Goal: Task Accomplishment & Management: Manage account settings

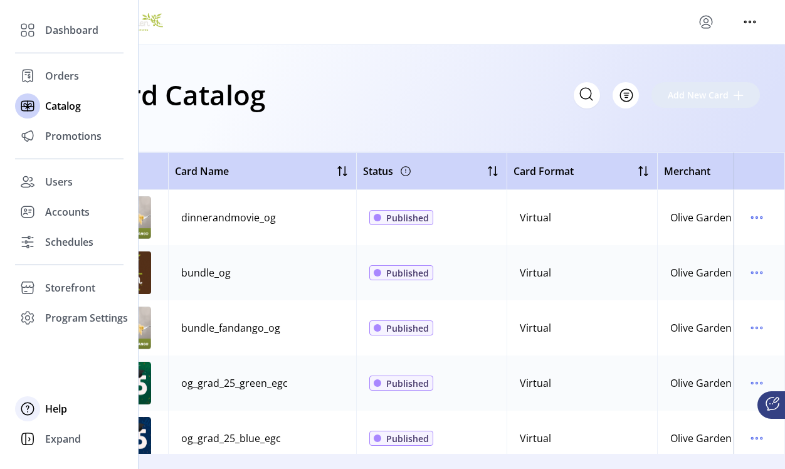
click at [33, 407] on icon at bounding box center [28, 409] width 20 height 20
click at [47, 409] on span "Help" at bounding box center [56, 408] width 22 height 15
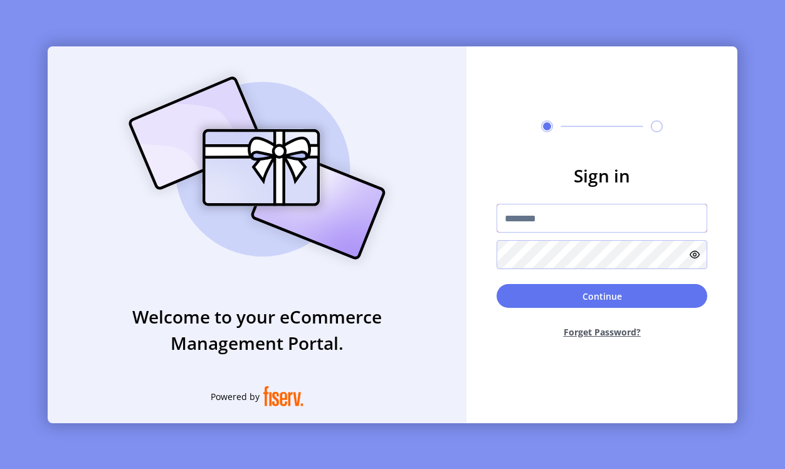
type input "**********"
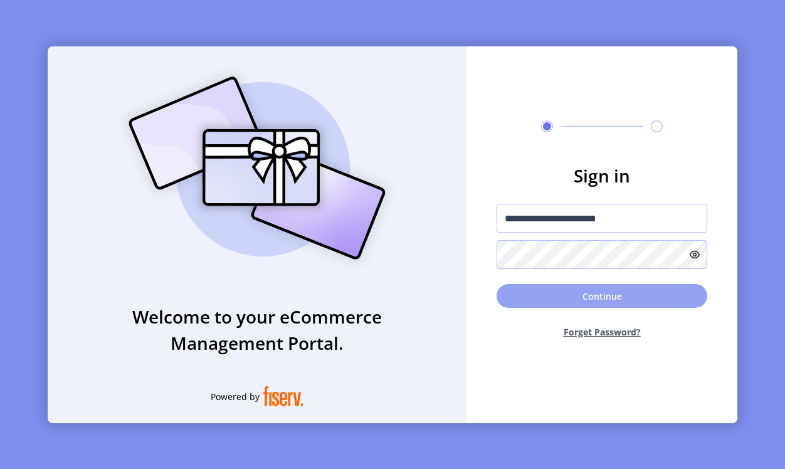
click at [579, 298] on button "Continue" at bounding box center [601, 296] width 211 height 24
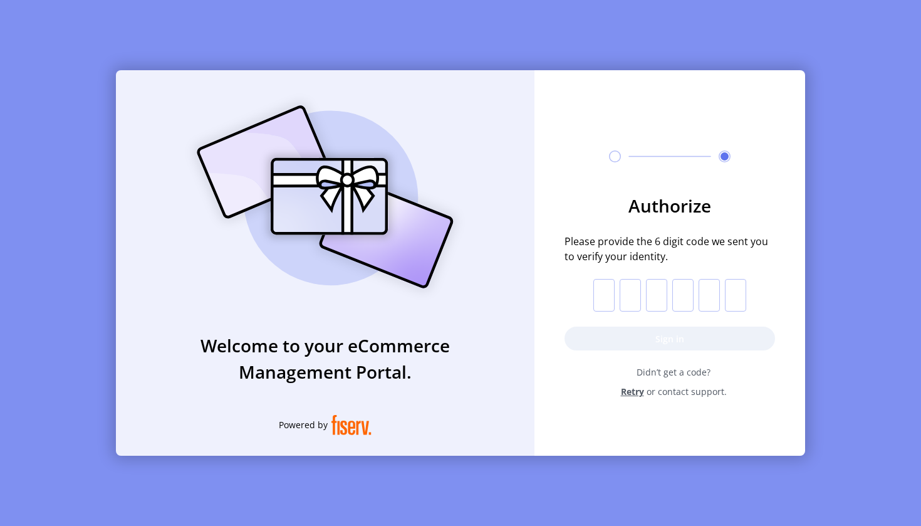
click at [604, 299] on input "text" at bounding box center [604, 295] width 21 height 33
type input "*"
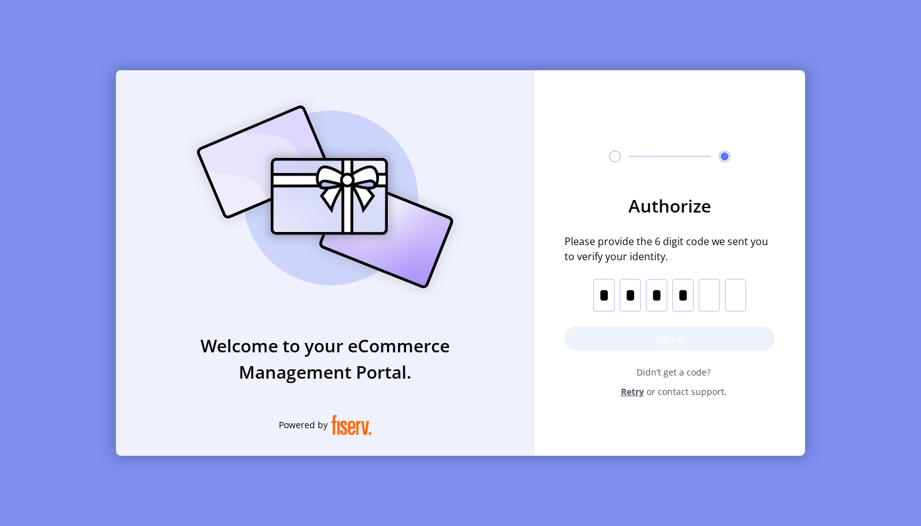
type input "*"
click at [643, 347] on button "Sign in" at bounding box center [670, 339] width 211 height 24
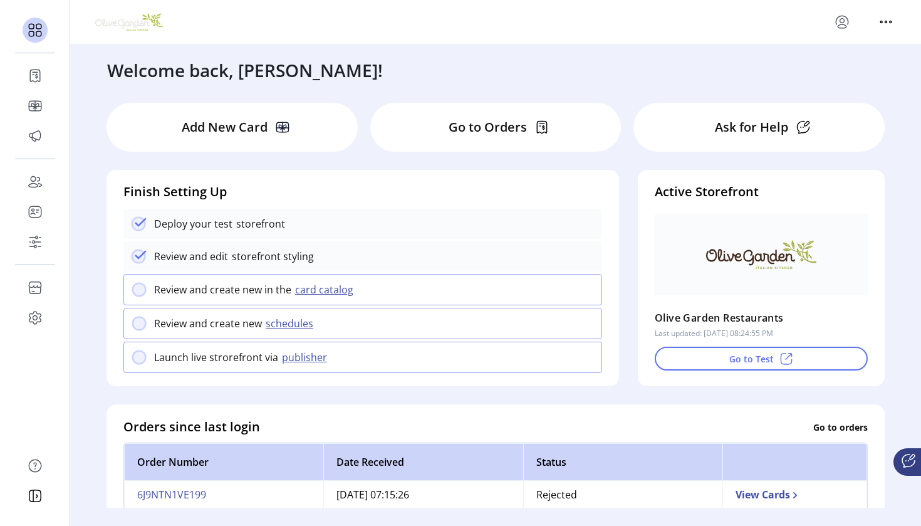
click at [624, 367] on ktd-grid-item "Finish Setting Up Deploy your test storefront Review and edit storefront stylin…" at bounding box center [363, 277] width 532 height 235
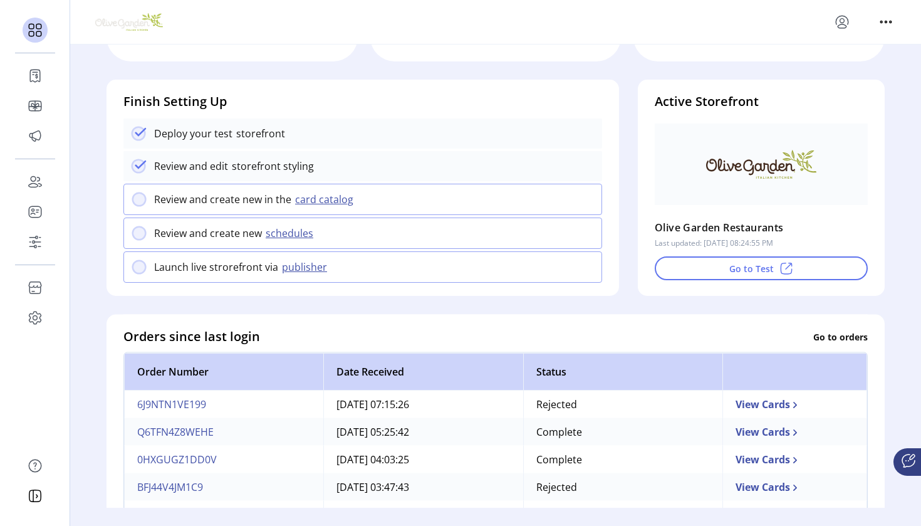
scroll to position [101, 0]
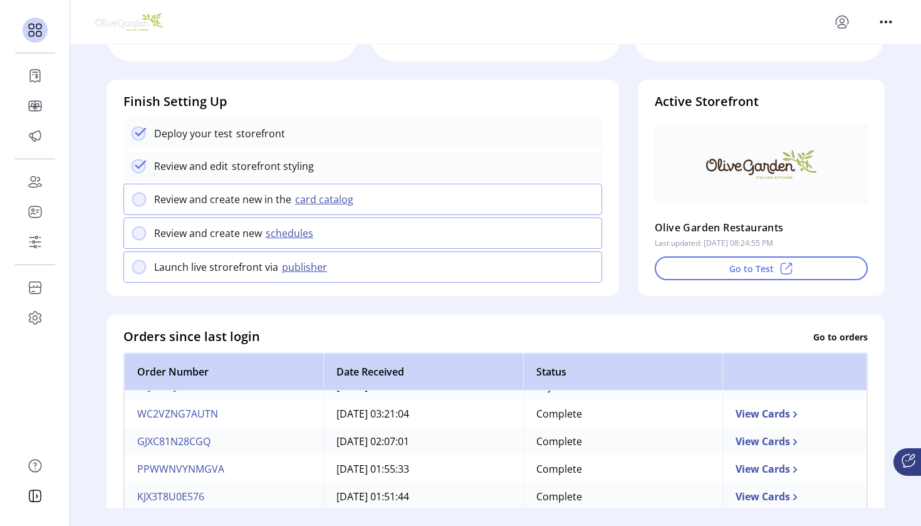
click at [757, 417] on td "View Cards" at bounding box center [795, 414] width 145 height 28
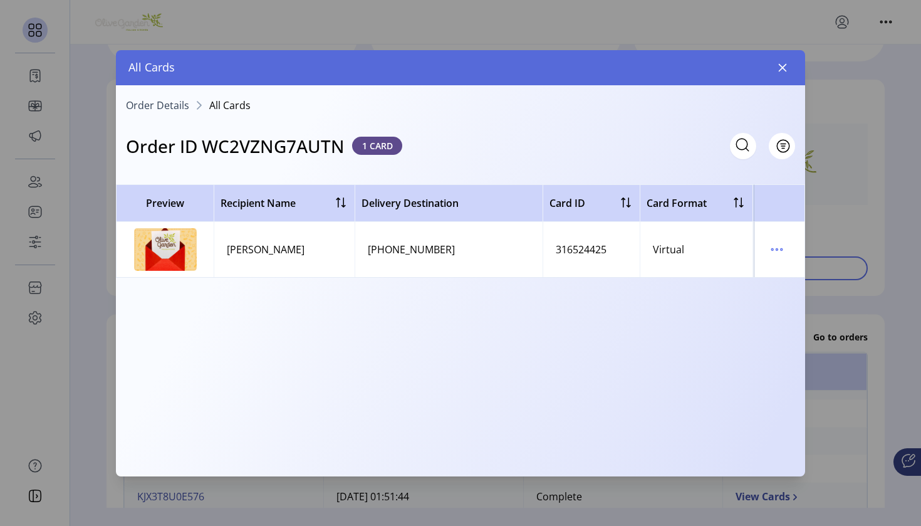
click at [152, 255] on img at bounding box center [165, 249] width 63 height 43
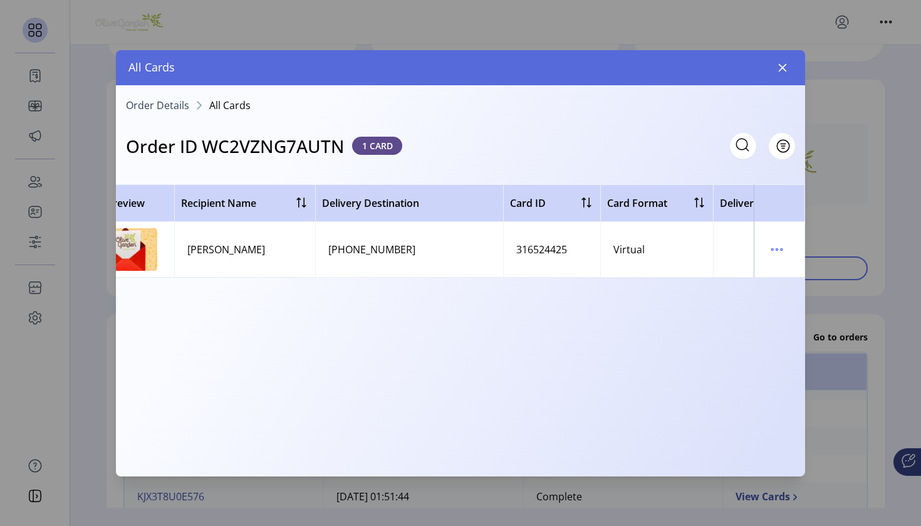
scroll to position [0, 25]
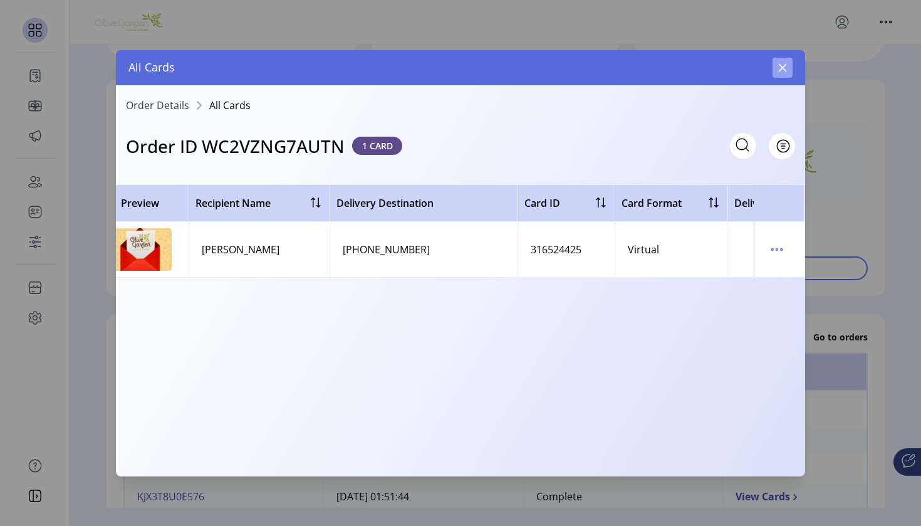
click at [782, 69] on icon "button" at bounding box center [783, 68] width 10 height 10
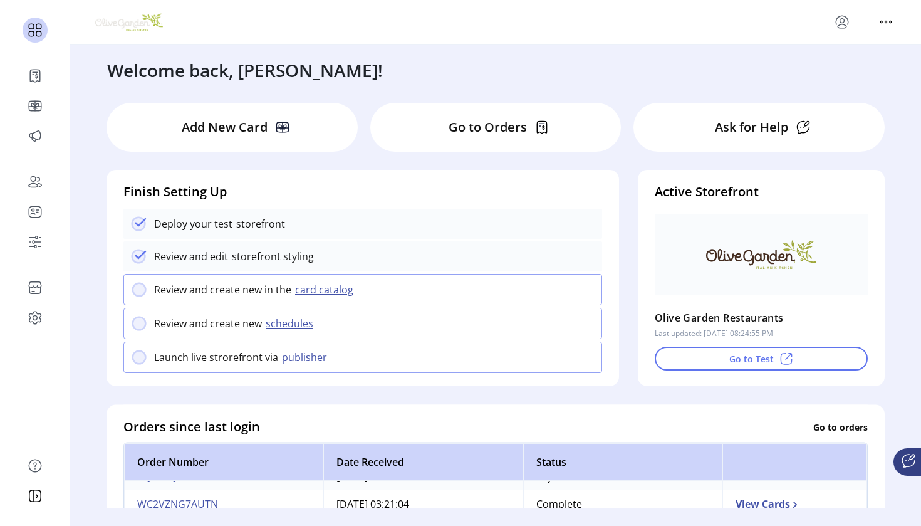
click at [139, 21] on img at bounding box center [129, 22] width 68 height 18
click at [784, 23] on icon "menu" at bounding box center [886, 22] width 20 height 20
click at [442, 28] on div at bounding box center [495, 22] width 801 height 20
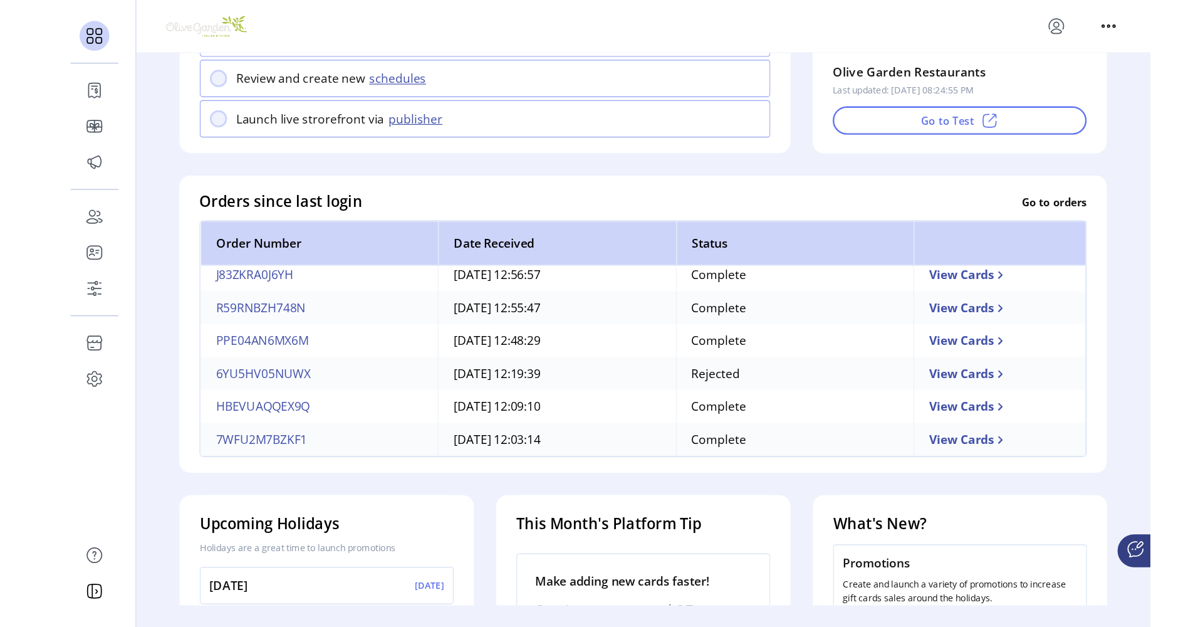
scroll to position [393, 0]
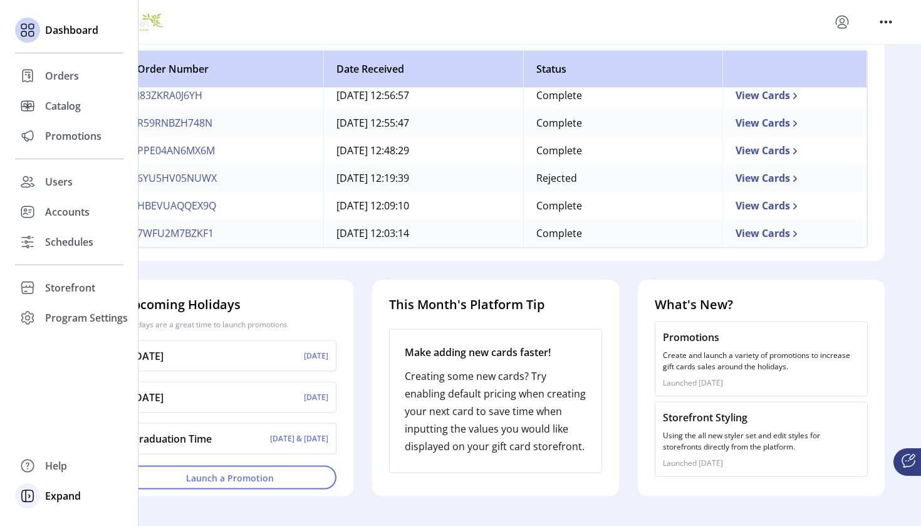
click at [26, 468] on icon at bounding box center [28, 496] width 20 height 20
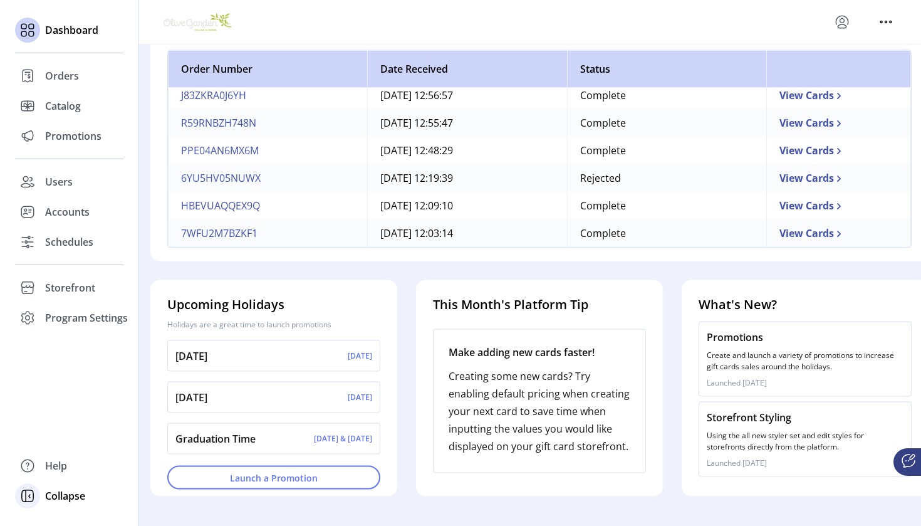
click at [29, 468] on icon at bounding box center [29, 496] width 1 height 3
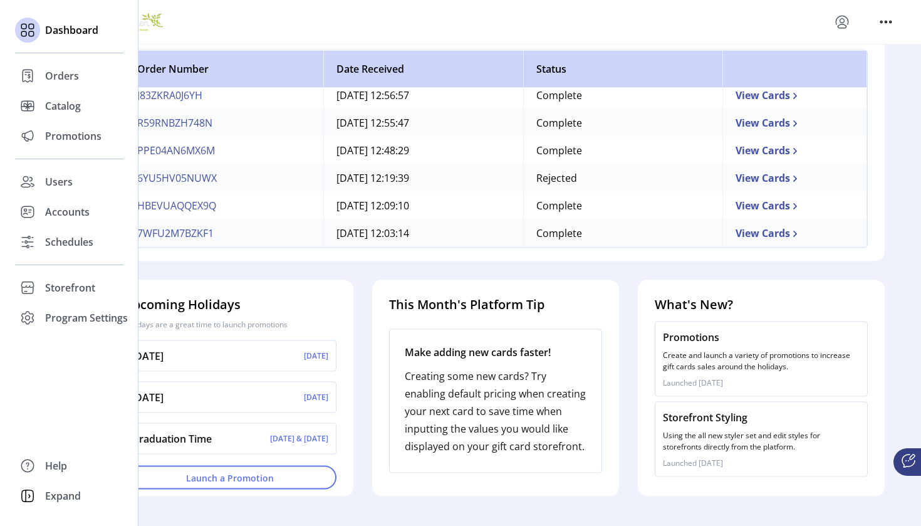
click at [29, 468] on icon at bounding box center [28, 496] width 20 height 20
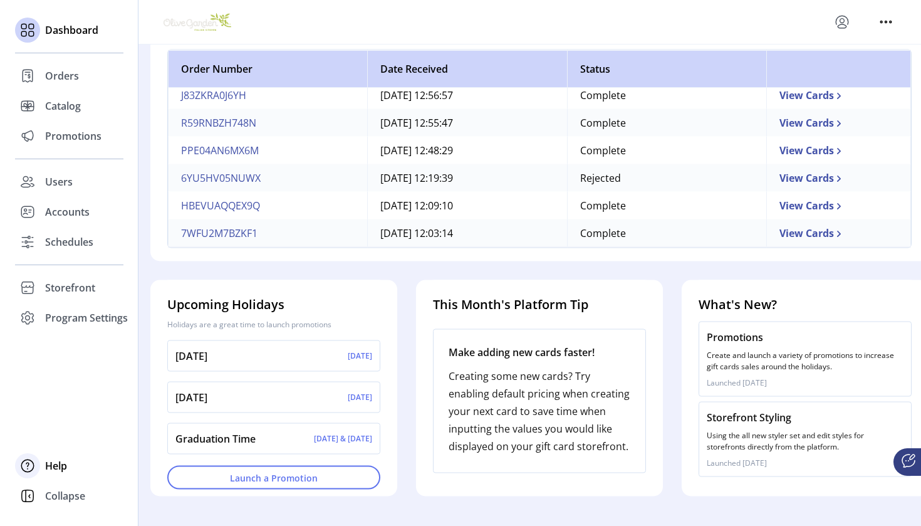
click at [44, 468] on div "Help" at bounding box center [69, 466] width 108 height 30
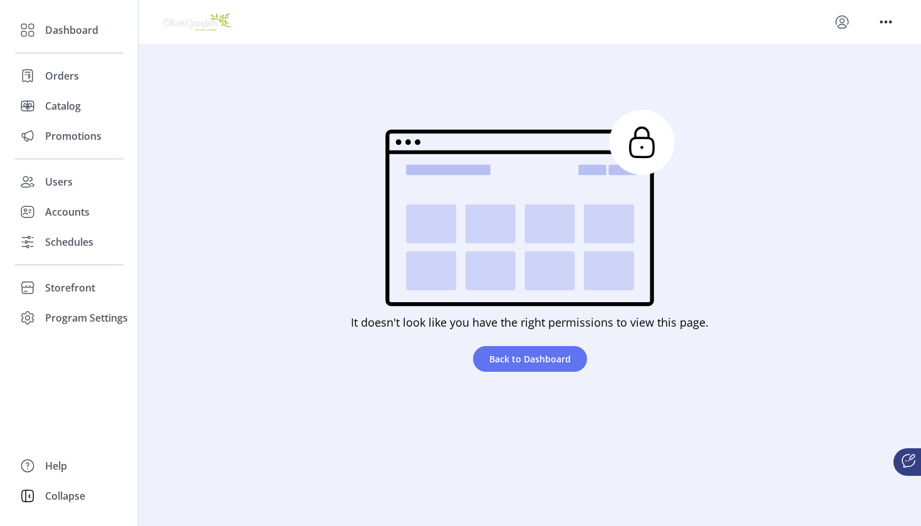
click at [431, 320] on h5 "It doesn't look like you have the right permissions to view this page." at bounding box center [530, 322] width 358 height 17
click at [547, 181] on icon at bounding box center [518, 217] width 264 height 175
click at [536, 353] on span "Back to Dashboard" at bounding box center [530, 358] width 81 height 13
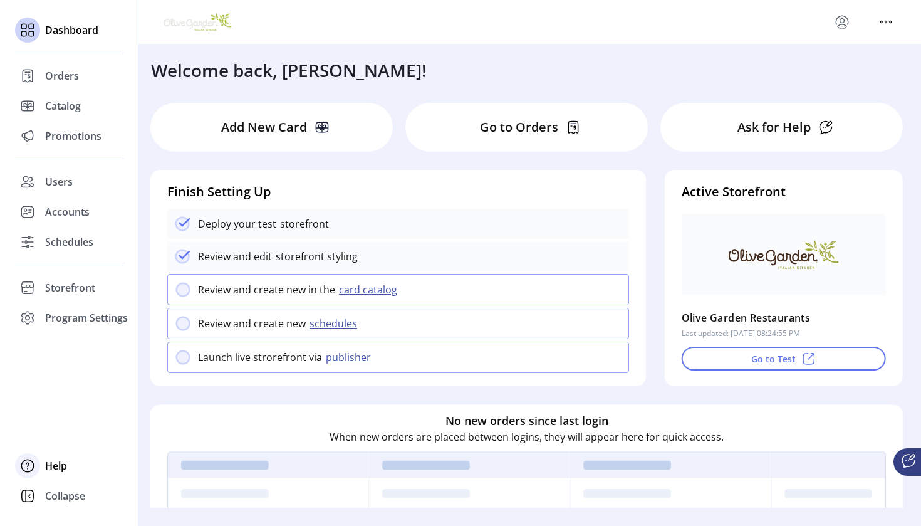
click at [52, 462] on span "Help" at bounding box center [56, 465] width 22 height 15
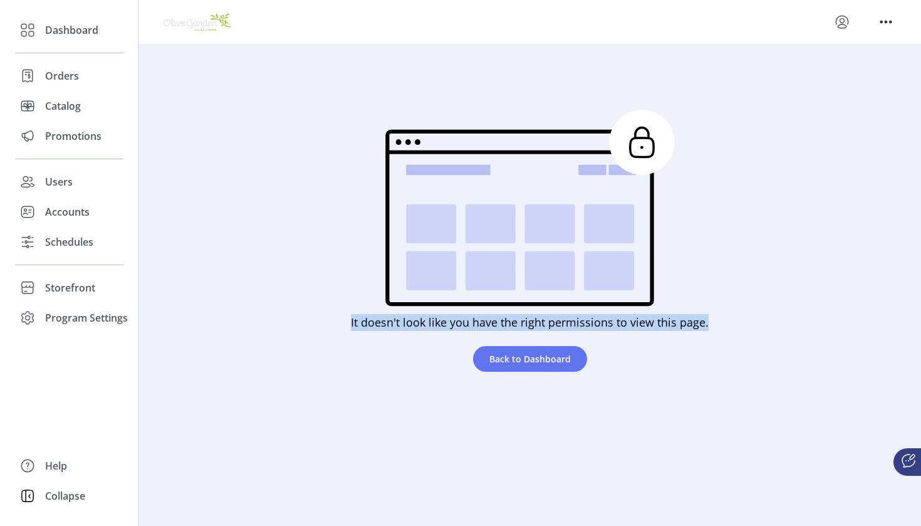
drag, startPoint x: 350, startPoint y: 323, endPoint x: 769, endPoint y: 318, distance: 419.3
click at [769, 318] on div "It doesn't look like you have the right permissions to view this page. Back to …" at bounding box center [530, 245] width 644 height 300
copy h5 "It doesn't look like you have the right permissions to view this page."
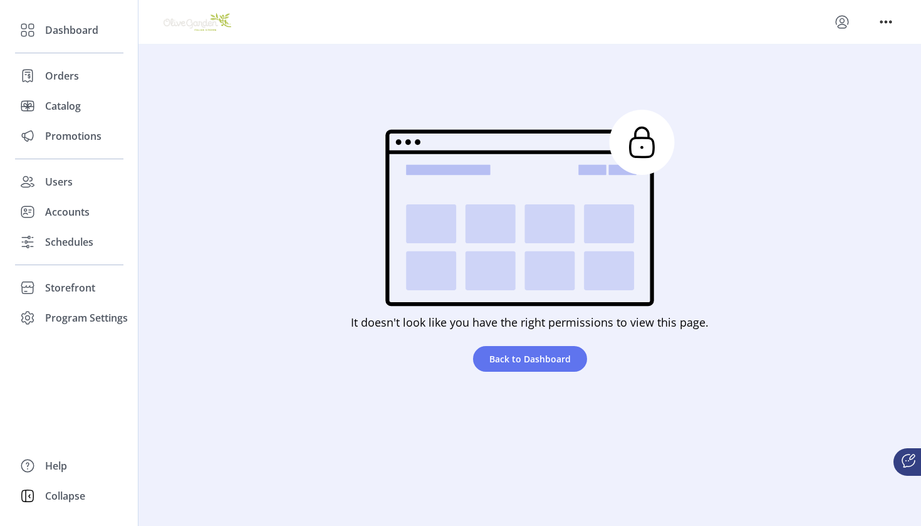
click at [251, 379] on div "It doesn't look like you have the right permissions to view this page. Back to …" at bounding box center [530, 245] width 644 height 300
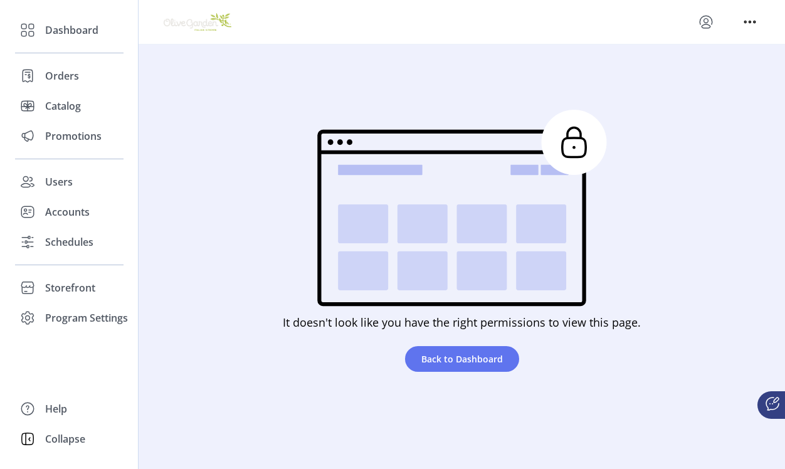
click at [770, 403] on icon at bounding box center [772, 403] width 15 height 15
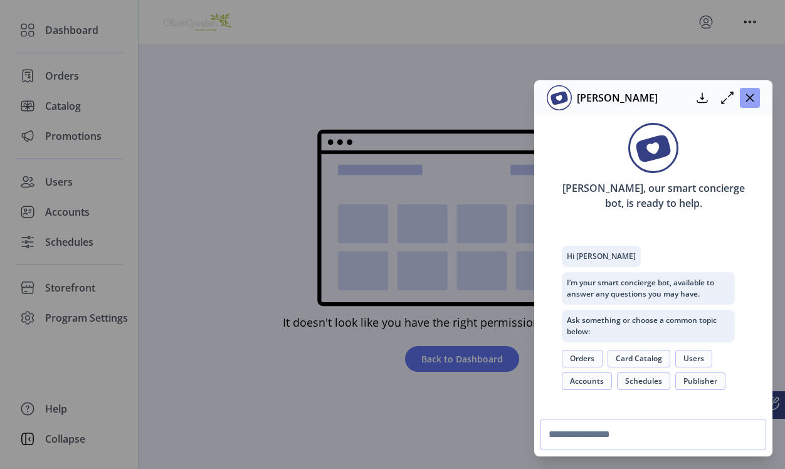
click at [746, 97] on icon "button" at bounding box center [750, 98] width 10 height 10
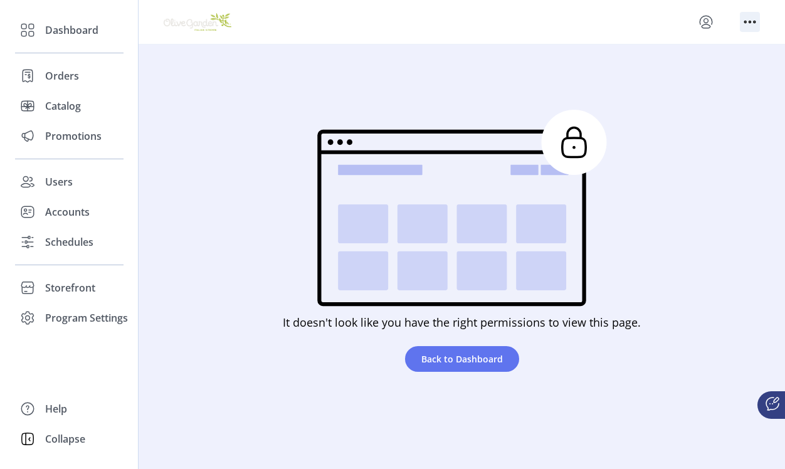
click at [756, 19] on icon "menu" at bounding box center [750, 22] width 20 height 20
click at [710, 20] on icon "menu" at bounding box center [706, 22] width 20 height 20
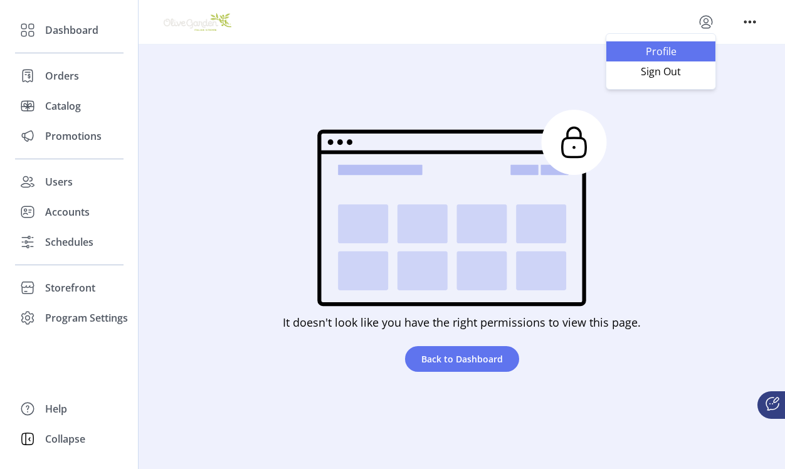
click at [664, 51] on span "Profile" at bounding box center [661, 51] width 94 height 10
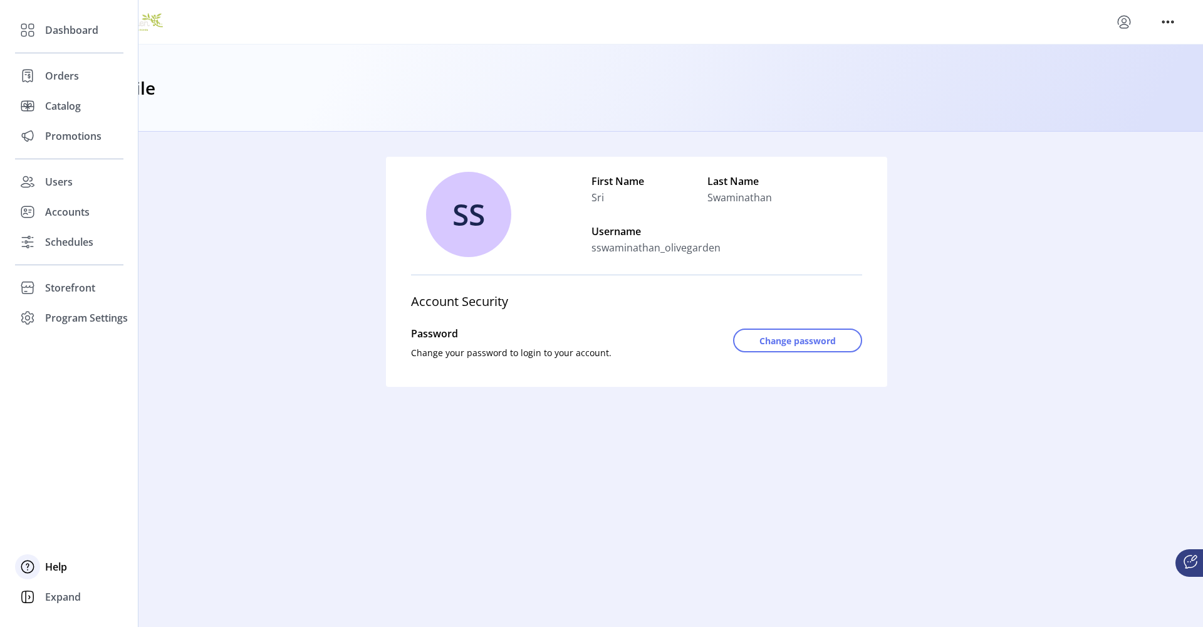
click at [61, 567] on span "Help" at bounding box center [56, 566] width 22 height 15
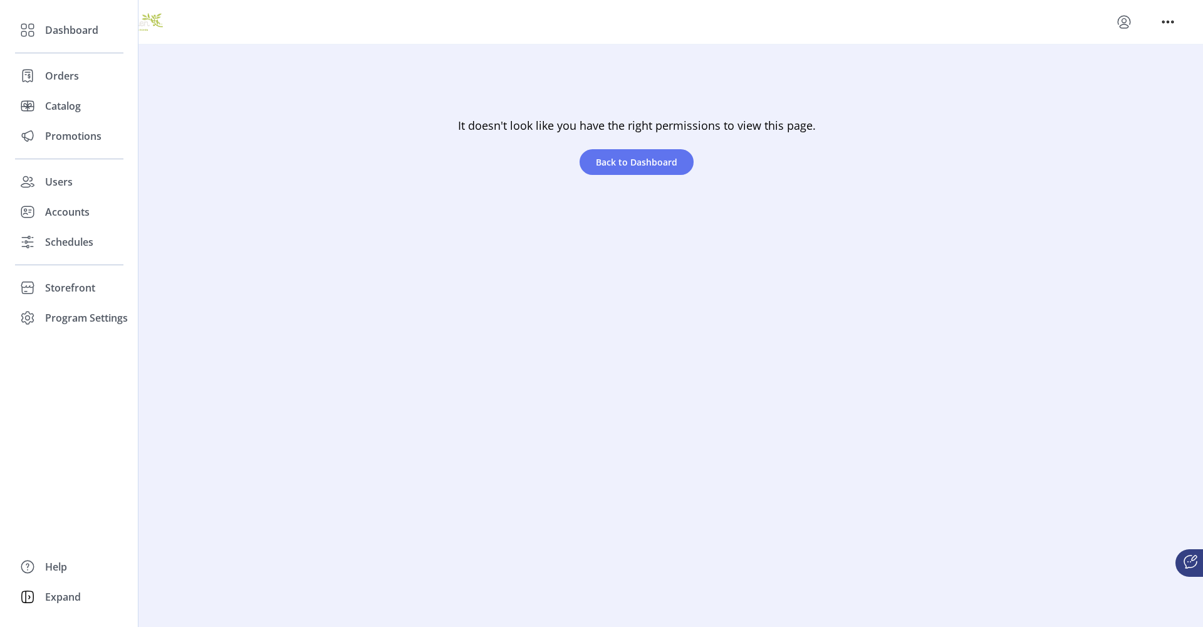
click at [27, 565] on icon at bounding box center [28, 567] width 20 height 20
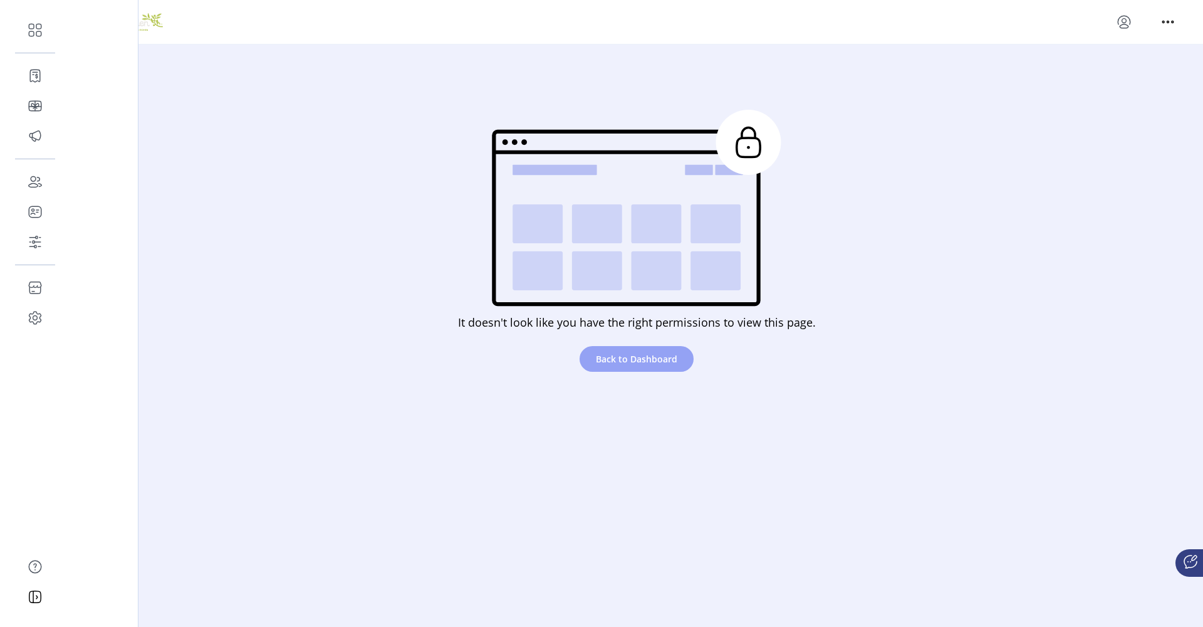
click at [642, 361] on span "Back to Dashboard" at bounding box center [636, 358] width 81 height 13
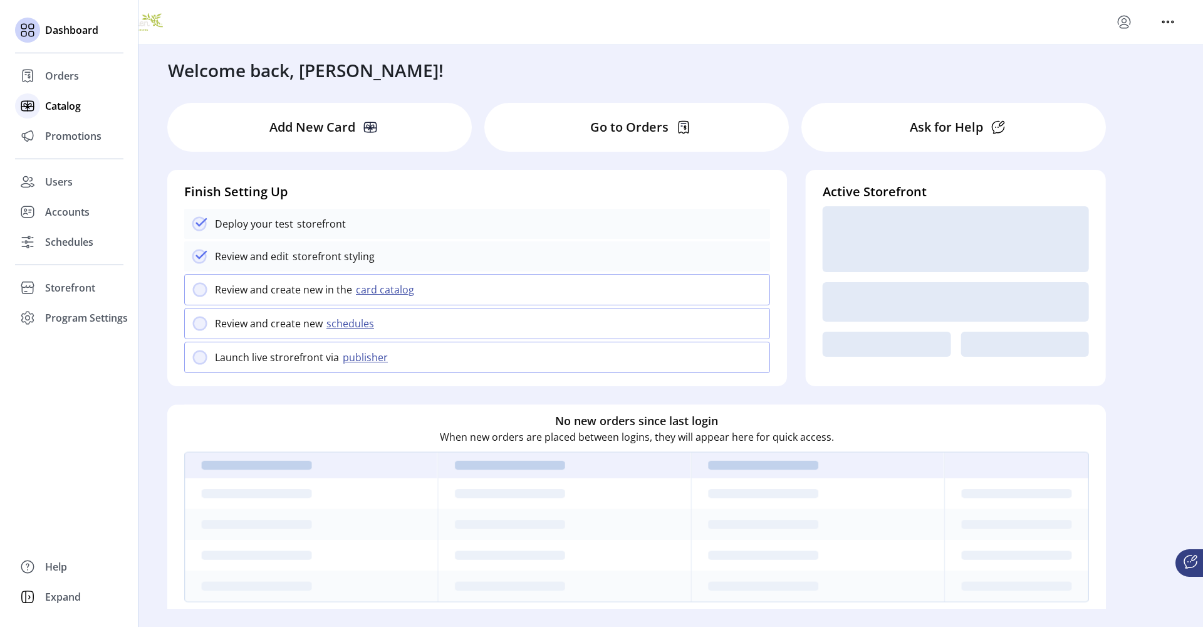
click at [68, 107] on span "Catalog" at bounding box center [63, 105] width 36 height 15
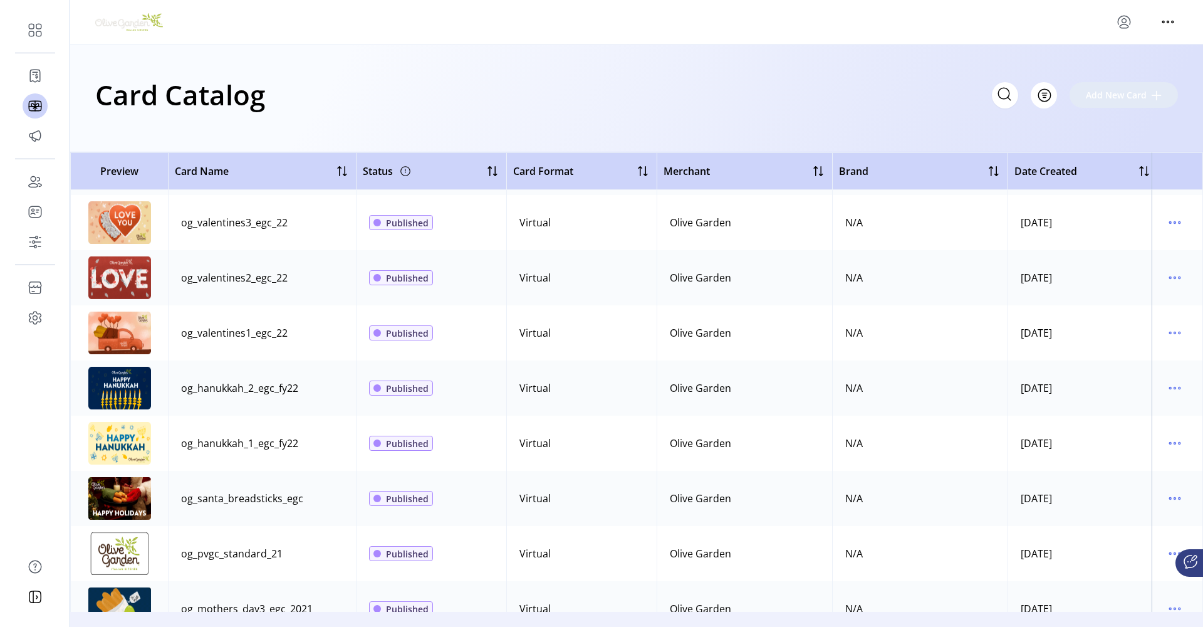
scroll to position [3403, 0]
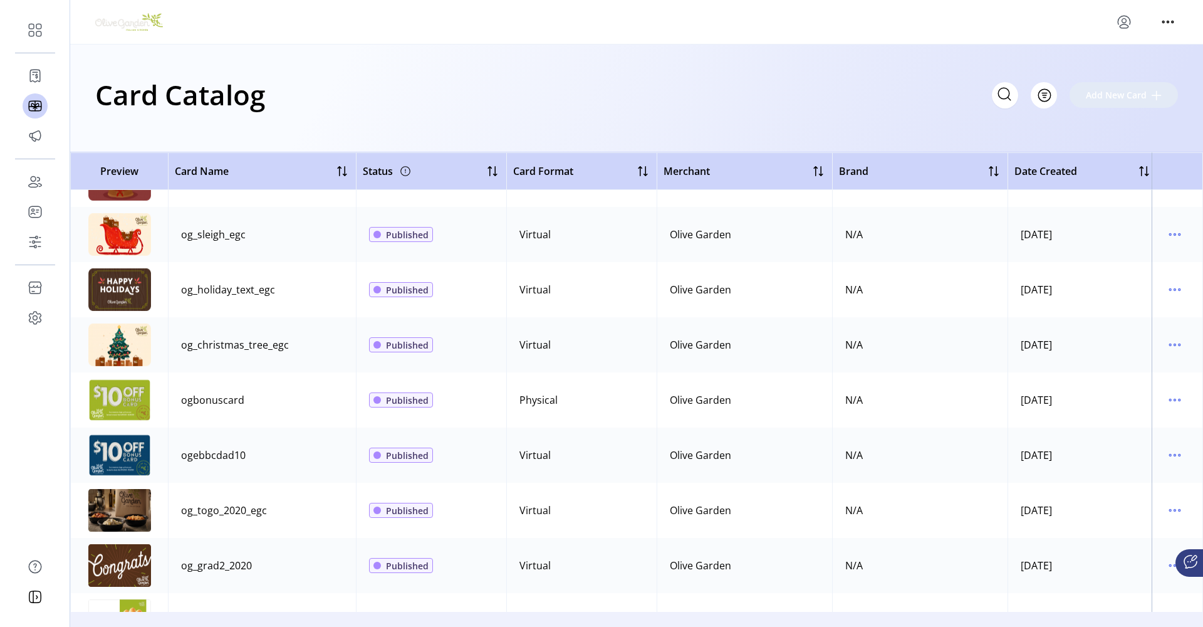
click at [132, 246] on img at bounding box center [119, 234] width 63 height 43
click at [1170, 231] on icon "menu" at bounding box center [1175, 234] width 20 height 20
click at [1124, 258] on span "View Details" at bounding box center [1116, 259] width 104 height 10
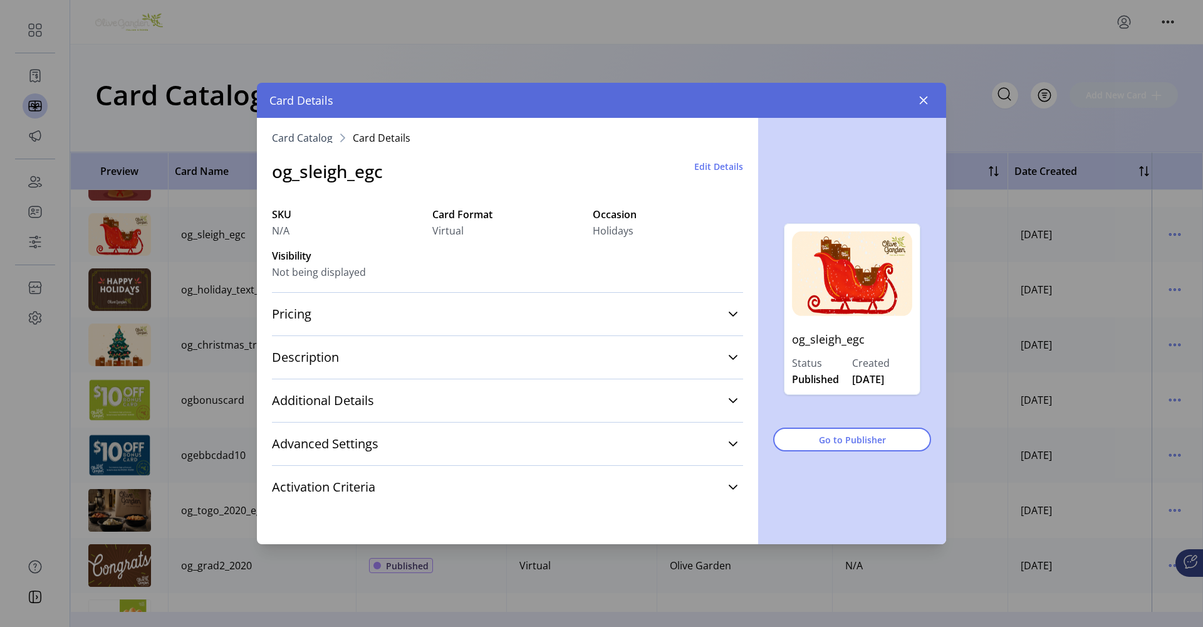
click at [713, 168] on span "Edit Details" at bounding box center [718, 166] width 49 height 13
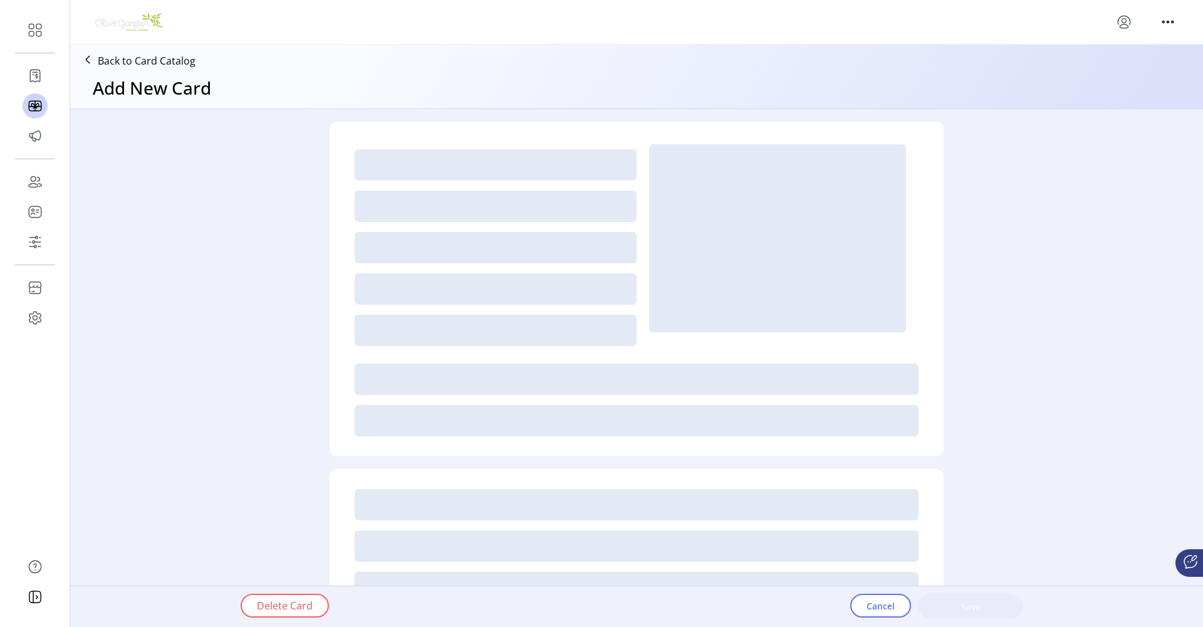
type textarea "**********"
type input "*"
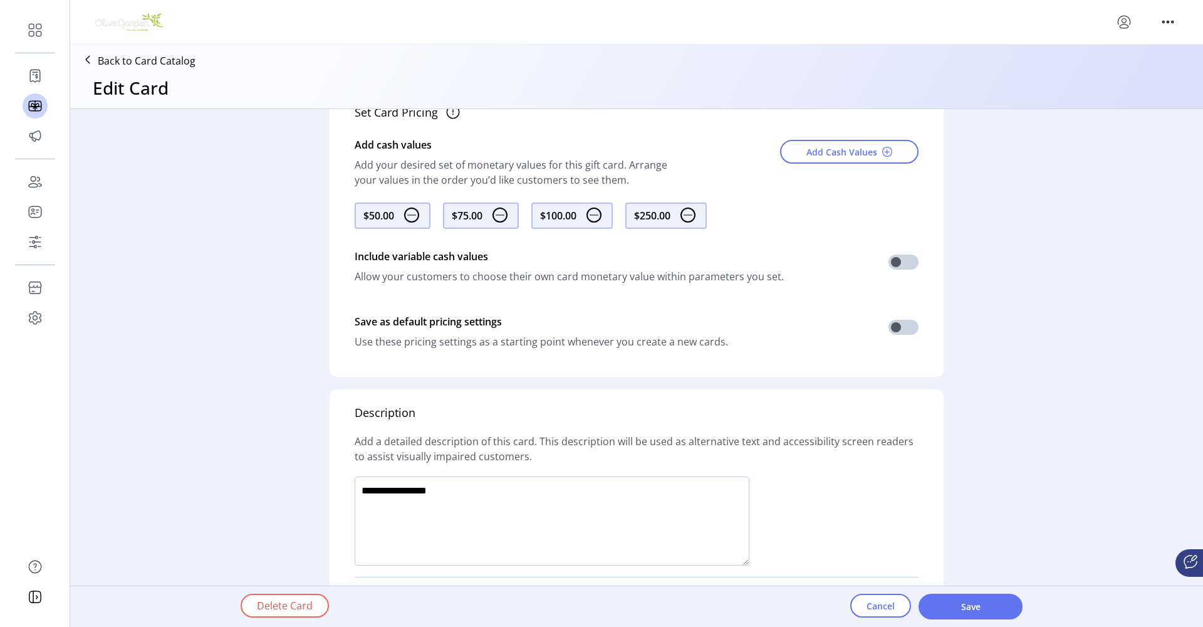
scroll to position [476, 0]
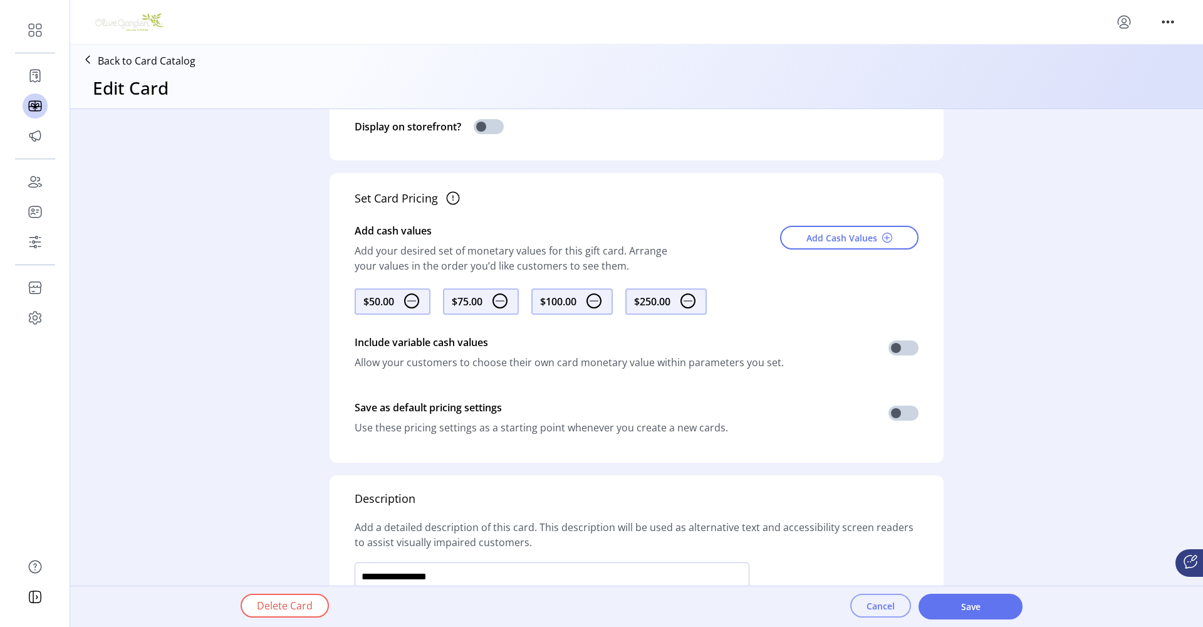
click at [883, 604] on span "Cancel" at bounding box center [881, 605] width 28 height 13
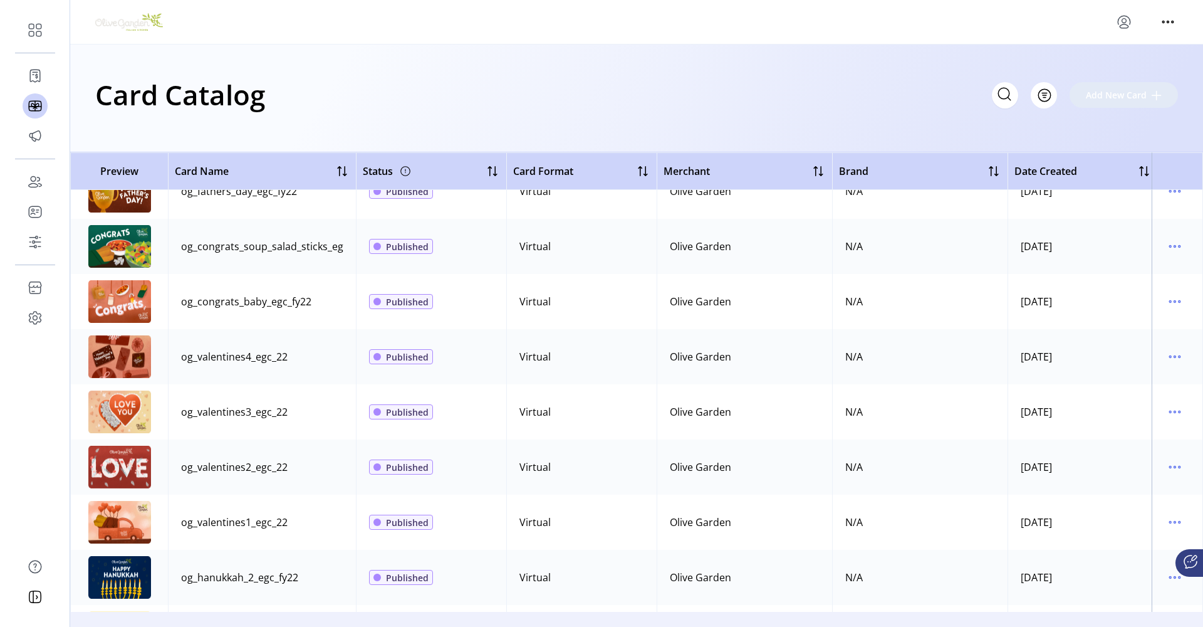
scroll to position [2708, 0]
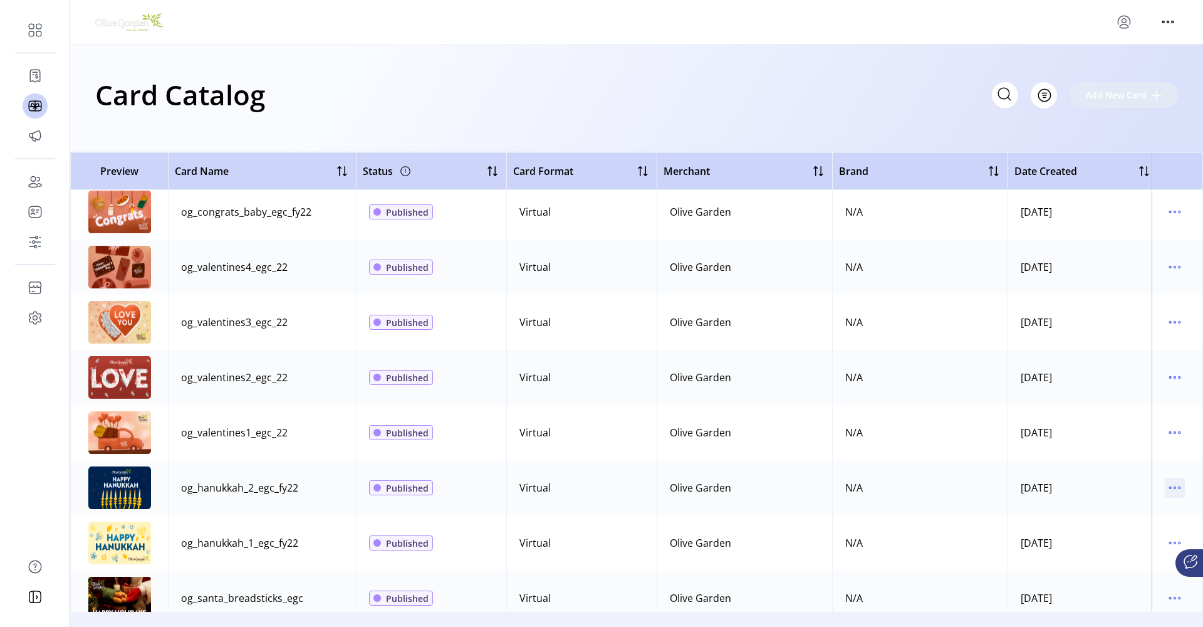
click at [1171, 488] on icon "menu" at bounding box center [1175, 488] width 20 height 20
click at [1103, 511] on span "View Details" at bounding box center [1116, 512] width 104 height 10
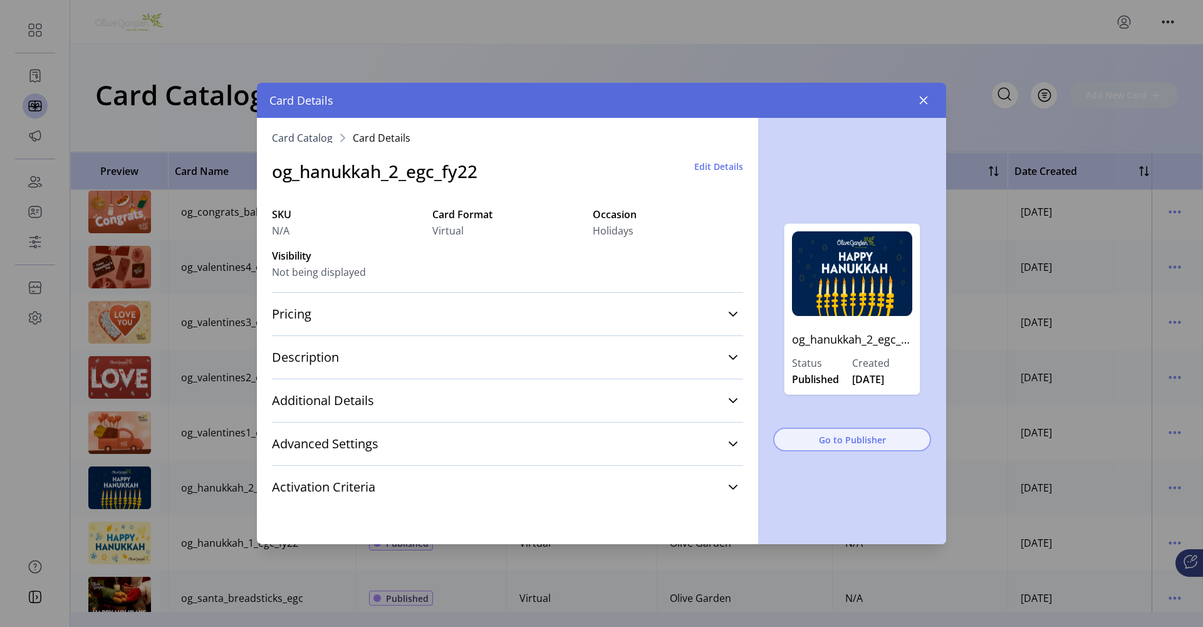
click at [842, 437] on span "Go to Publisher" at bounding box center [852, 439] width 125 height 13
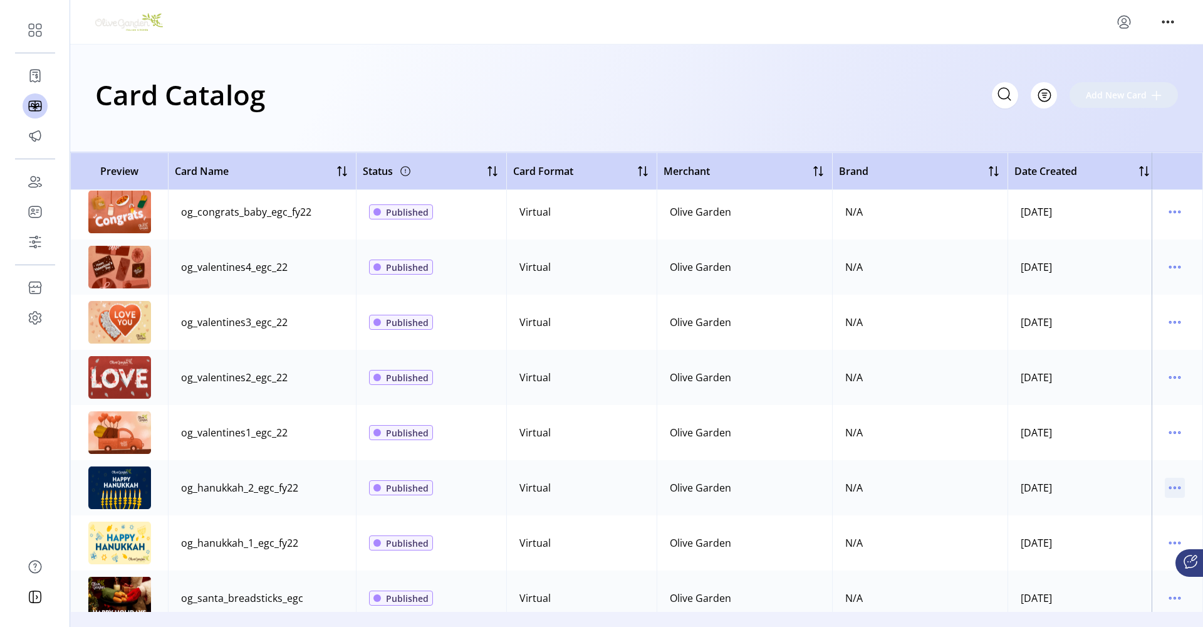
click at [1175, 488] on icon "menu" at bounding box center [1176, 488] width 2 height 2
click at [1118, 513] on span "View Details" at bounding box center [1116, 512] width 104 height 10
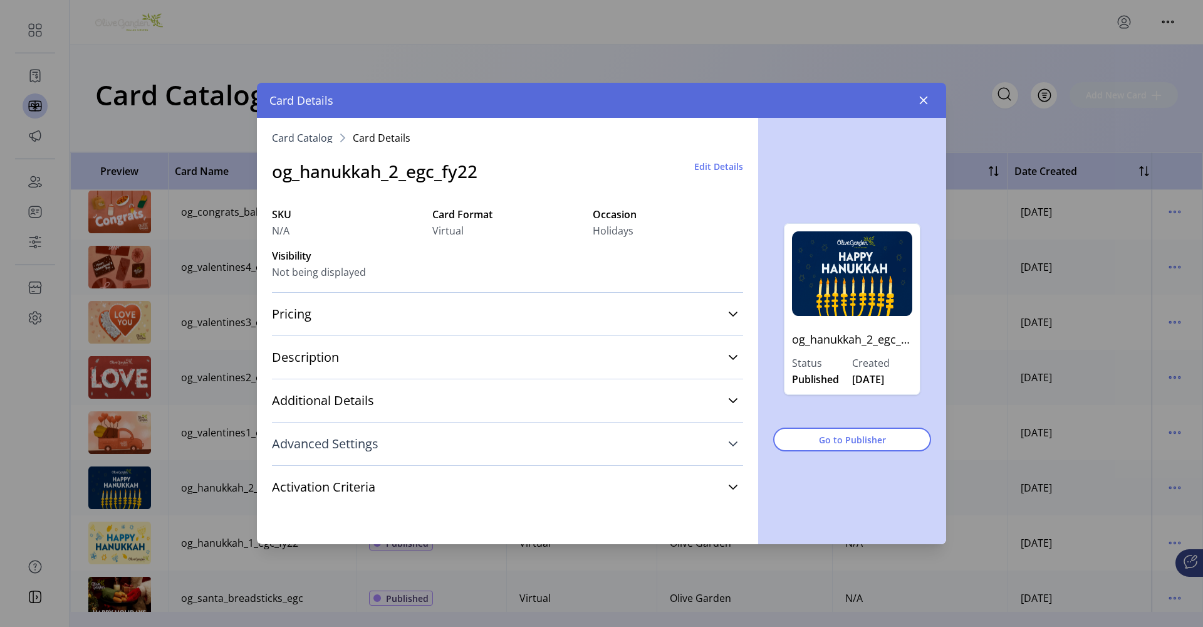
drag, startPoint x: 846, startPoint y: 444, endPoint x: 612, endPoint y: 436, distance: 233.9
click at [616, 441] on div "Card Catalog Card Details og_hanukkah_2_egc_fy22 Edit Details SKU N/A Card Form…" at bounding box center [601, 331] width 689 height 426
click at [735, 314] on icon at bounding box center [733, 314] width 9 height 5
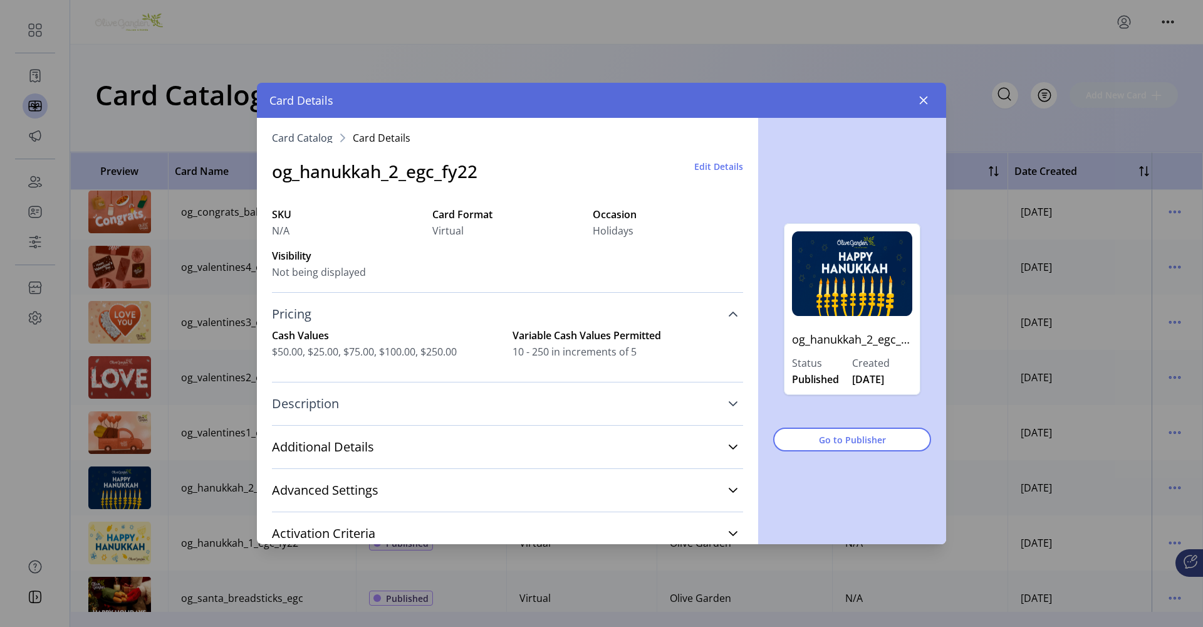
click at [721, 404] on link "Description" at bounding box center [507, 404] width 471 height 28
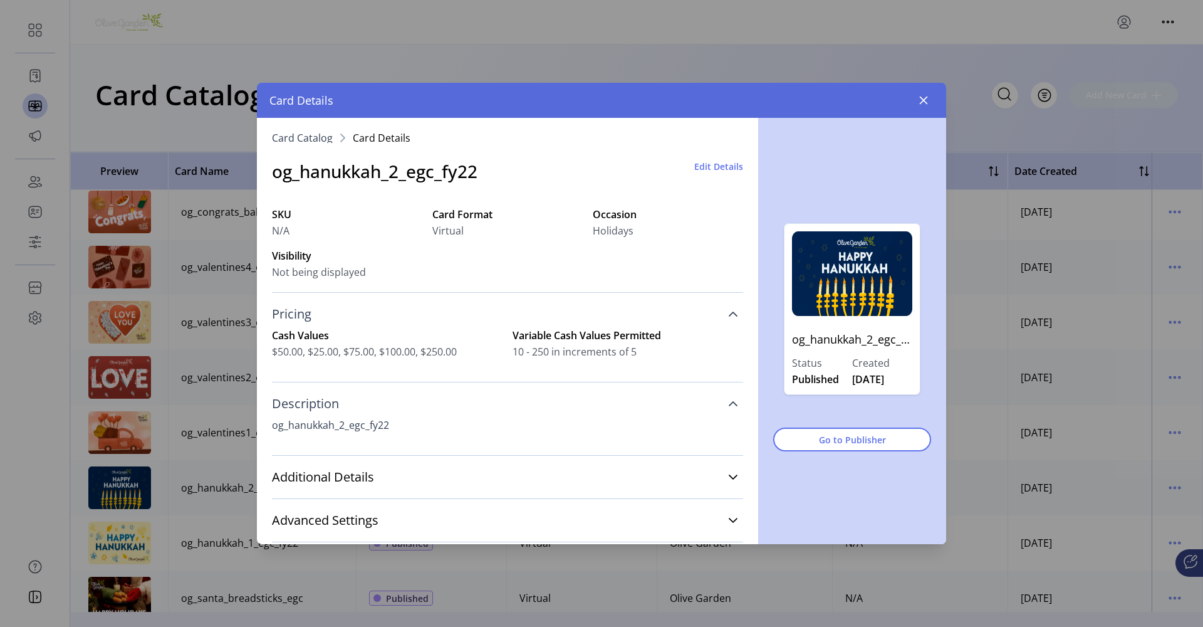
scroll to position [68, 0]
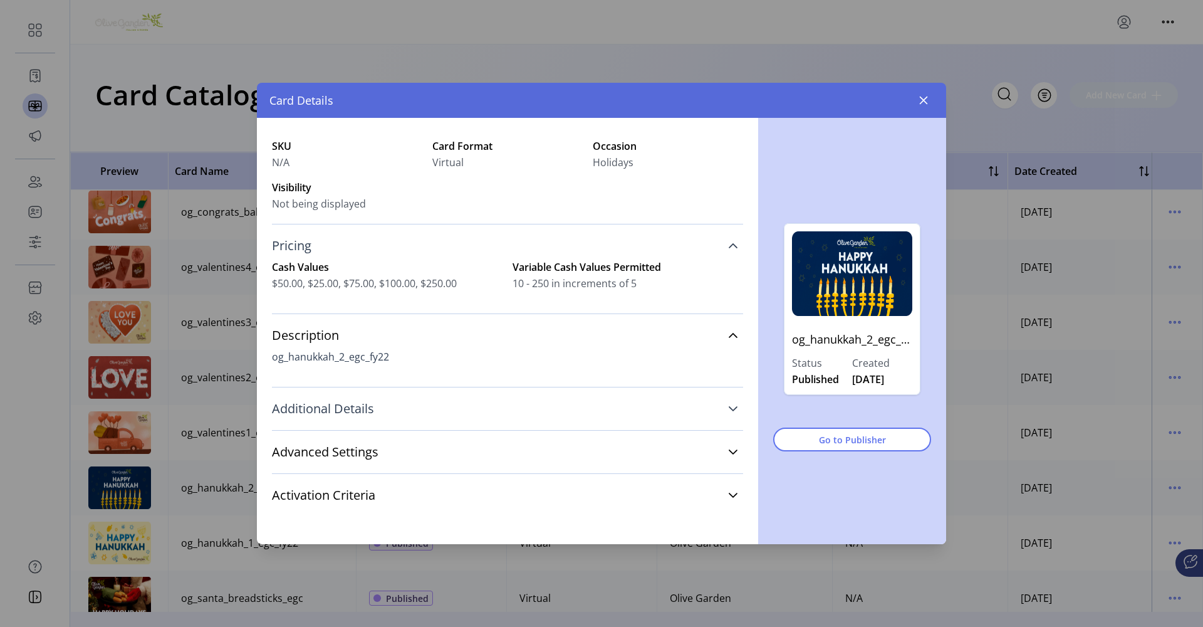
click at [728, 406] on icon at bounding box center [733, 409] width 10 height 10
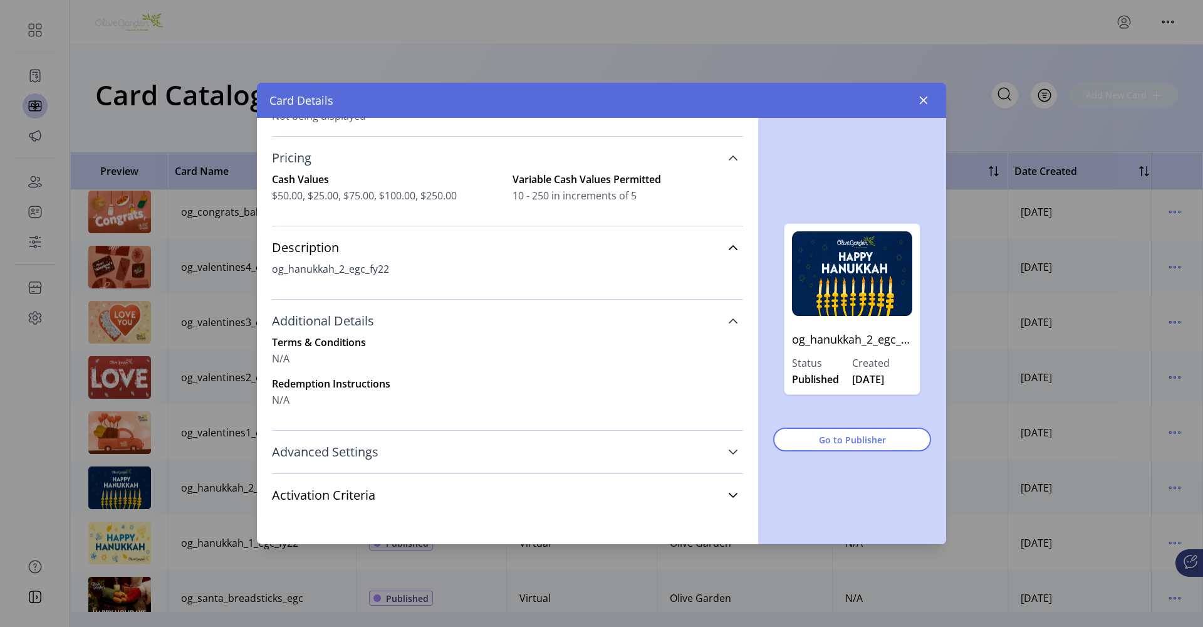
click at [718, 454] on link "Advanced Settings" at bounding box center [507, 452] width 471 height 28
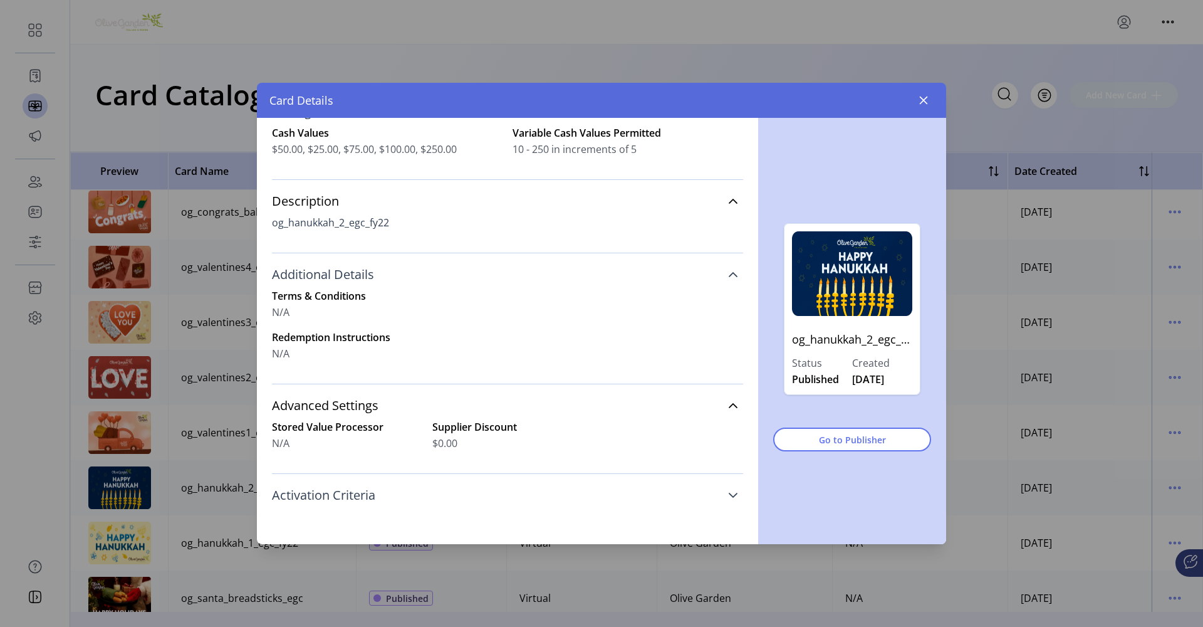
click at [728, 495] on icon at bounding box center [733, 495] width 10 height 10
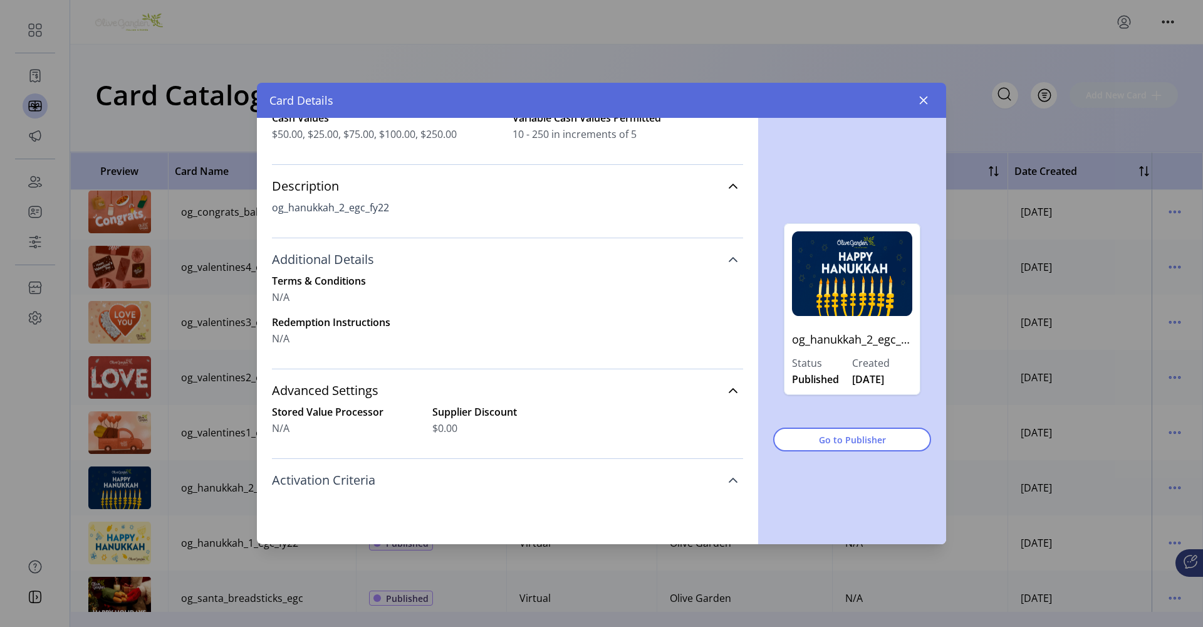
scroll to position [0, 0]
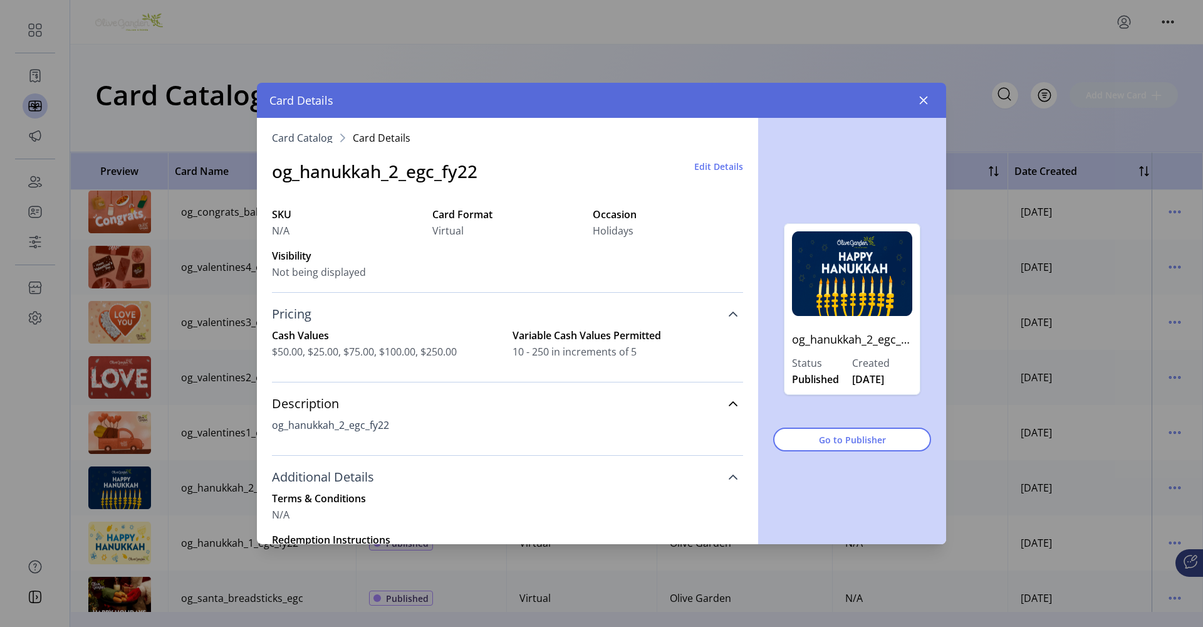
click at [696, 162] on span "Edit Details" at bounding box center [718, 166] width 49 height 13
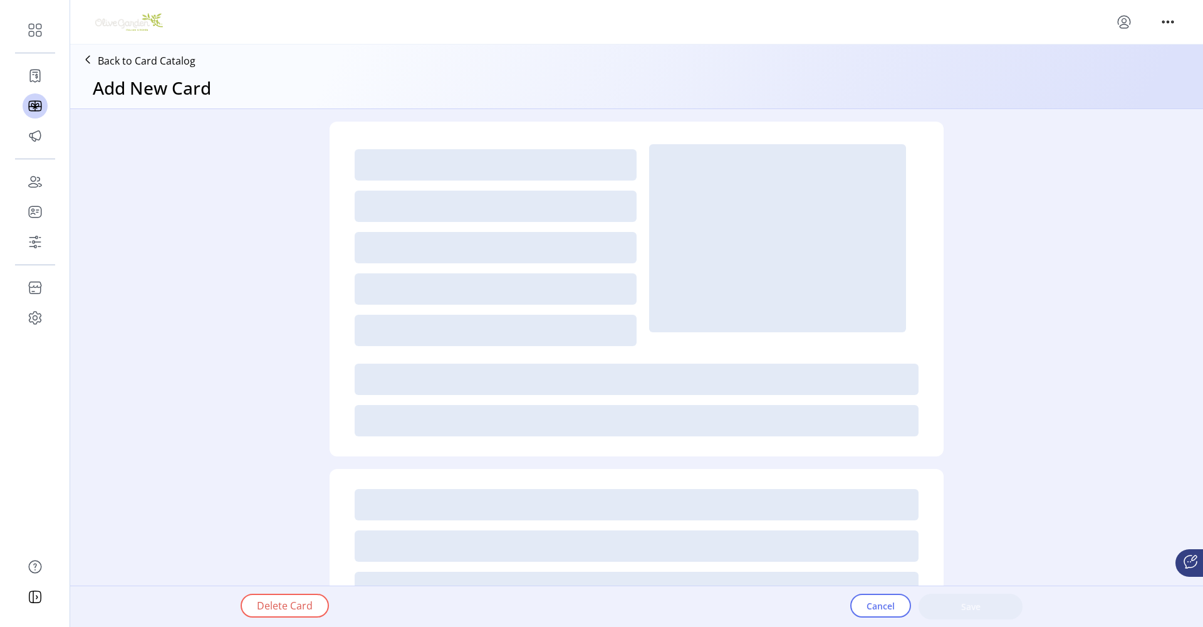
type textarea "**********"
type input "*"
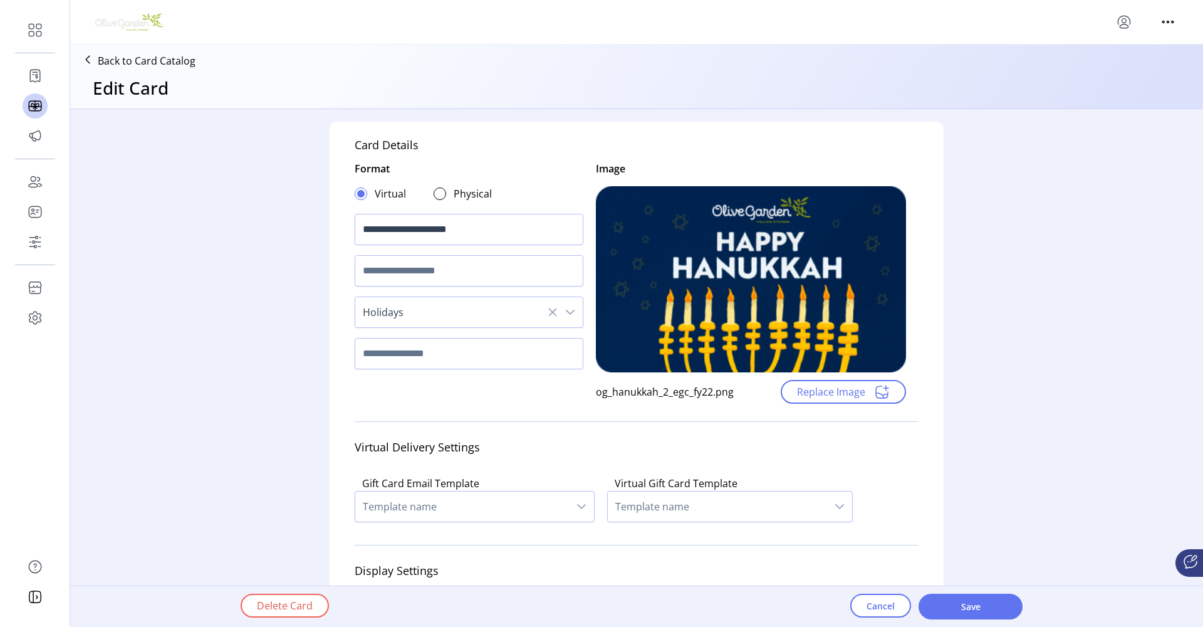
scroll to position [298, 0]
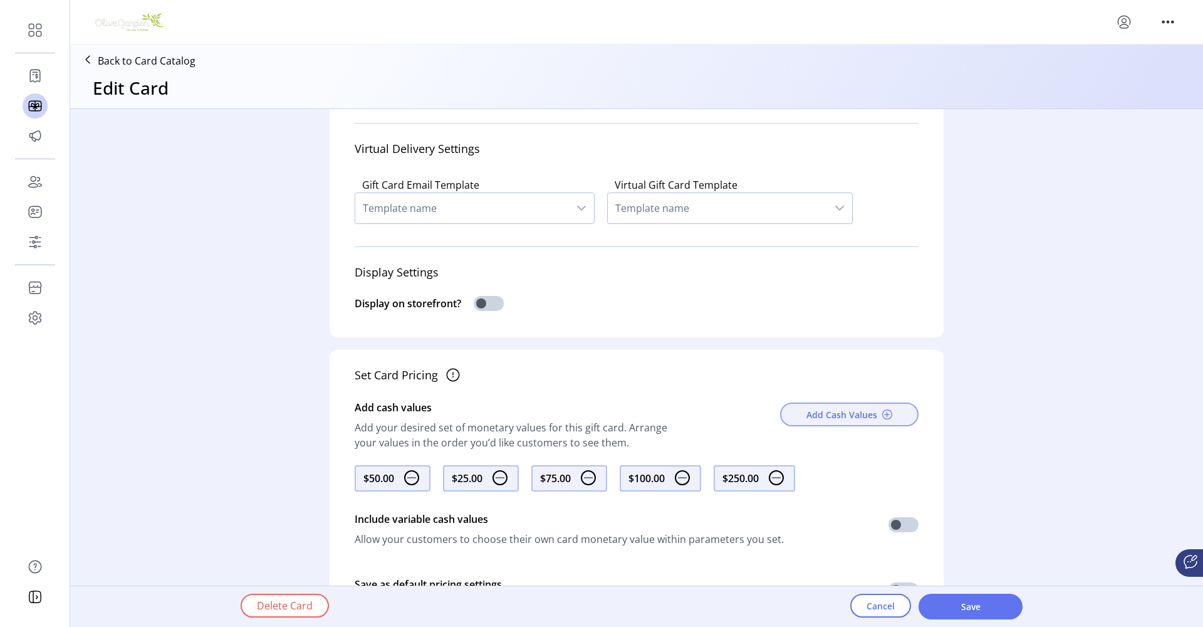
click at [839, 412] on span "Add Cash Values" at bounding box center [842, 414] width 71 height 13
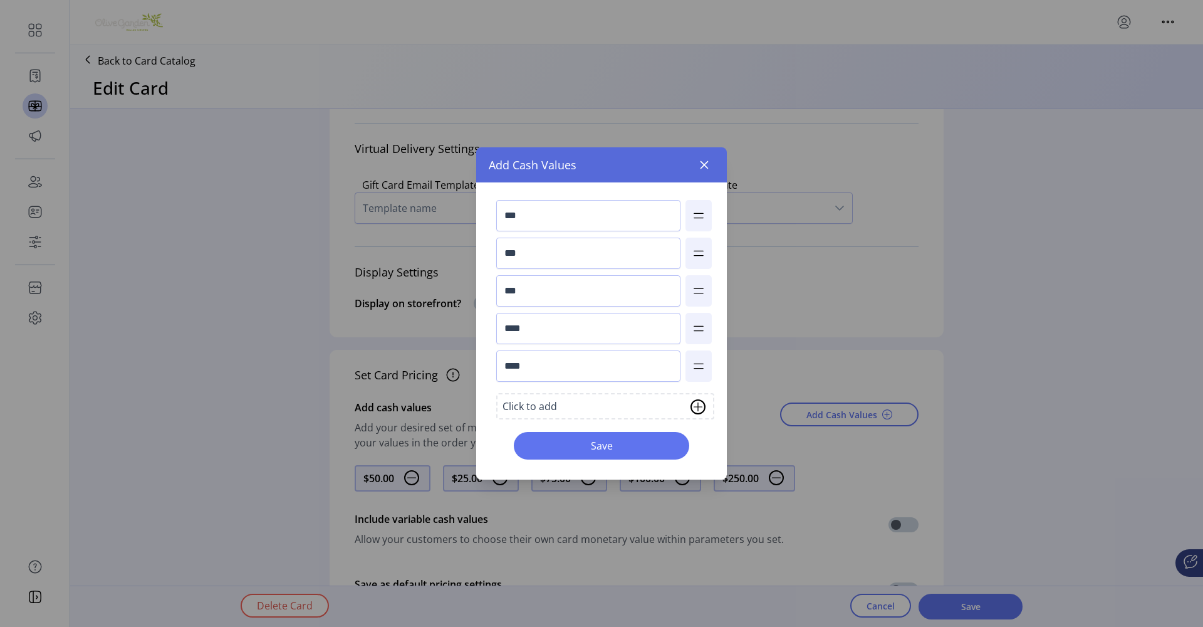
click at [696, 407] on img at bounding box center [698, 406] width 15 height 15
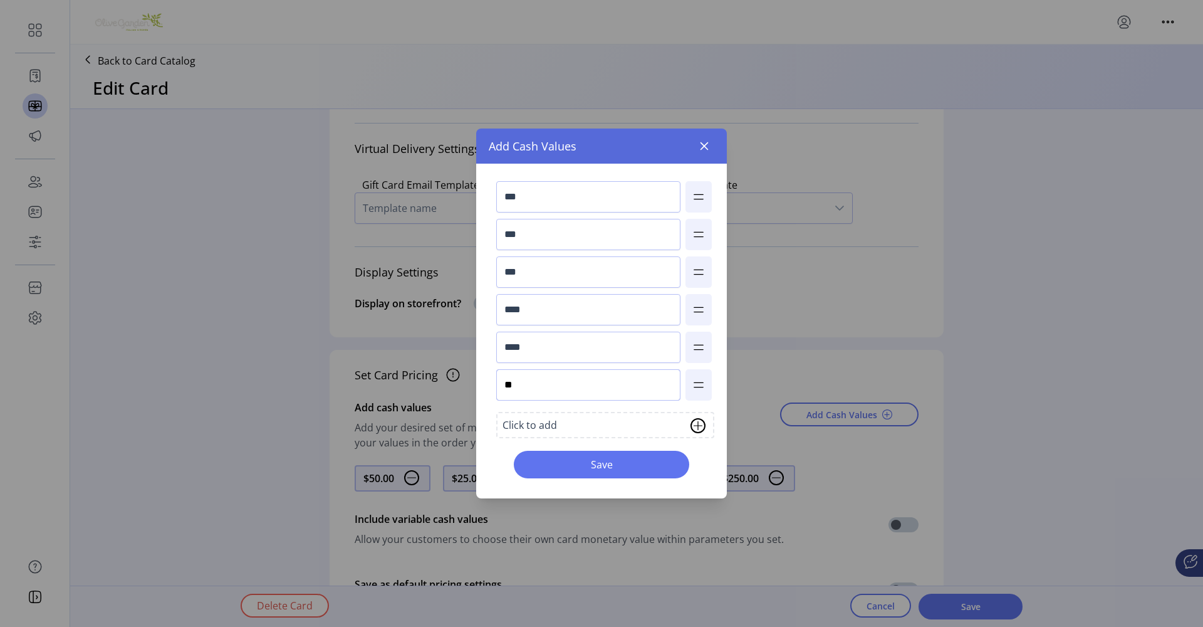
click at [594, 382] on input "**" at bounding box center [588, 384] width 184 height 31
click at [701, 387] on img at bounding box center [699, 385] width 14 height 20
click at [656, 386] on input "**" at bounding box center [588, 384] width 184 height 31
type input "***"
click at [535, 384] on input "***" at bounding box center [588, 384] width 184 height 31
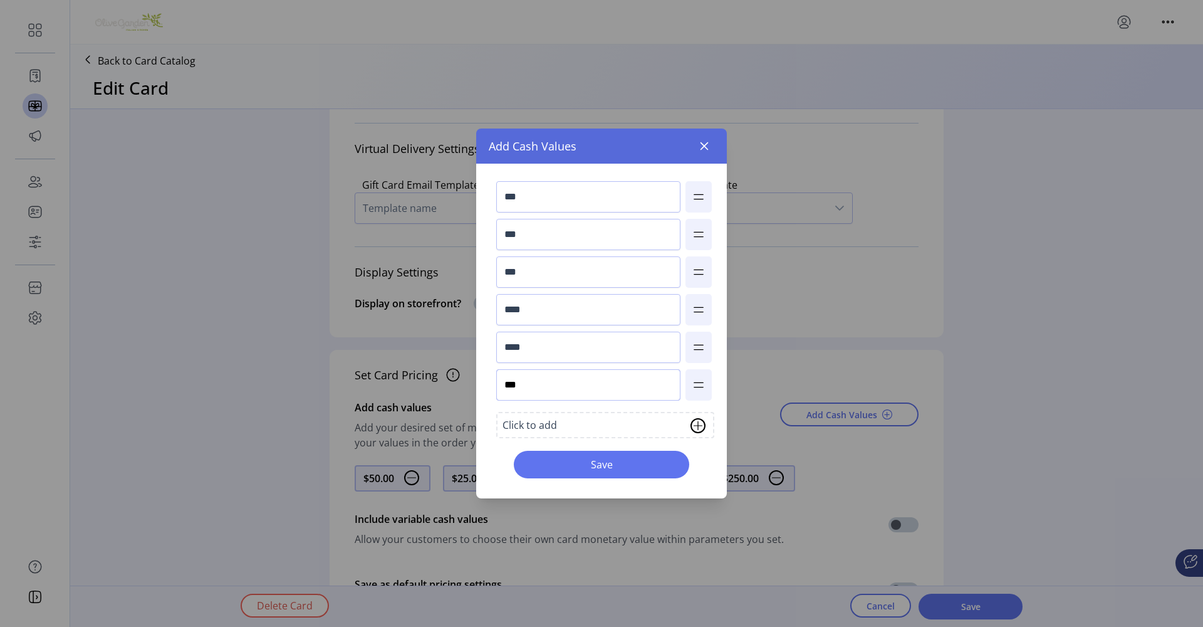
type input "****"
click at [585, 471] on span "Save" at bounding box center [601, 464] width 143 height 15
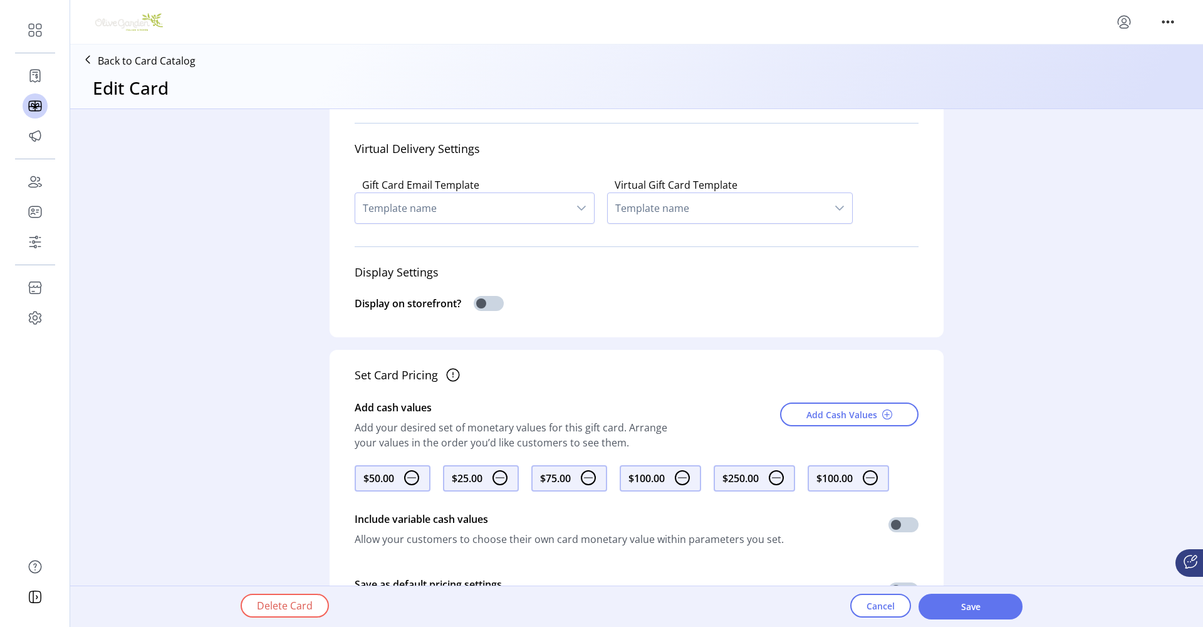
scroll to position [535, 0]
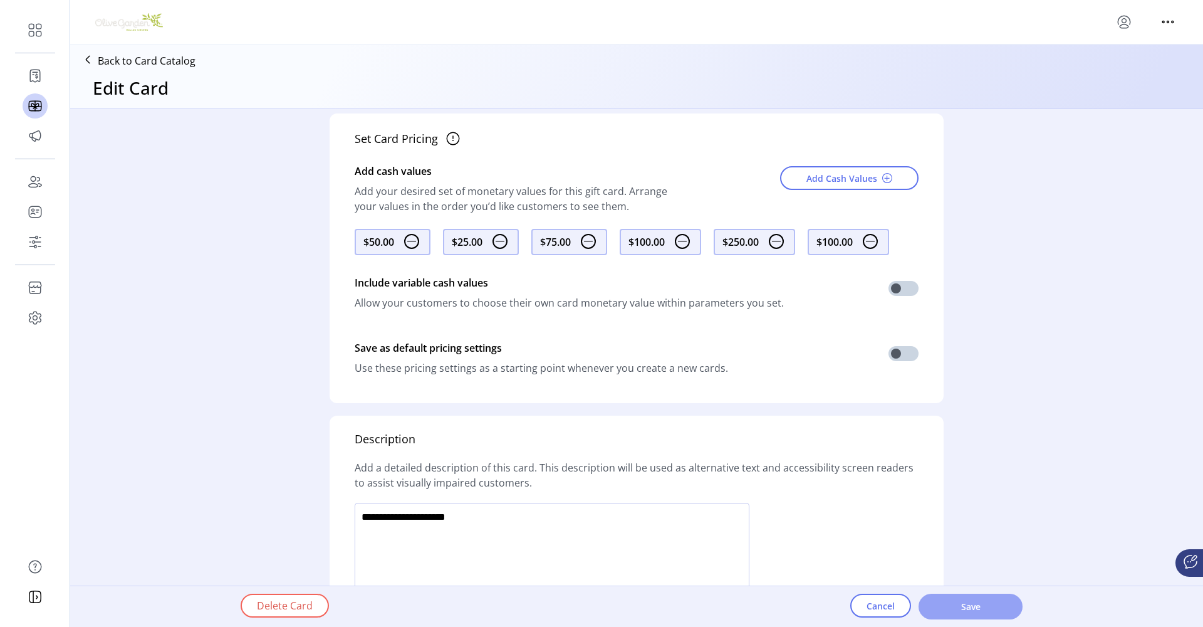
click at [971, 607] on span "Save" at bounding box center [970, 606] width 71 height 13
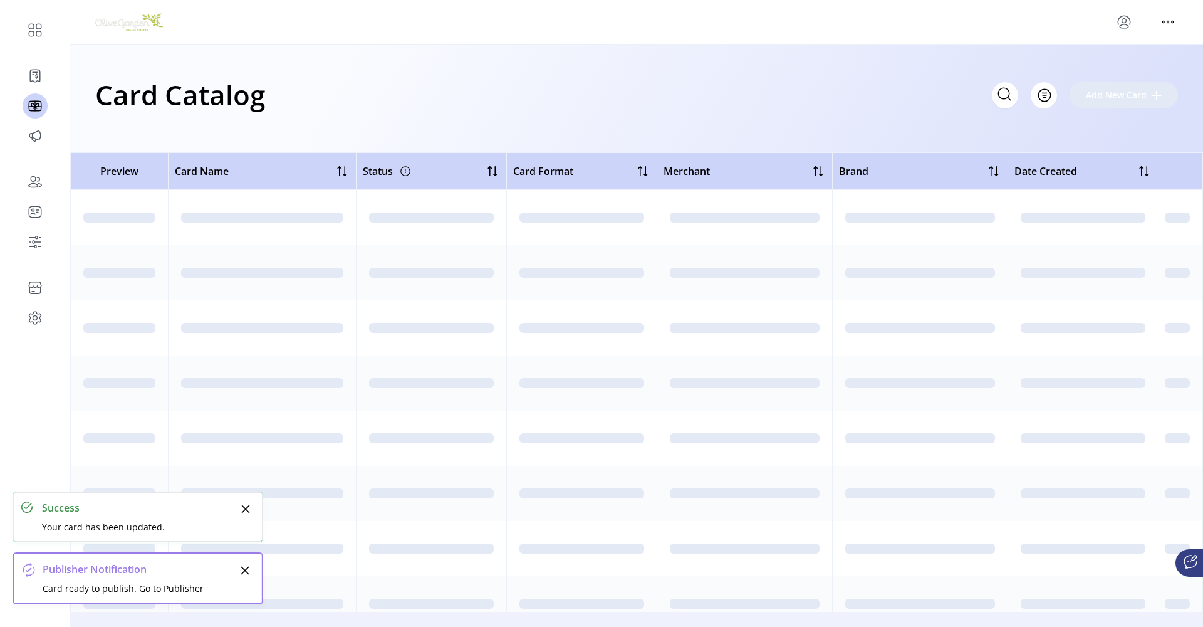
scroll to position [152, 0]
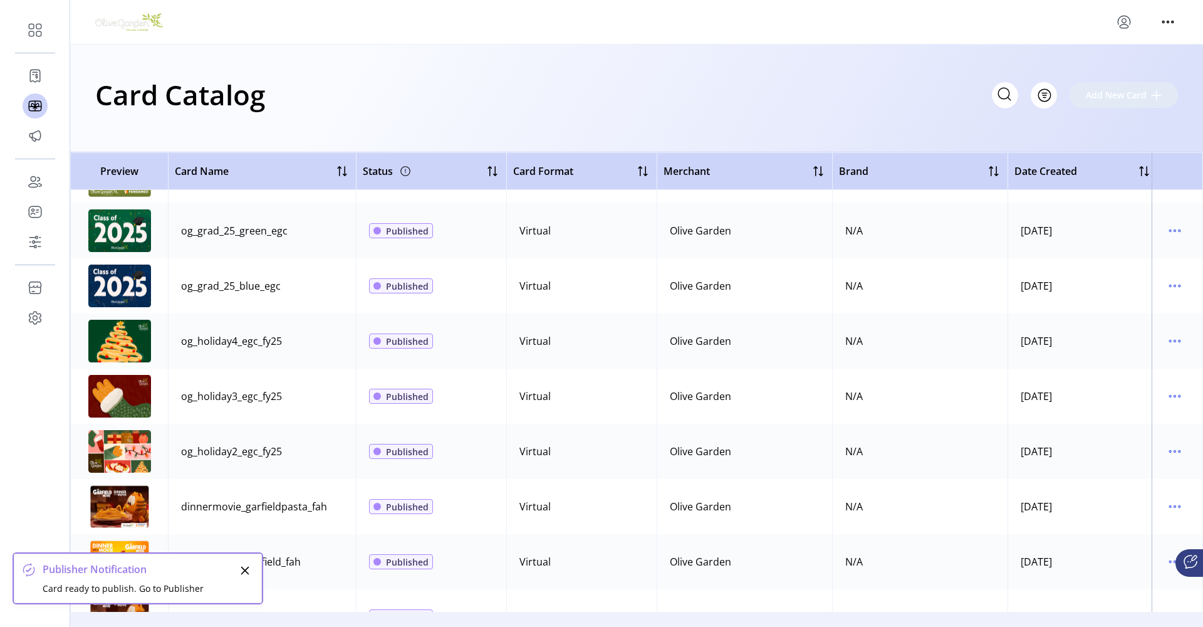
click at [164, 589] on div "Card ready to publish. Go to Publisher" at bounding box center [140, 588] width 194 height 13
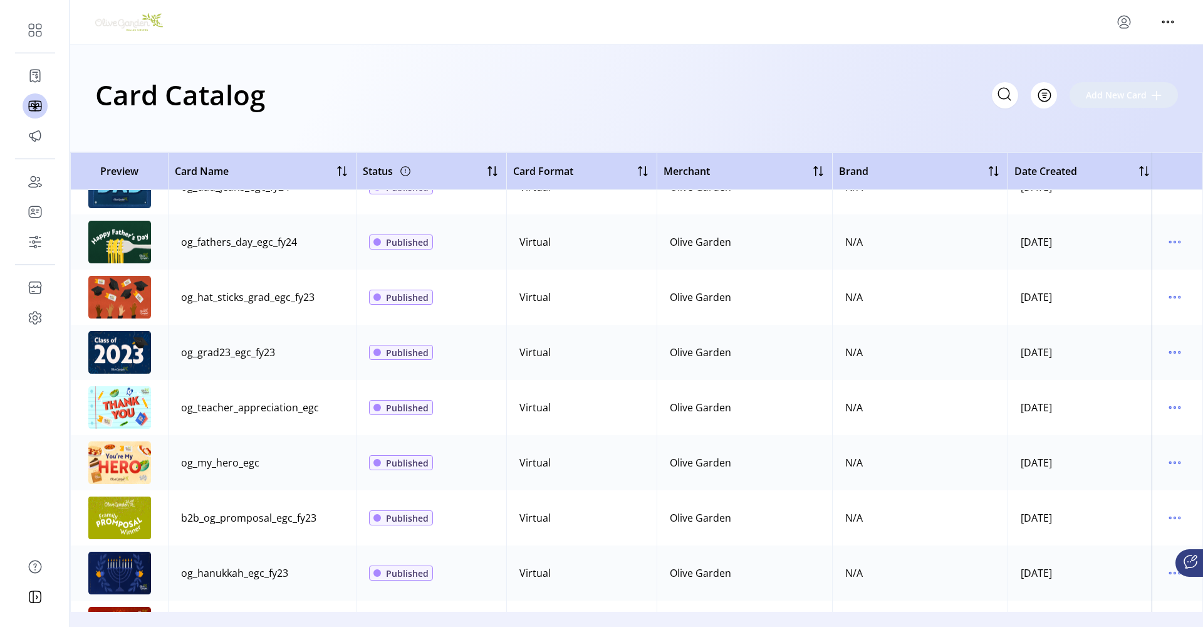
scroll to position [882, 0]
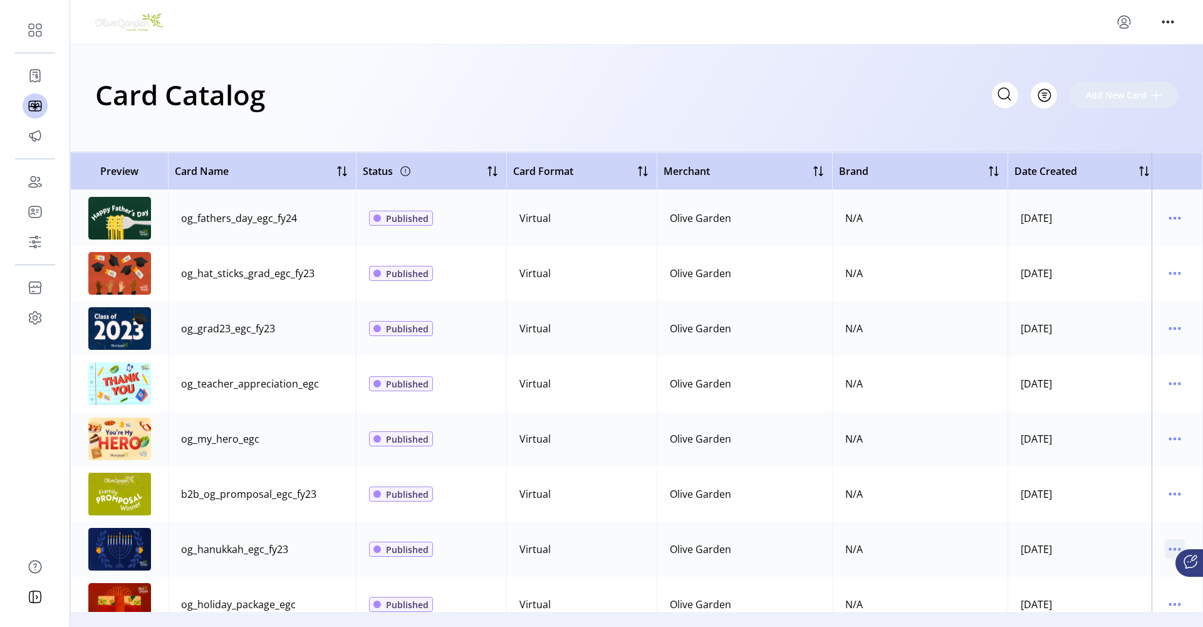
click at [1167, 548] on icon "menu" at bounding box center [1175, 549] width 20 height 20
click at [1124, 568] on span "View Details" at bounding box center [1116, 573] width 104 height 10
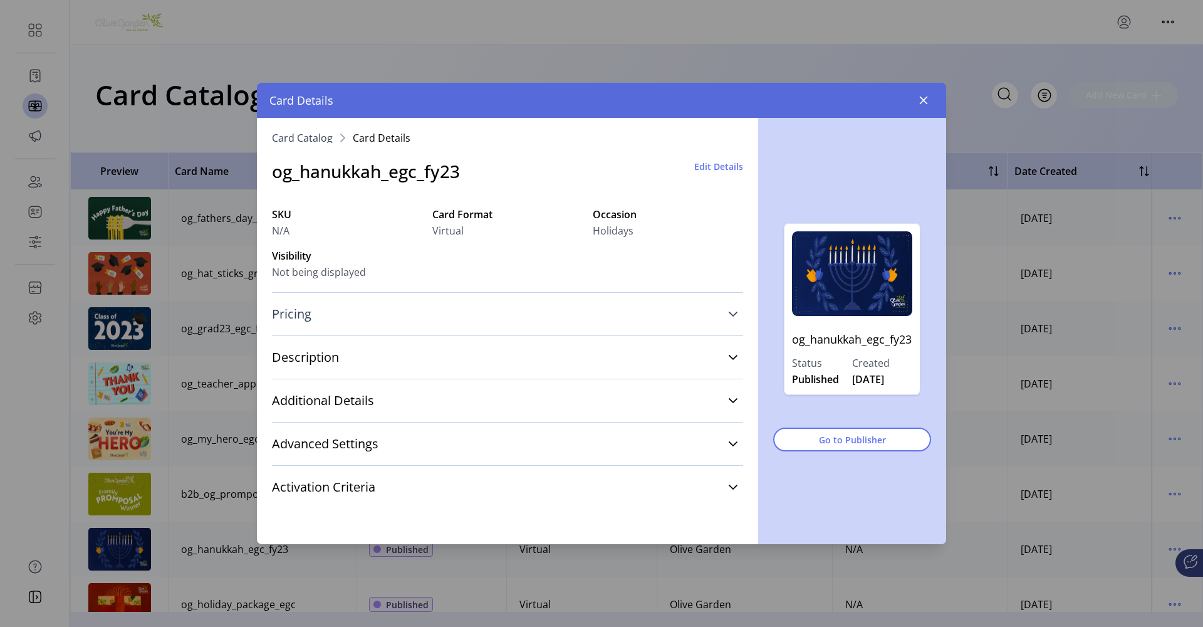
click at [733, 315] on icon at bounding box center [733, 314] width 10 height 10
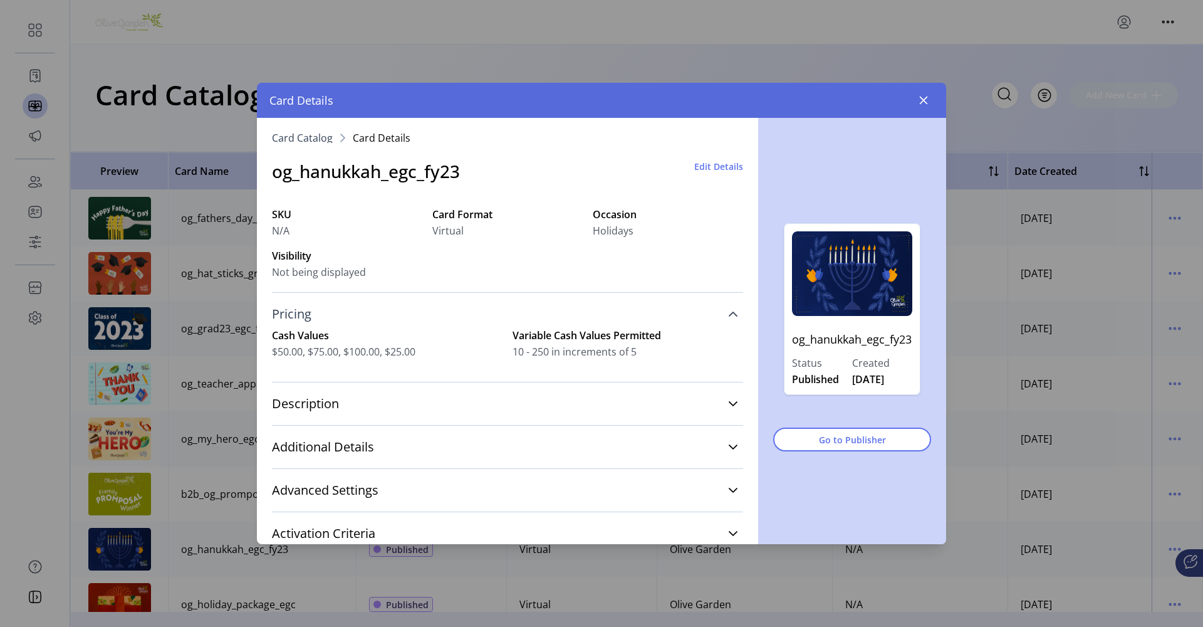
click at [701, 168] on span "Edit Details" at bounding box center [718, 166] width 49 height 13
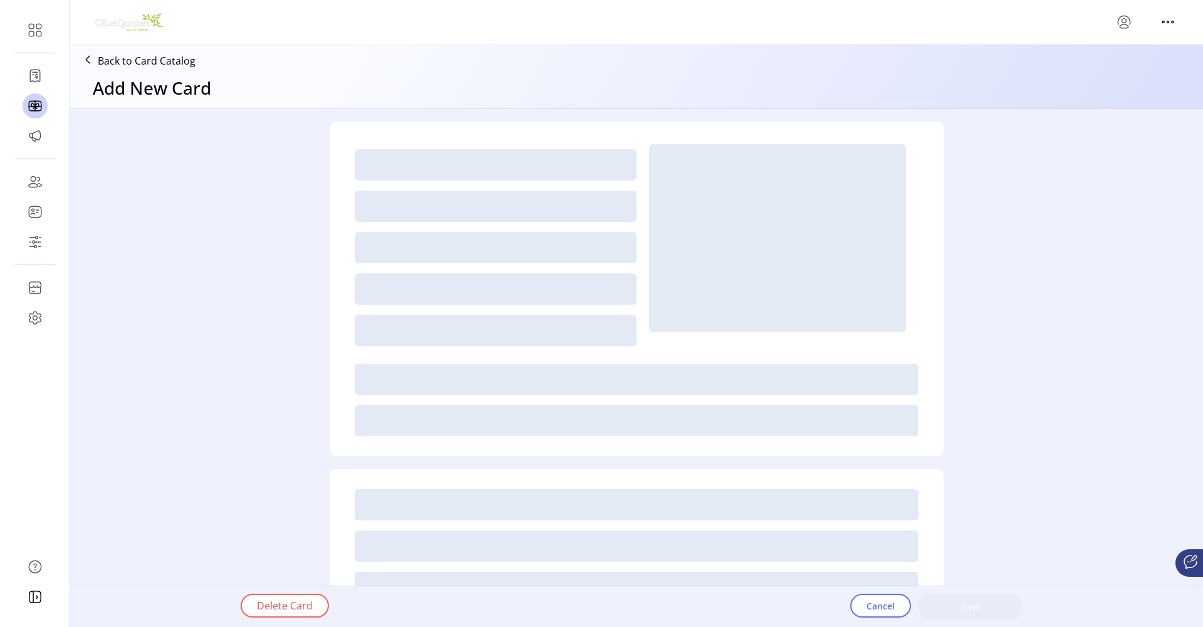
type textarea "**********"
type input "*"
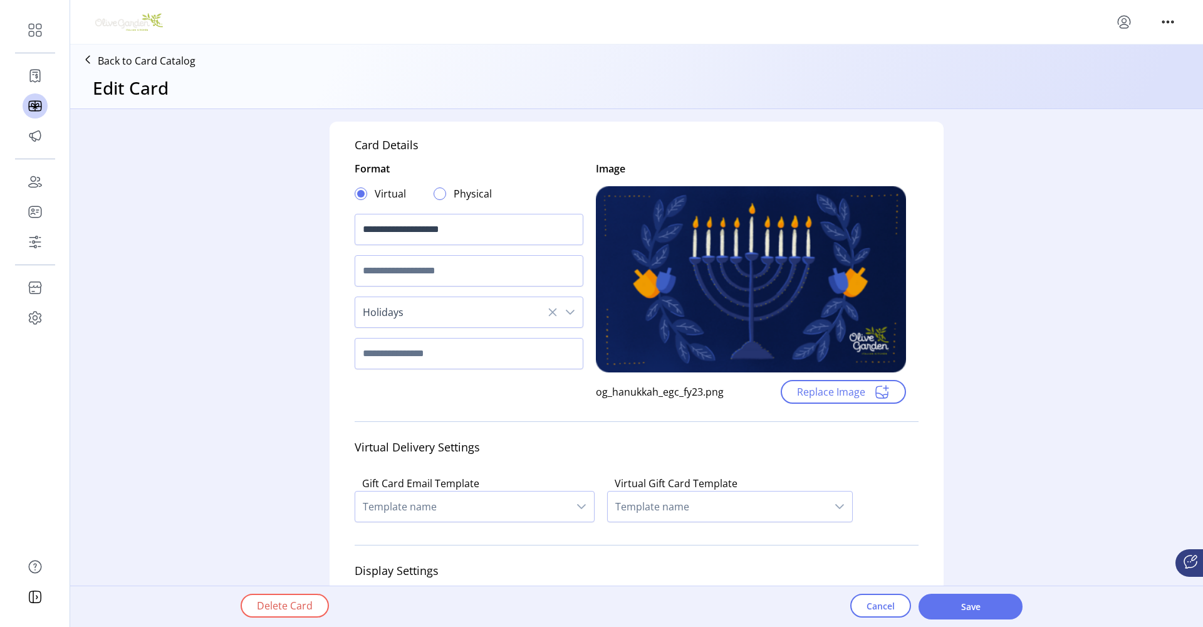
click at [438, 194] on div at bounding box center [440, 193] width 13 height 13
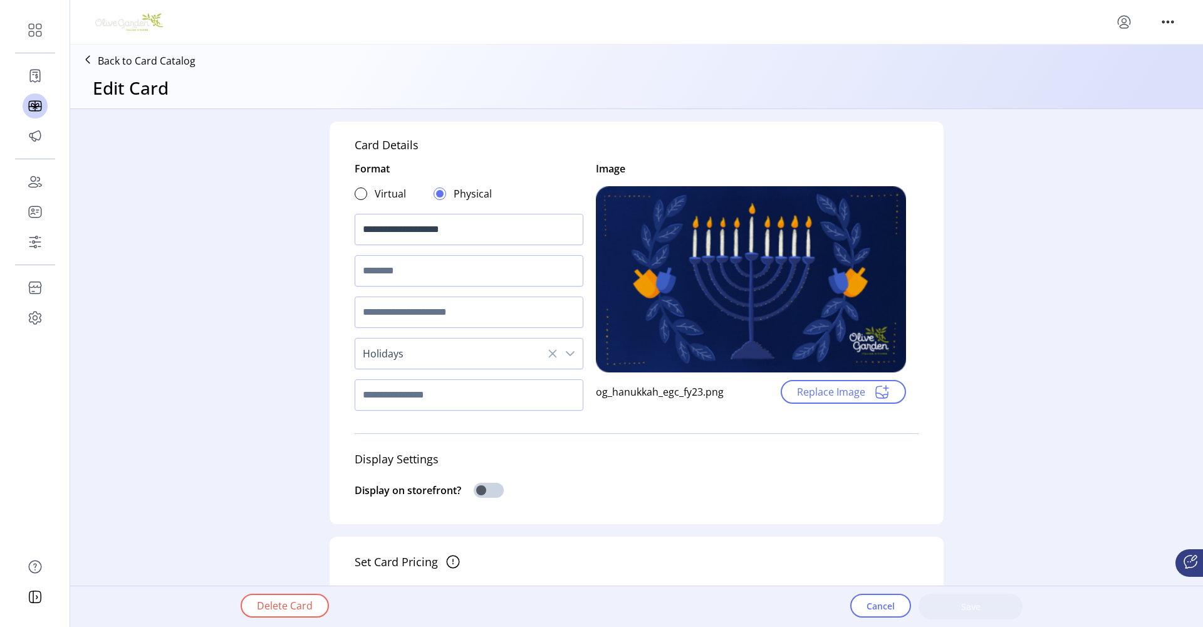
click at [363, 199] on div at bounding box center [361, 193] width 13 height 13
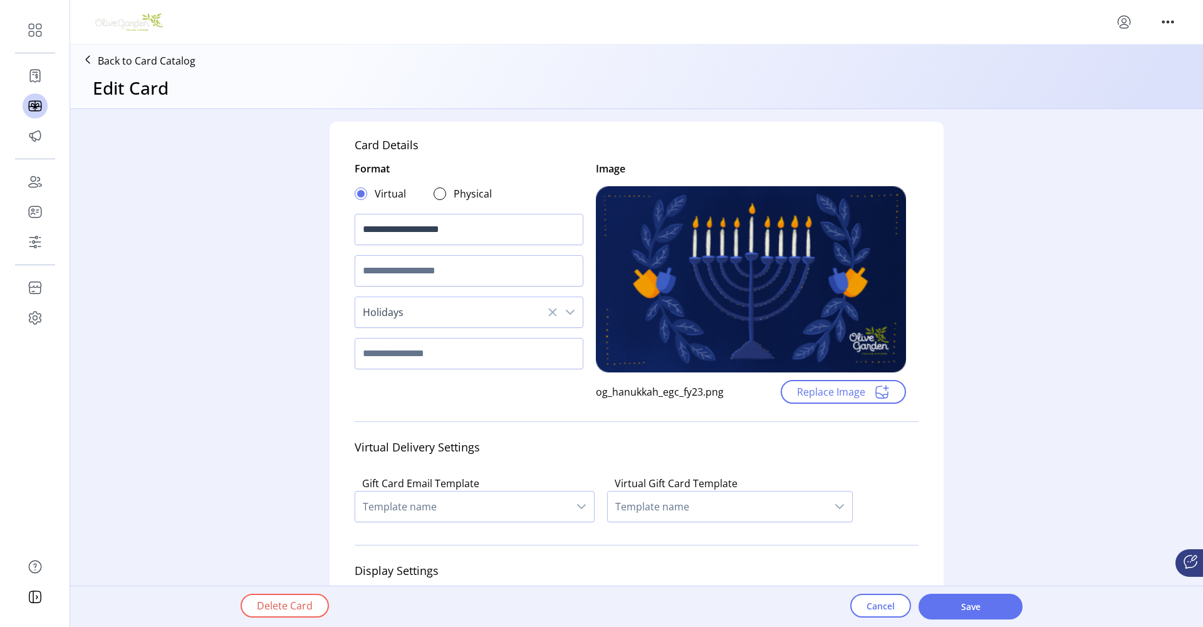
scroll to position [86, 0]
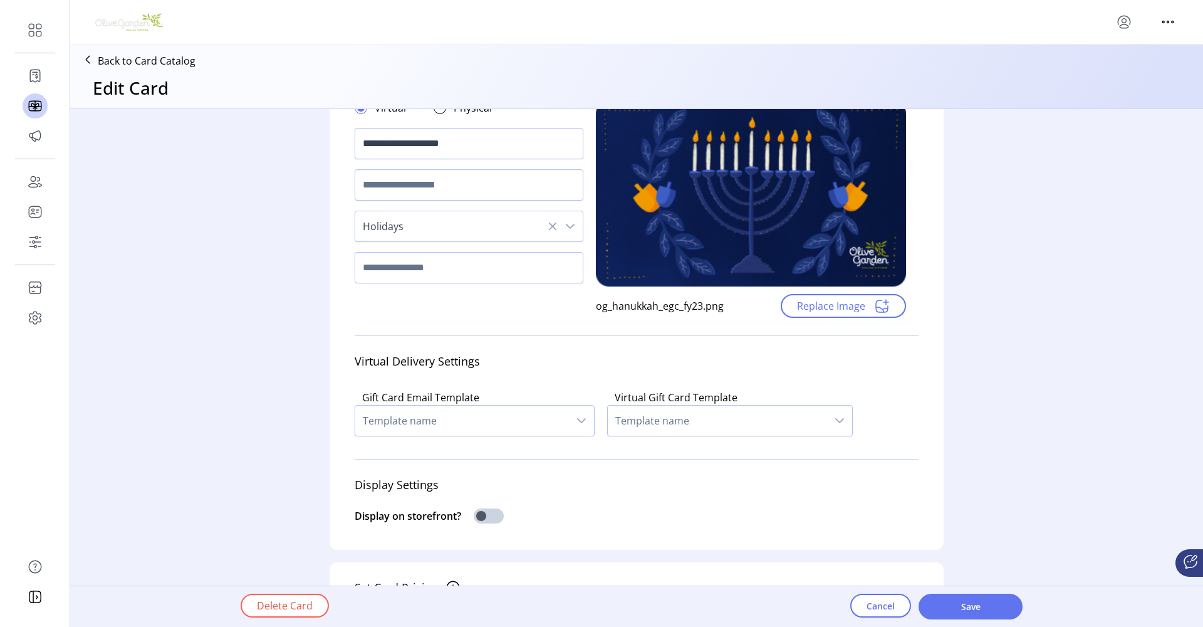
click at [577, 424] on icon "dropdown trigger" at bounding box center [582, 421] width 10 height 10
click at [584, 373] on div "Virtual Delivery Settings" at bounding box center [637, 361] width 564 height 32
click at [730, 409] on span "Template name" at bounding box center [717, 421] width 219 height 30
click at [589, 359] on div "Virtual Delivery Settings" at bounding box center [637, 361] width 564 height 32
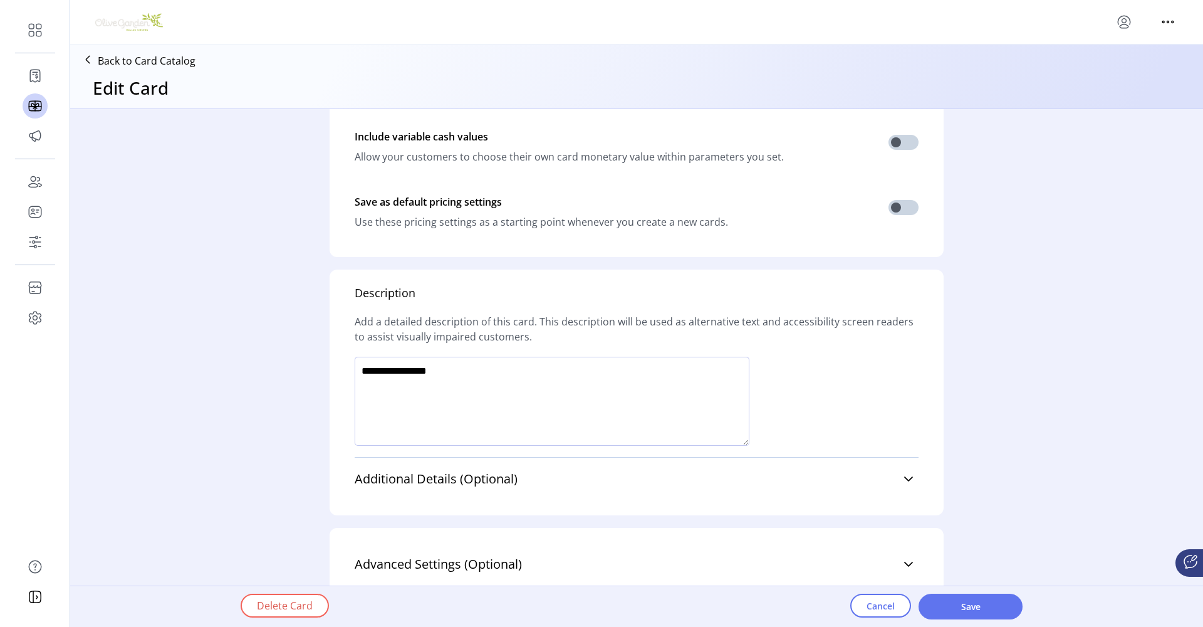
scroll to position [708, 0]
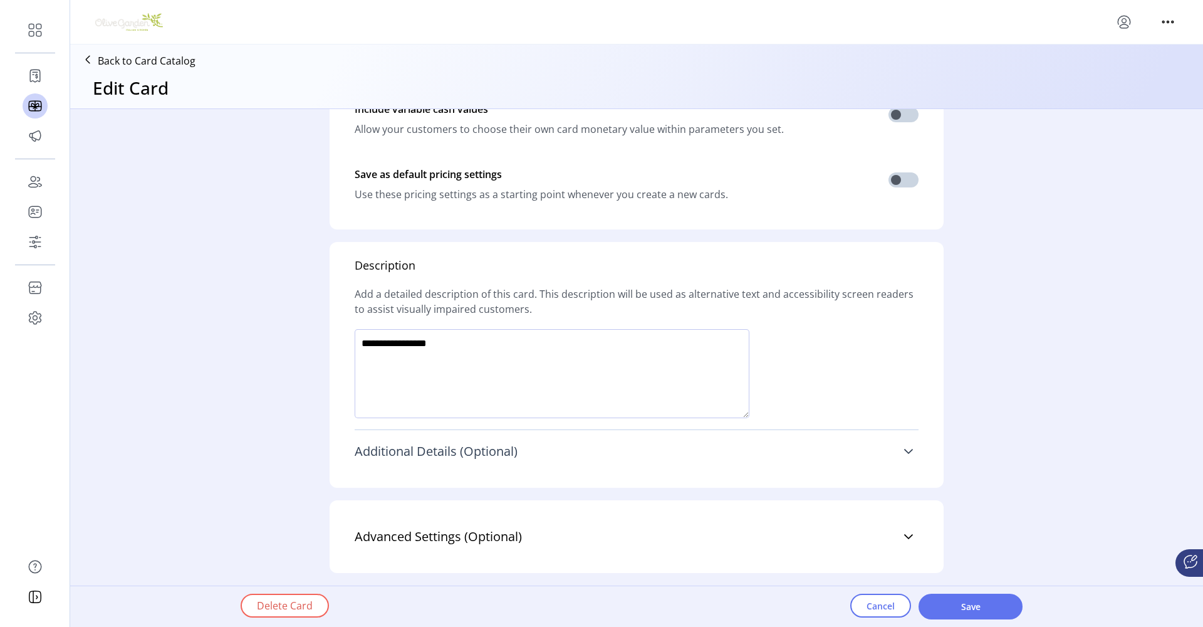
click at [910, 451] on icon at bounding box center [909, 451] width 10 height 10
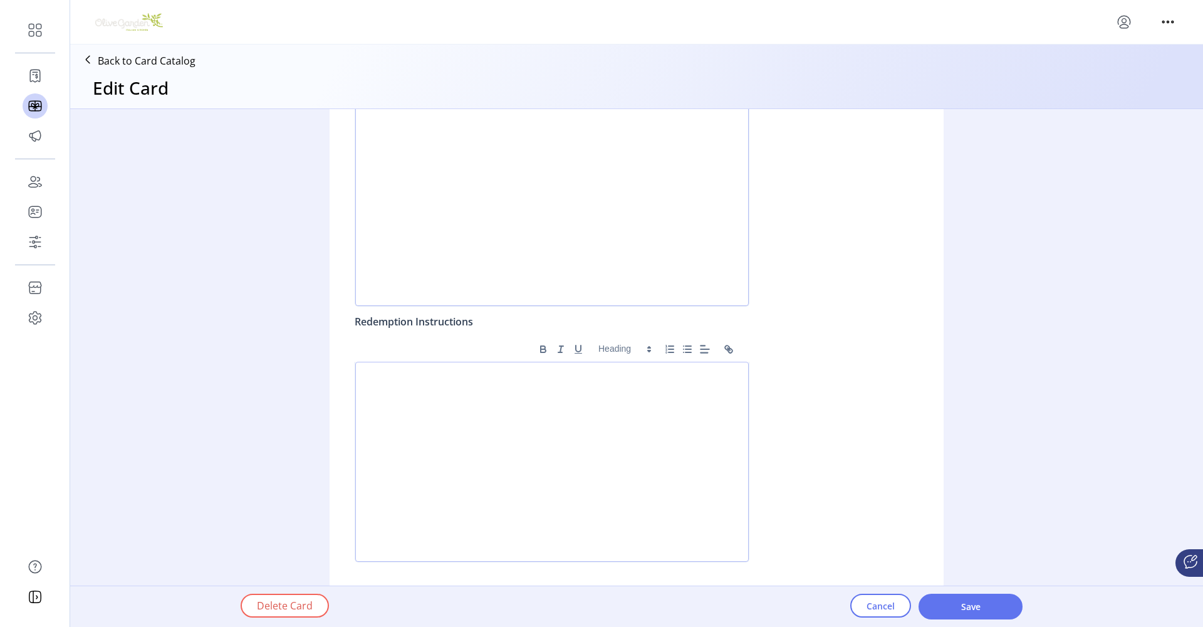
scroll to position [1235, 0]
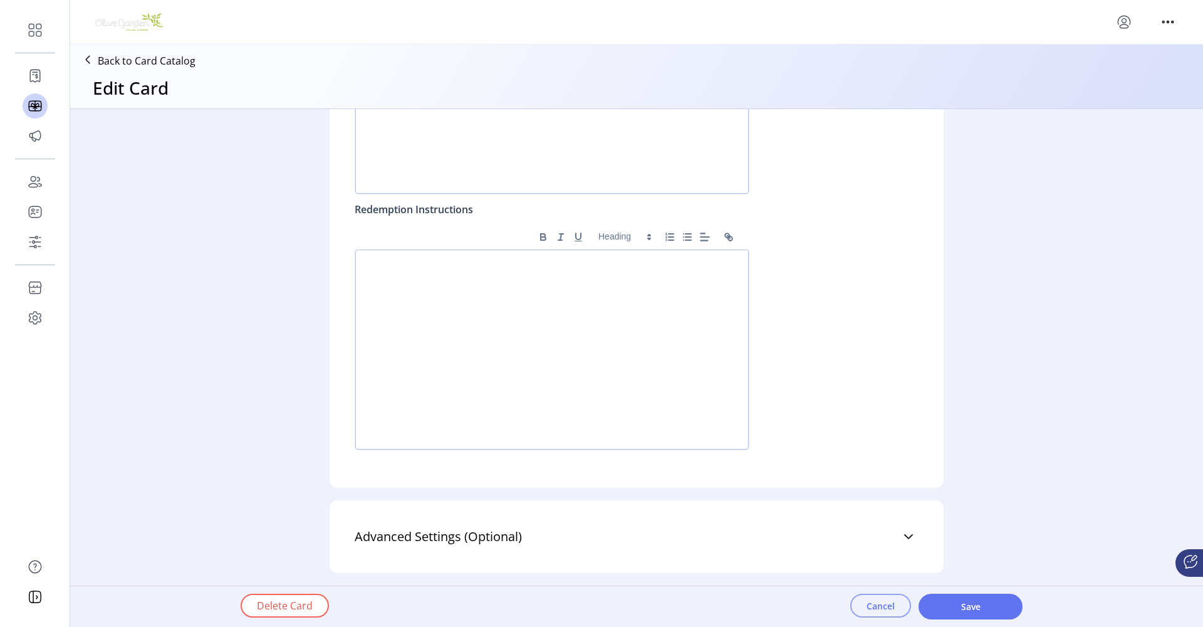
click at [882, 605] on span "Cancel" at bounding box center [881, 605] width 28 height 13
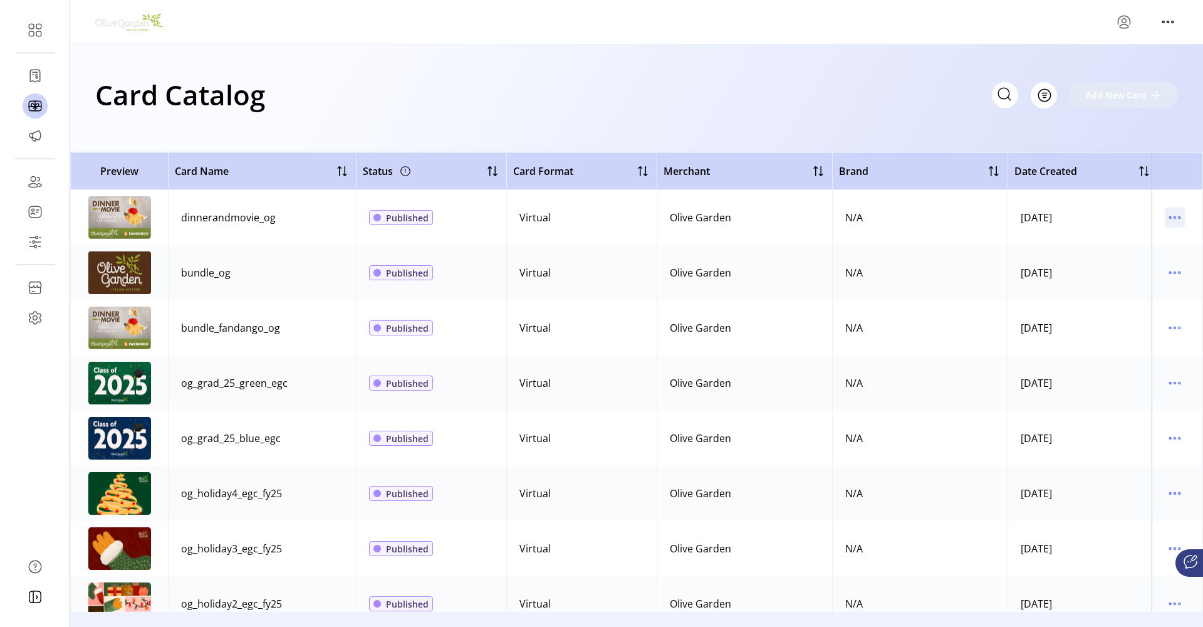
click at [1179, 217] on icon "menu" at bounding box center [1180, 218] width 2 height 2
click at [843, 123] on div "Card Catalog Filter Add New Card" at bounding box center [636, 99] width 1133 height 108
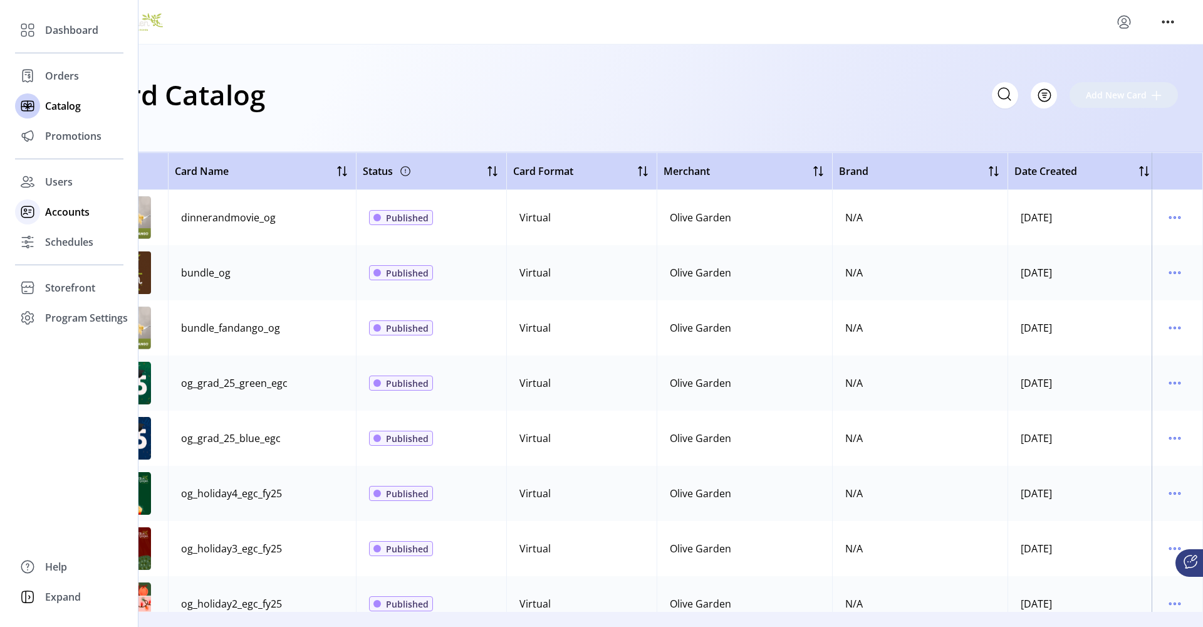
click at [78, 205] on span "Accounts" at bounding box center [67, 211] width 45 height 15
click at [79, 214] on span "Accounts" at bounding box center [67, 211] width 45 height 15
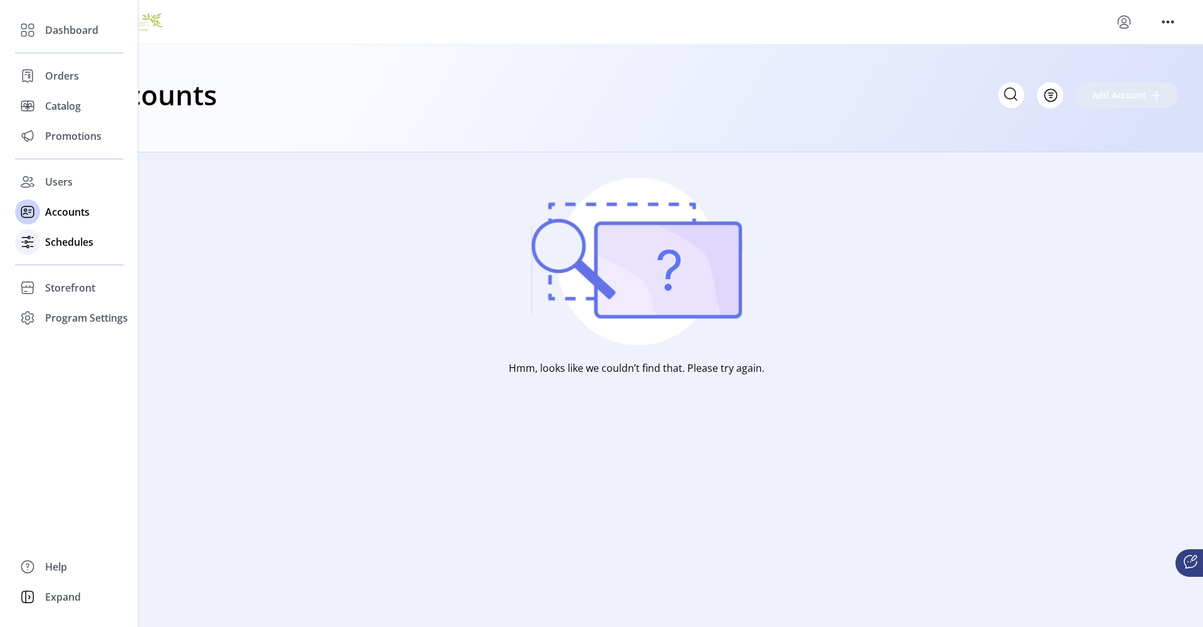
click at [70, 245] on span "Schedules" at bounding box center [69, 241] width 48 height 15
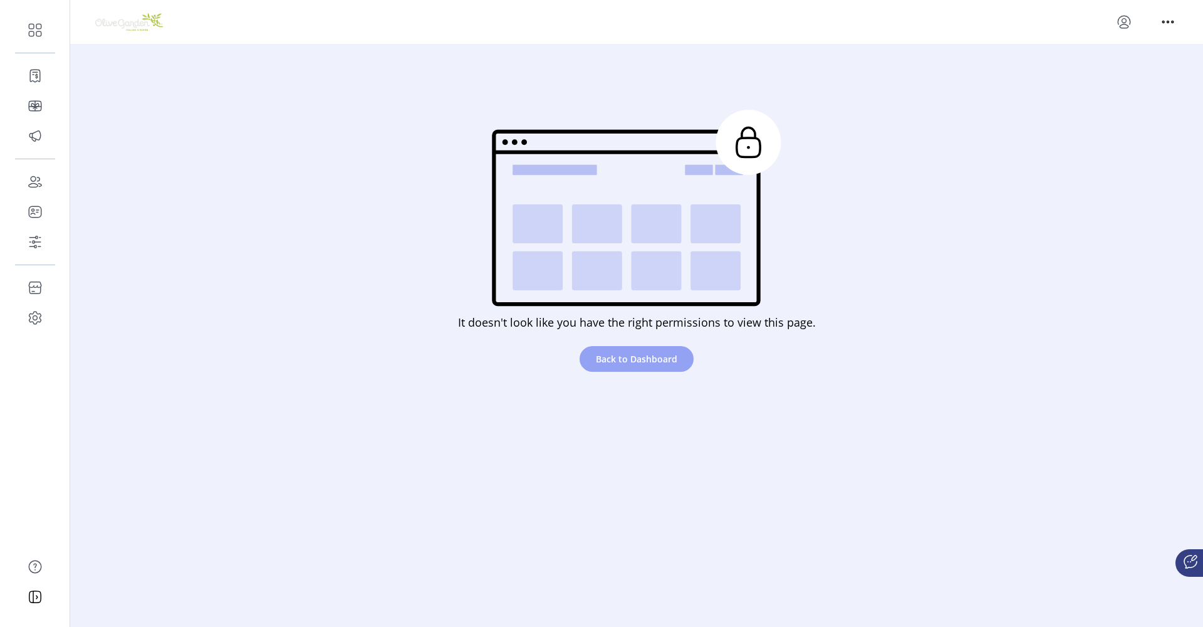
click at [640, 359] on span "Back to Dashboard" at bounding box center [636, 358] width 81 height 13
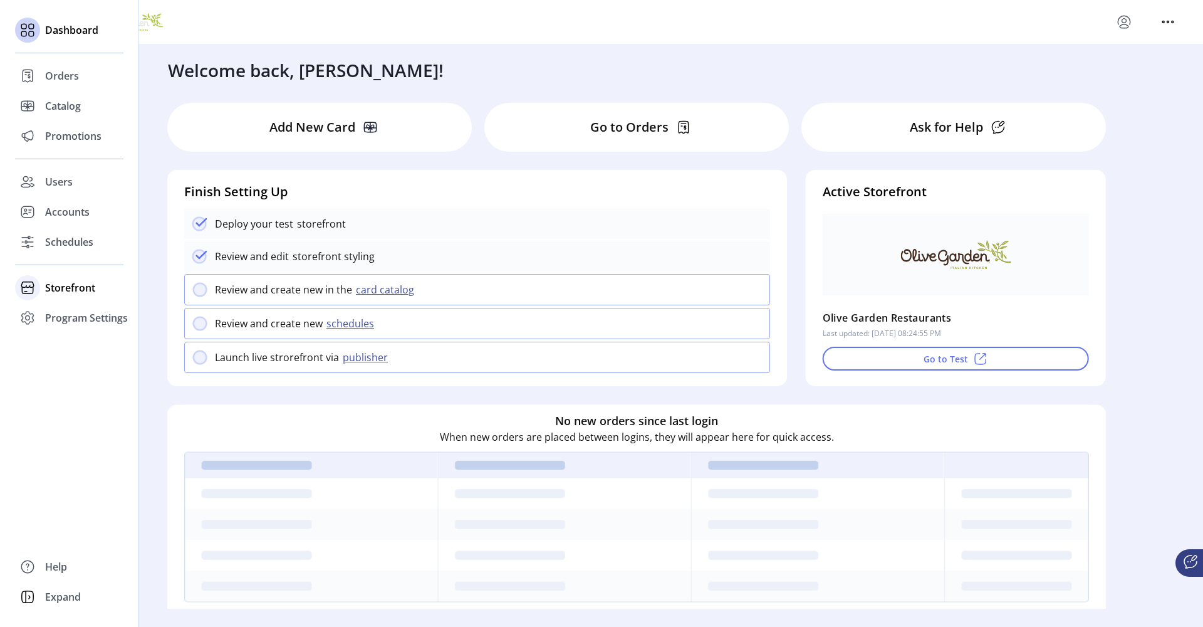
click at [71, 289] on span "Storefront" at bounding box center [70, 287] width 50 height 15
click at [80, 316] on span "Configuration" at bounding box center [78, 312] width 66 height 15
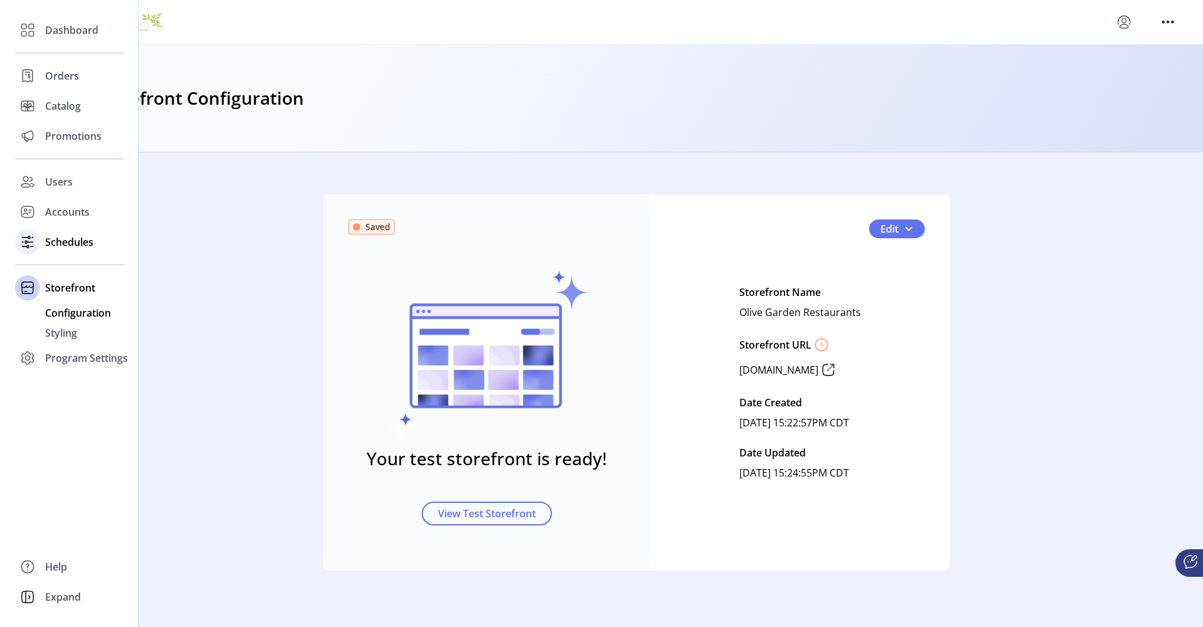
click at [26, 244] on icon at bounding box center [28, 242] width 20 height 20
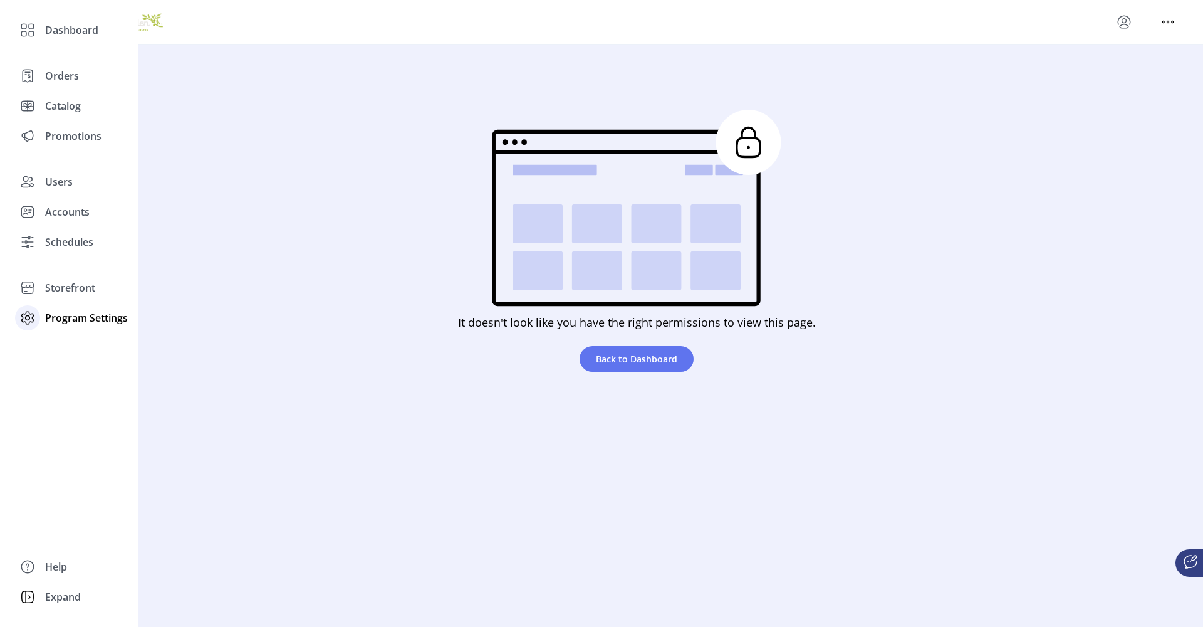
click at [71, 319] on span "Program Settings" at bounding box center [86, 317] width 83 height 15
click at [70, 348] on span "Templates" at bounding box center [70, 342] width 50 height 15
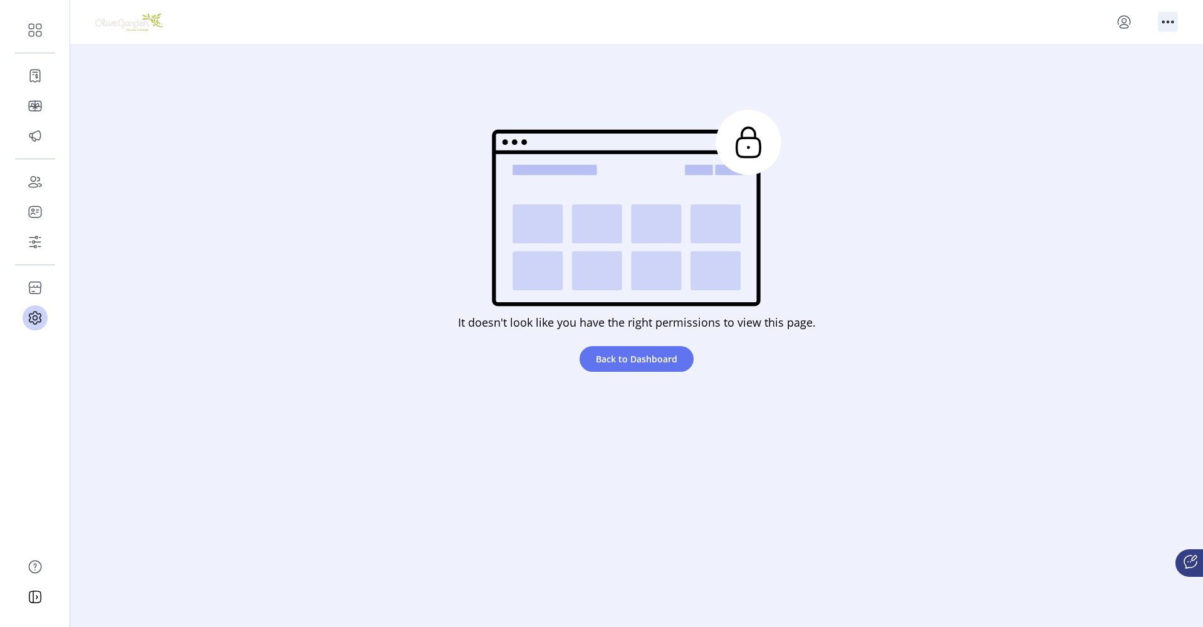
click at [1171, 24] on icon "menu" at bounding box center [1168, 22] width 20 height 20
drag, startPoint x: 134, startPoint y: 118, endPoint x: 120, endPoint y: 107, distance: 17.4
click at [133, 118] on div "It doesn't look like you have the right permissions to view this page. Back to …" at bounding box center [636, 245] width 1133 height 300
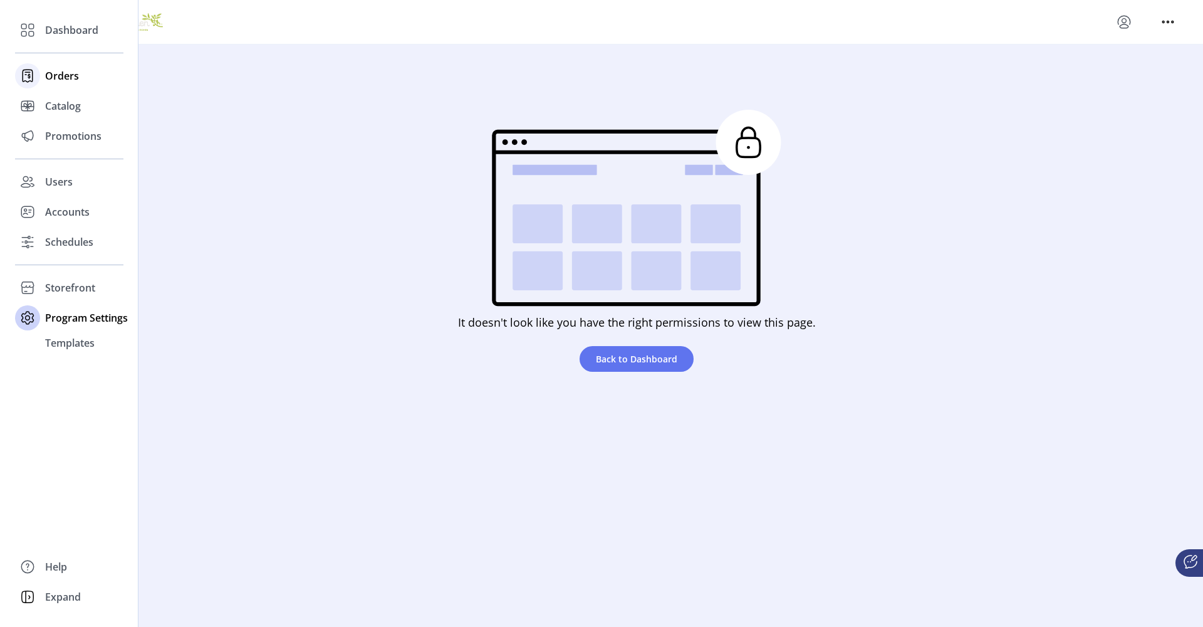
click at [63, 73] on span "Orders" at bounding box center [62, 75] width 34 height 15
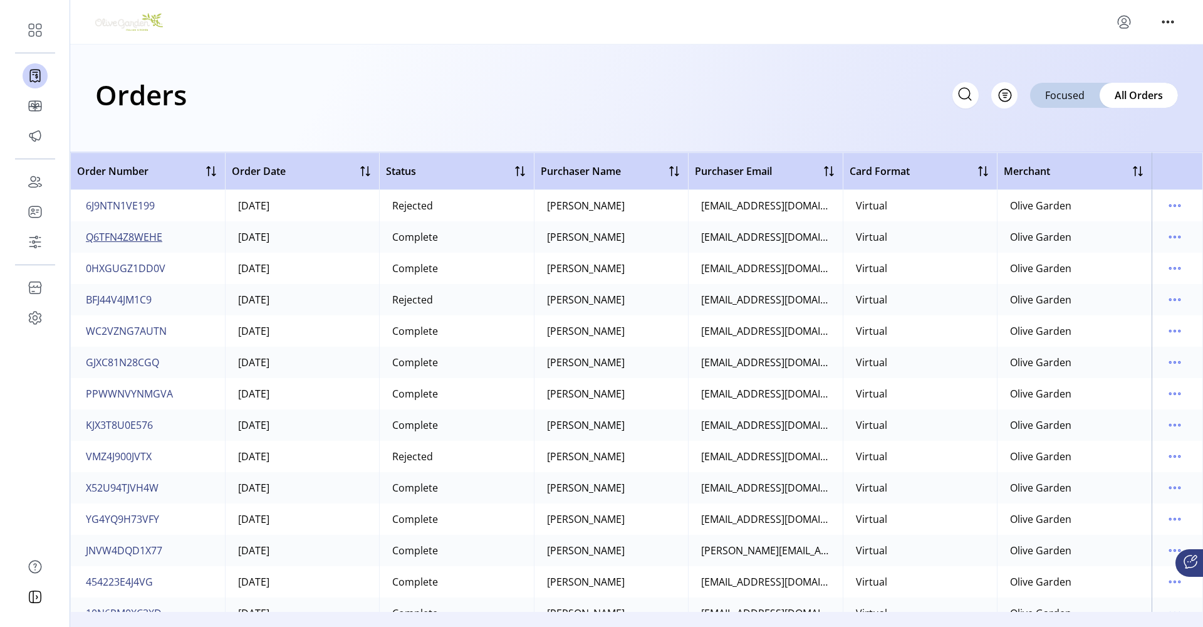
click at [148, 239] on span "Q6TFN4Z8WEHE" at bounding box center [124, 236] width 76 height 15
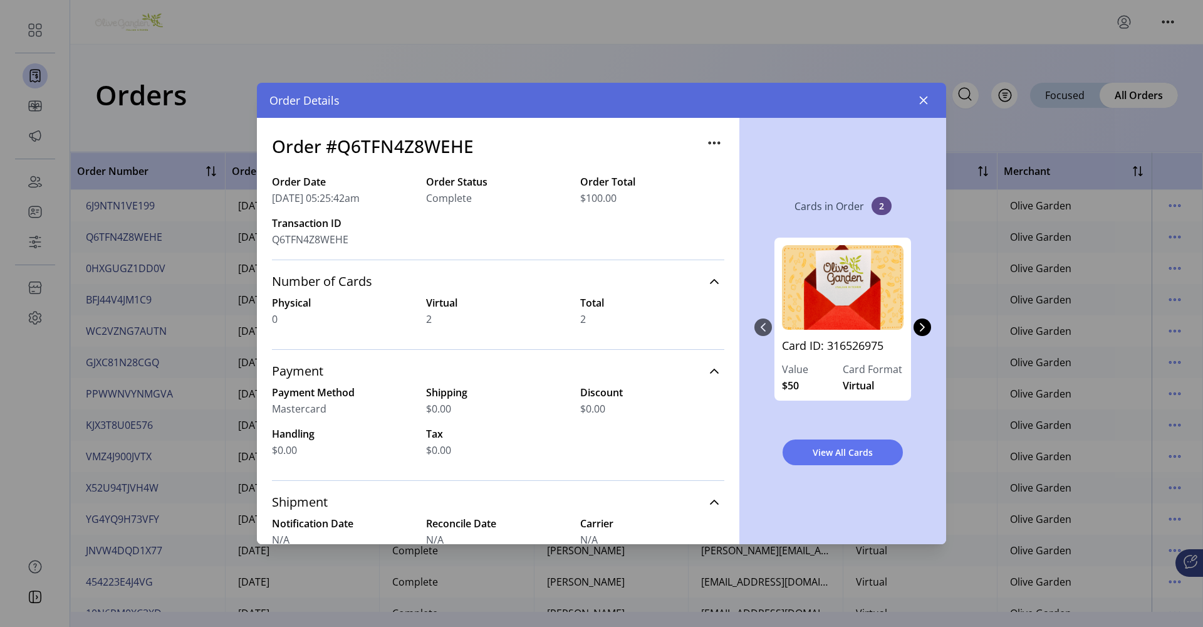
scroll to position [415, 0]
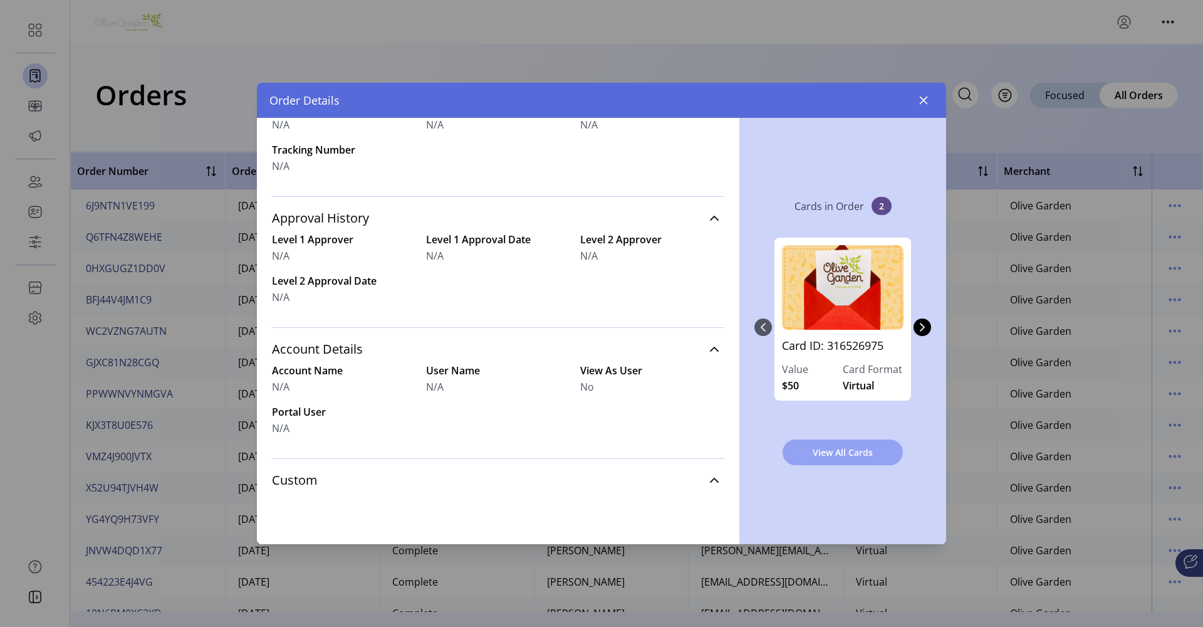
click at [851, 454] on span "View All Cards" at bounding box center [843, 452] width 88 height 13
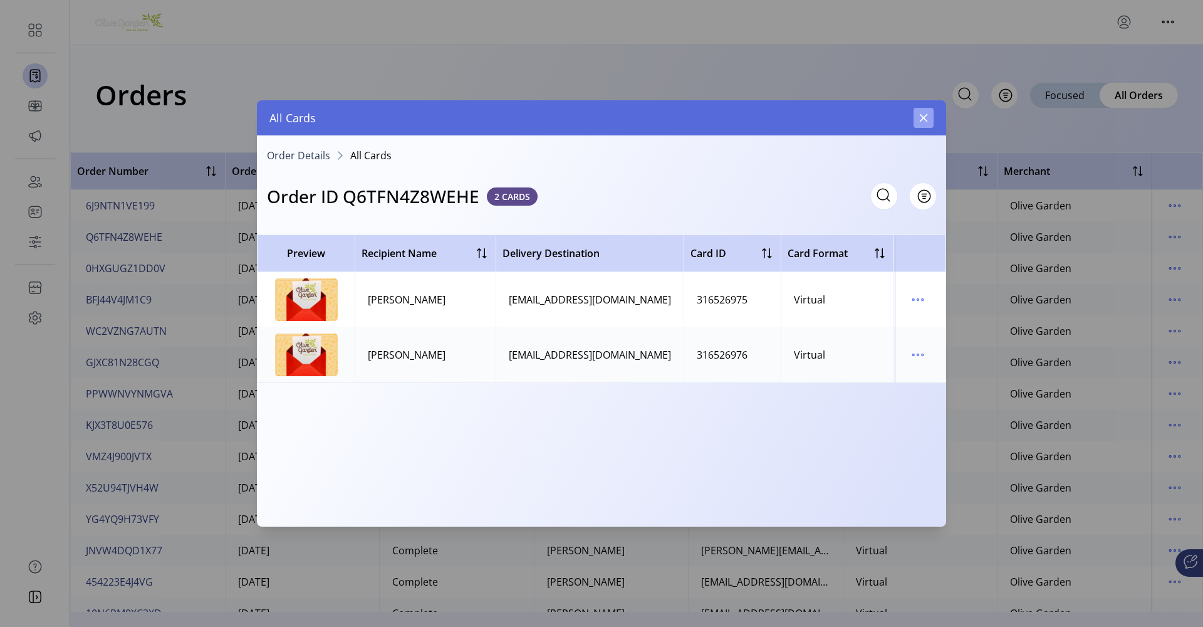
click at [926, 121] on icon "button" at bounding box center [924, 118] width 10 height 10
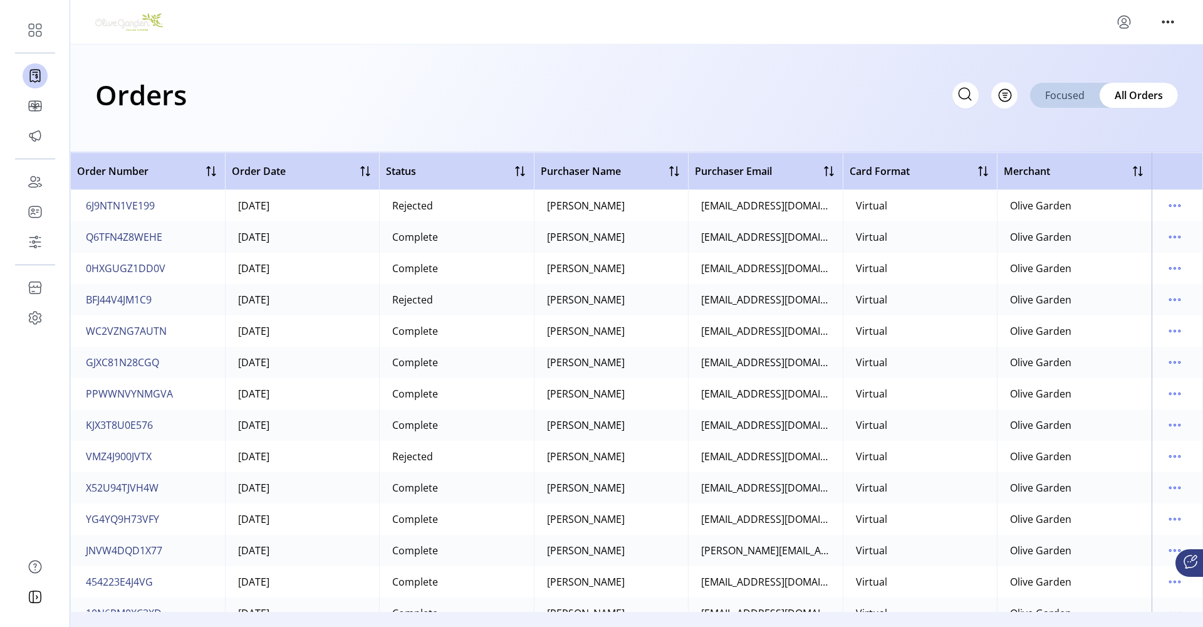
click at [1055, 96] on span "Focused" at bounding box center [1064, 95] width 39 height 15
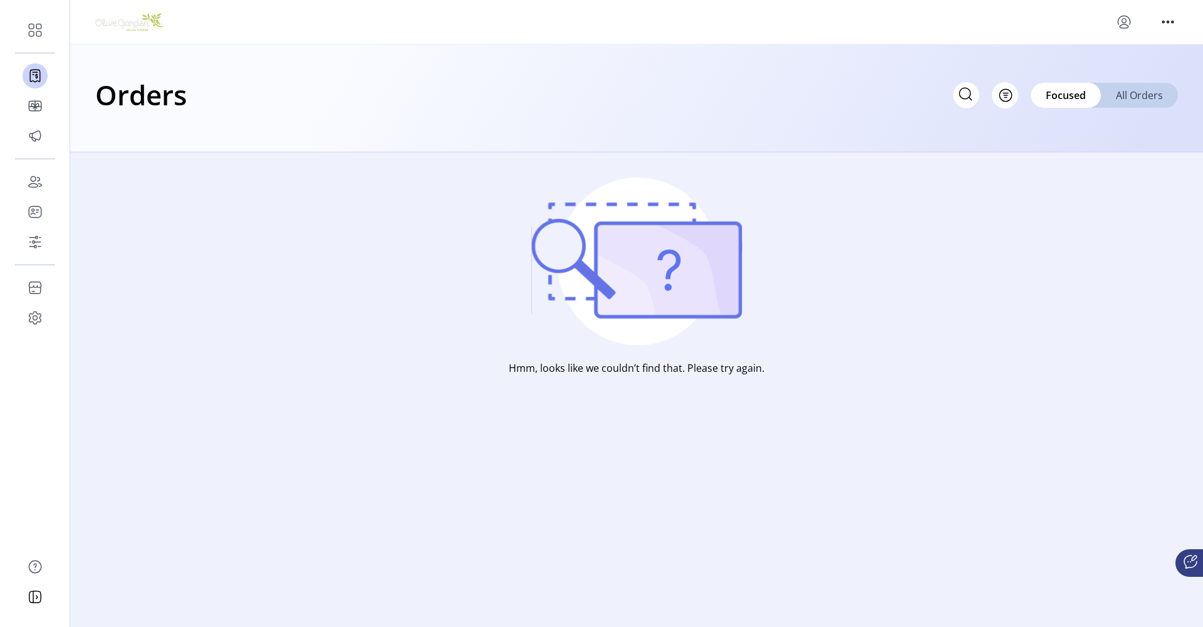
click at [1138, 97] on span "All Orders" at bounding box center [1139, 95] width 47 height 15
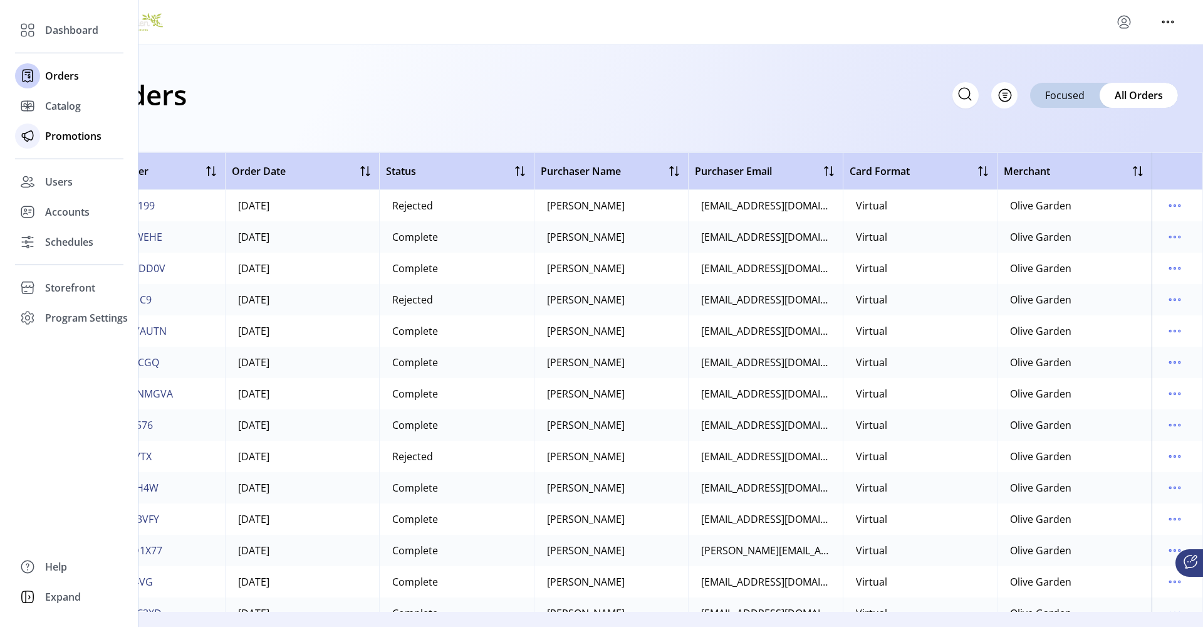
click at [74, 135] on span "Promotions" at bounding box center [73, 135] width 56 height 15
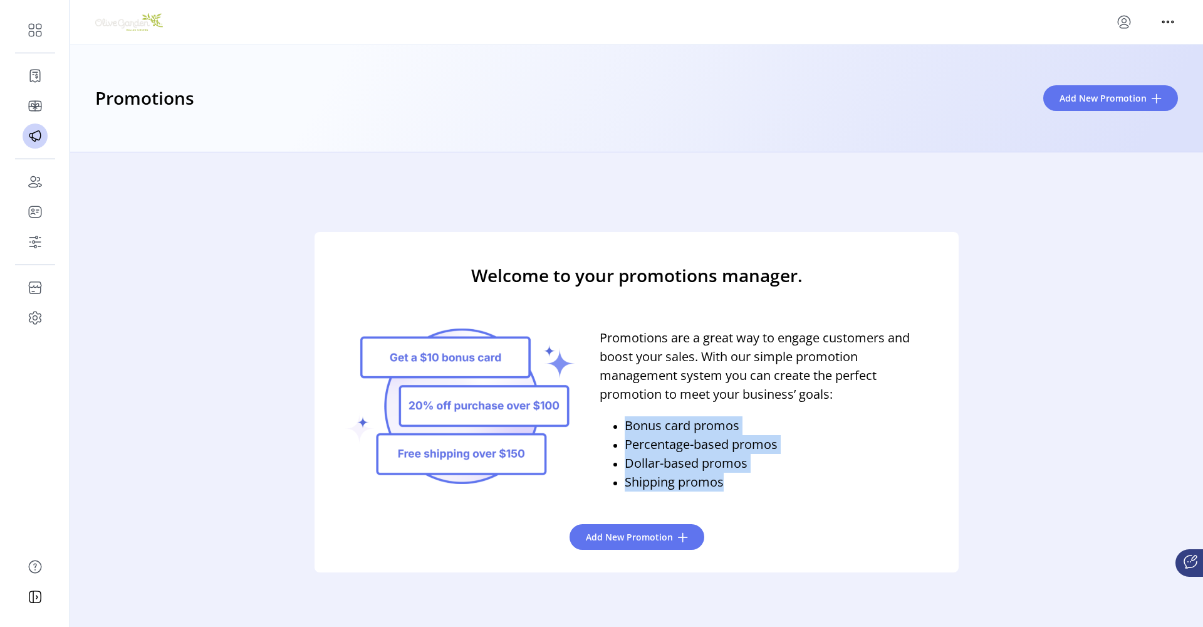
drag, startPoint x: 723, startPoint y: 483, endPoint x: 608, endPoint y: 429, distance: 127.3
click at [608, 429] on ul "Bonus card promos Percentage-based promos Dollar-based promos Shipping promos" at bounding box center [689, 448] width 178 height 88
copy ul "Bonus card promos Percentage-based promos Dollar-based promos Shipping promos"
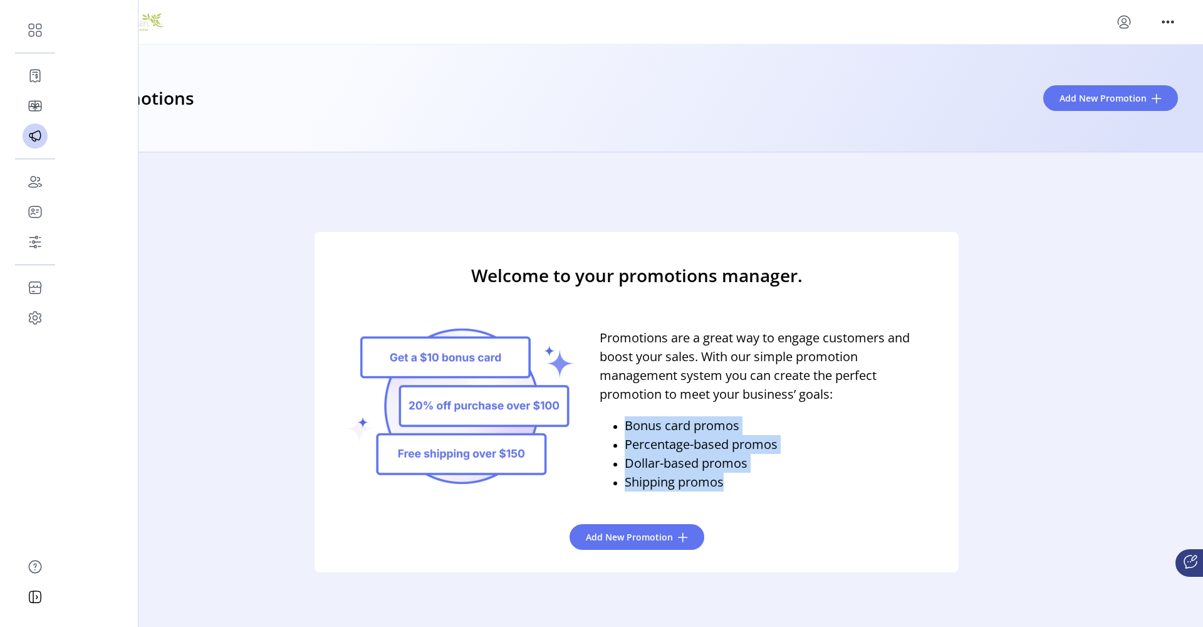
click at [592, 440] on div "Promotions are a great way to engage customers and boost your sales. With our s…" at bounding box center [637, 409] width 584 height 213
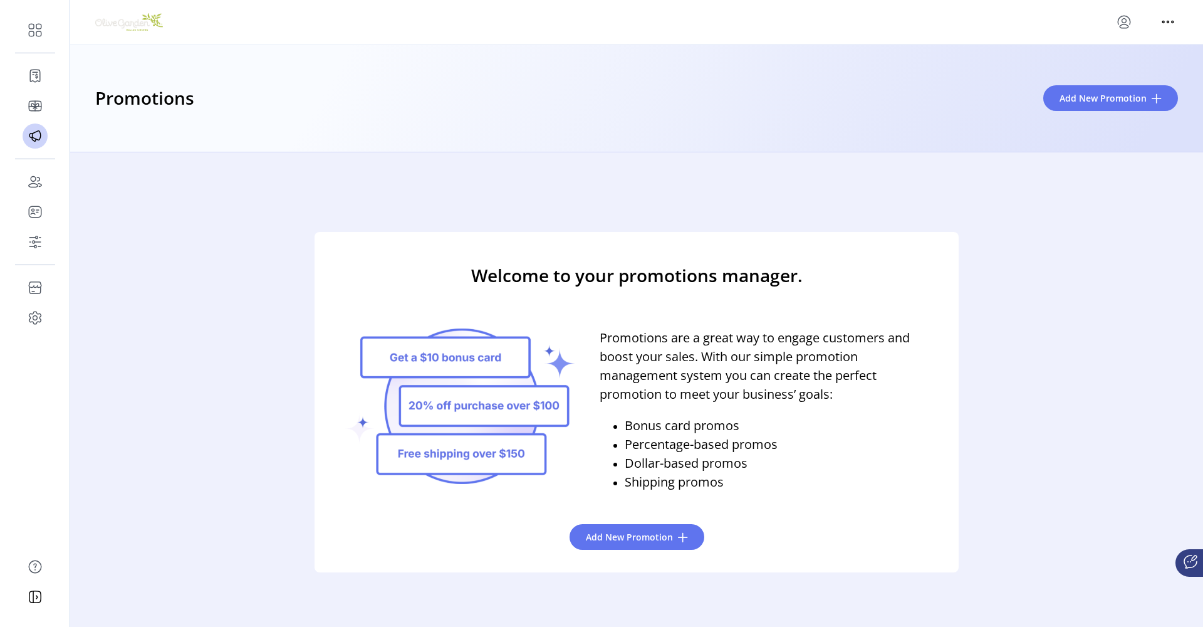
click at [636, 464] on p "Dollar-based promos" at bounding box center [701, 463] width 153 height 19
click at [734, 422] on p "Bonus card promos" at bounding box center [701, 425] width 153 height 19
click at [1129, 100] on span "Add New Promotion" at bounding box center [1103, 98] width 87 height 13
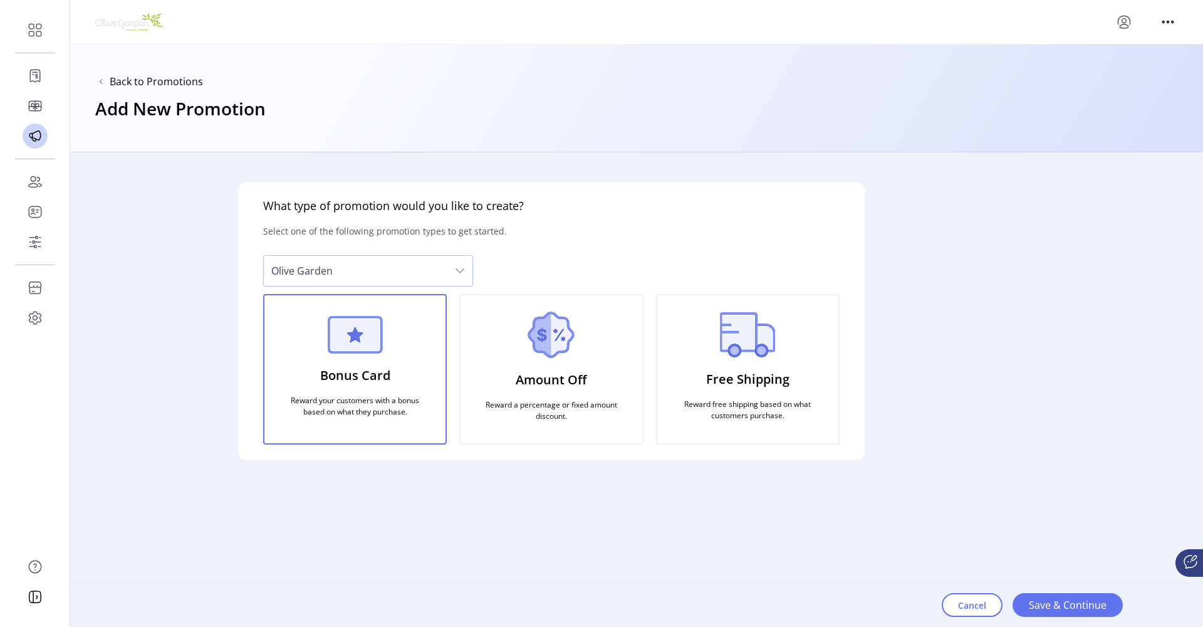
click at [364, 411] on p "Reward your customers with a bonus based on what they purchase." at bounding box center [355, 406] width 151 height 33
click at [530, 379] on p "Amount Off" at bounding box center [551, 379] width 71 height 29
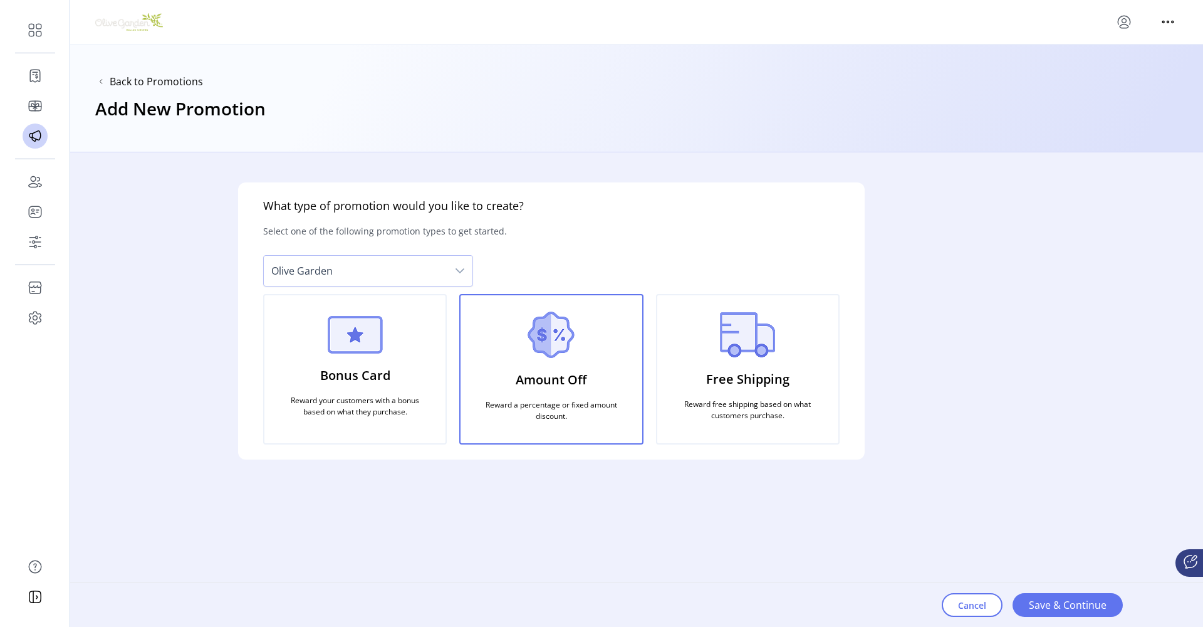
click at [752, 384] on p "Free Shipping" at bounding box center [747, 379] width 83 height 29
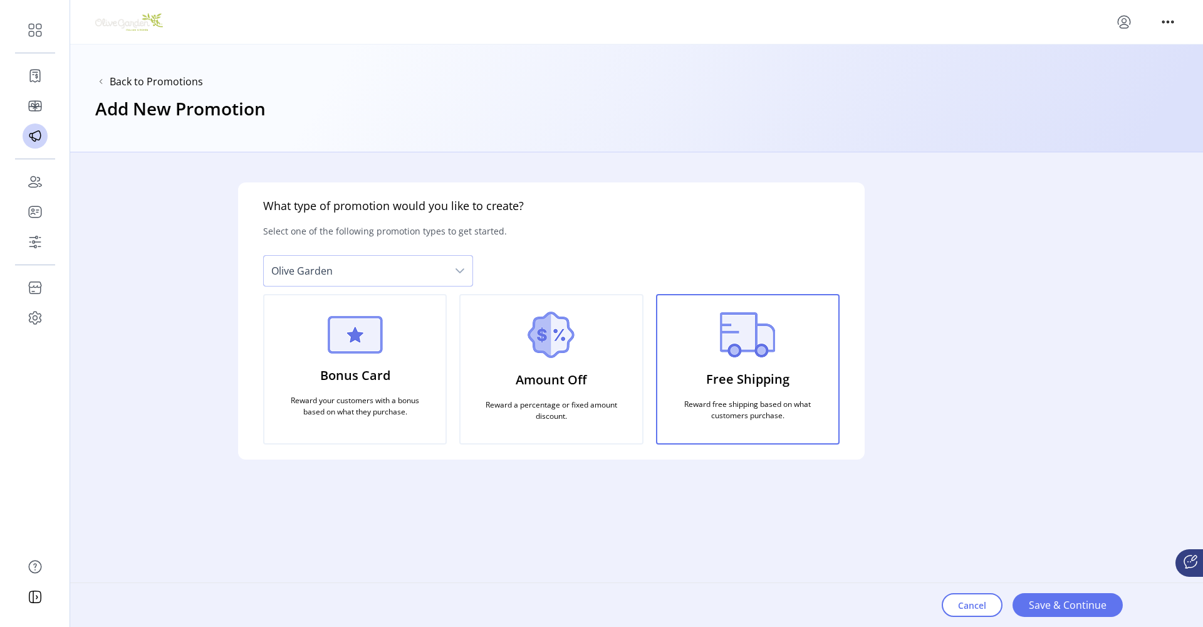
click at [440, 275] on span "Olive Garden" at bounding box center [356, 271] width 184 height 30
click at [598, 215] on div "What type of promotion would you like to create? Select one of the following pr…" at bounding box center [551, 320] width 627 height 277
click at [383, 282] on span "Olive Garden" at bounding box center [356, 271] width 184 height 30
click at [585, 217] on div "What type of promotion would you like to create? Select one of the following pr…" at bounding box center [551, 320] width 627 height 277
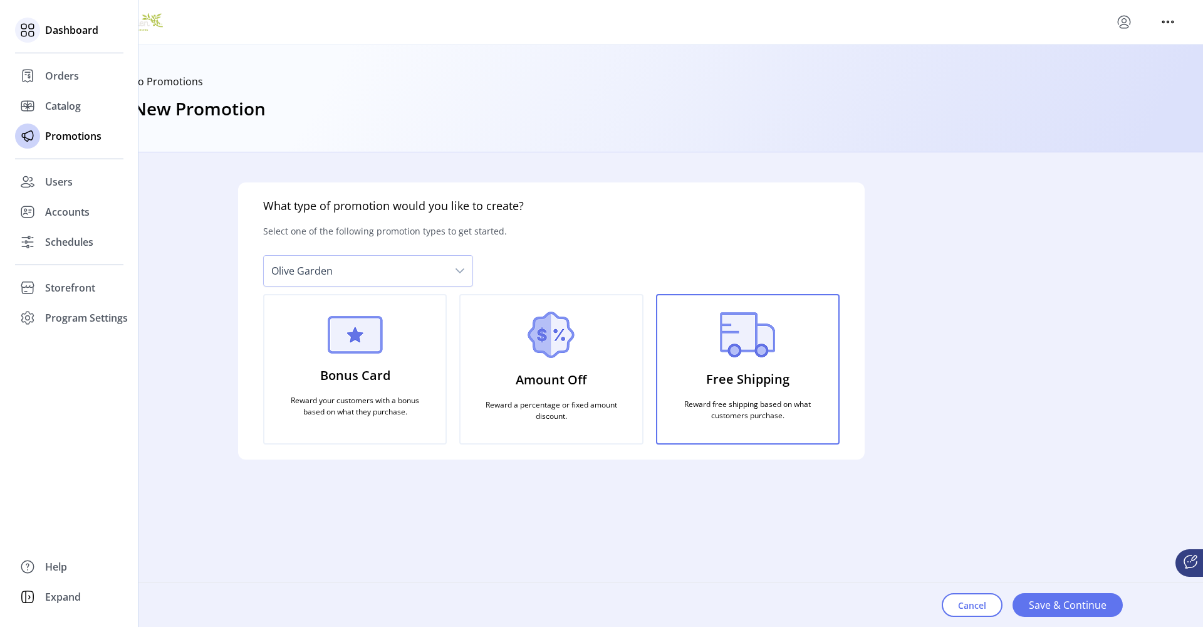
click at [61, 24] on span "Dashboard" at bounding box center [71, 30] width 53 height 15
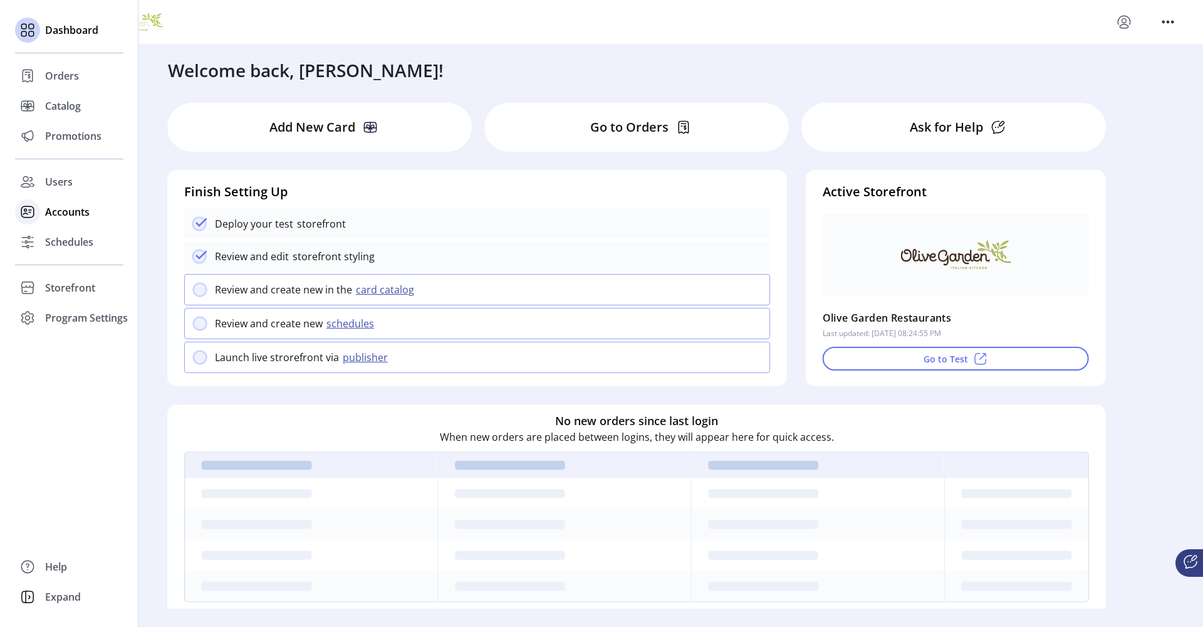
click at [62, 215] on span "Accounts" at bounding box center [67, 211] width 45 height 15
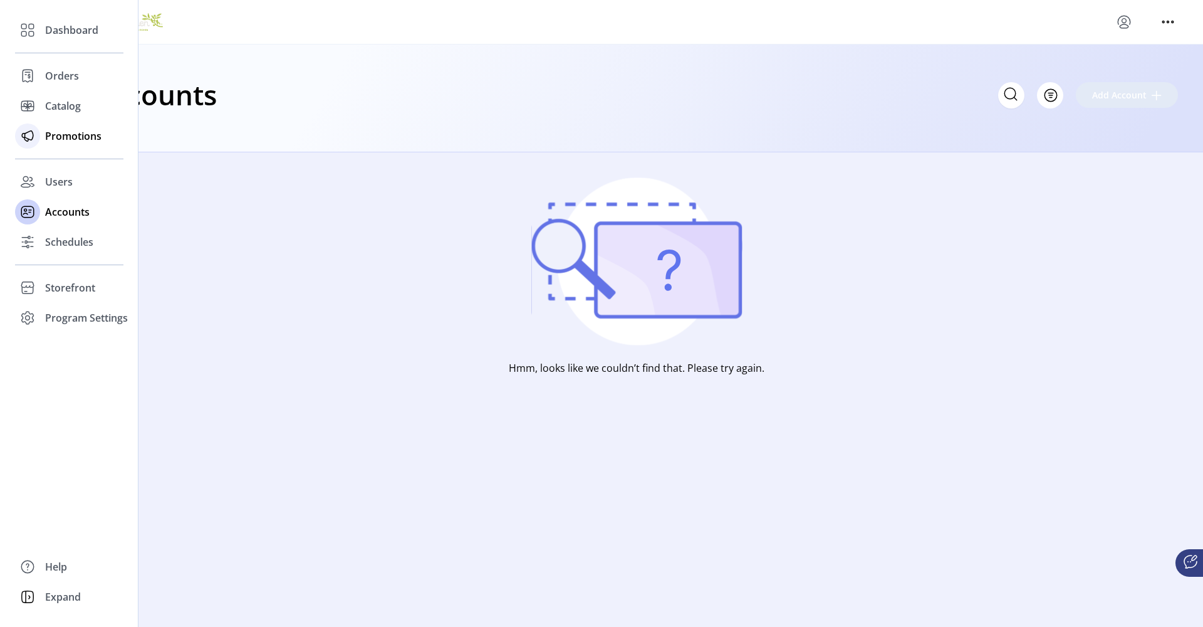
click at [60, 132] on span "Promotions" at bounding box center [73, 135] width 56 height 15
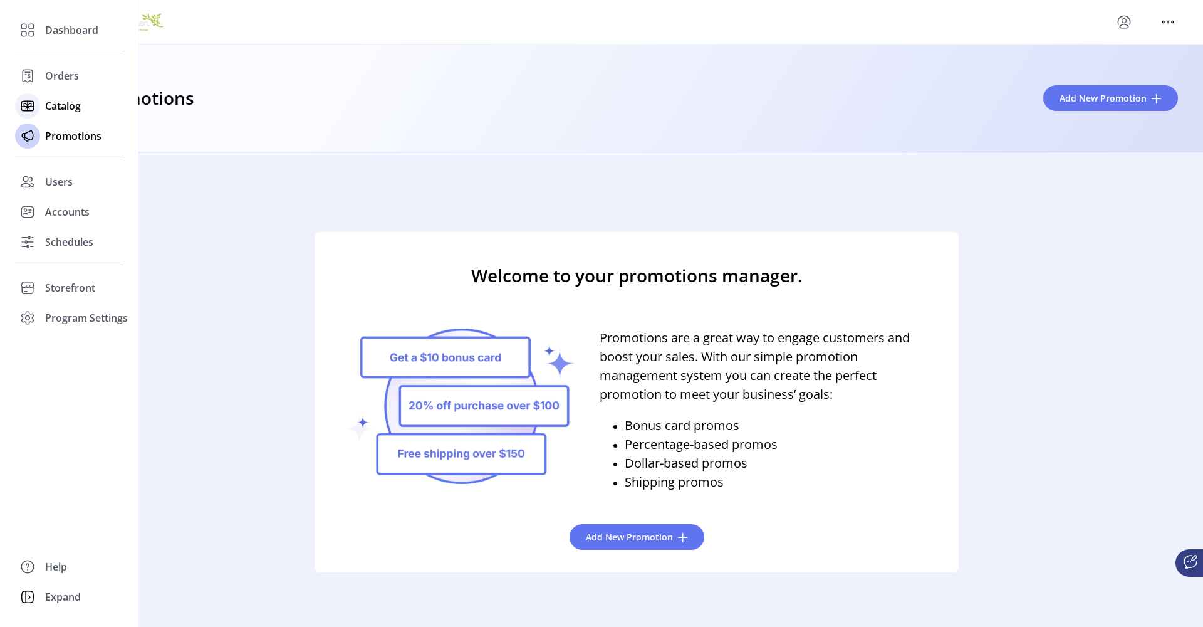
click at [61, 111] on span "Catalog" at bounding box center [63, 105] width 36 height 15
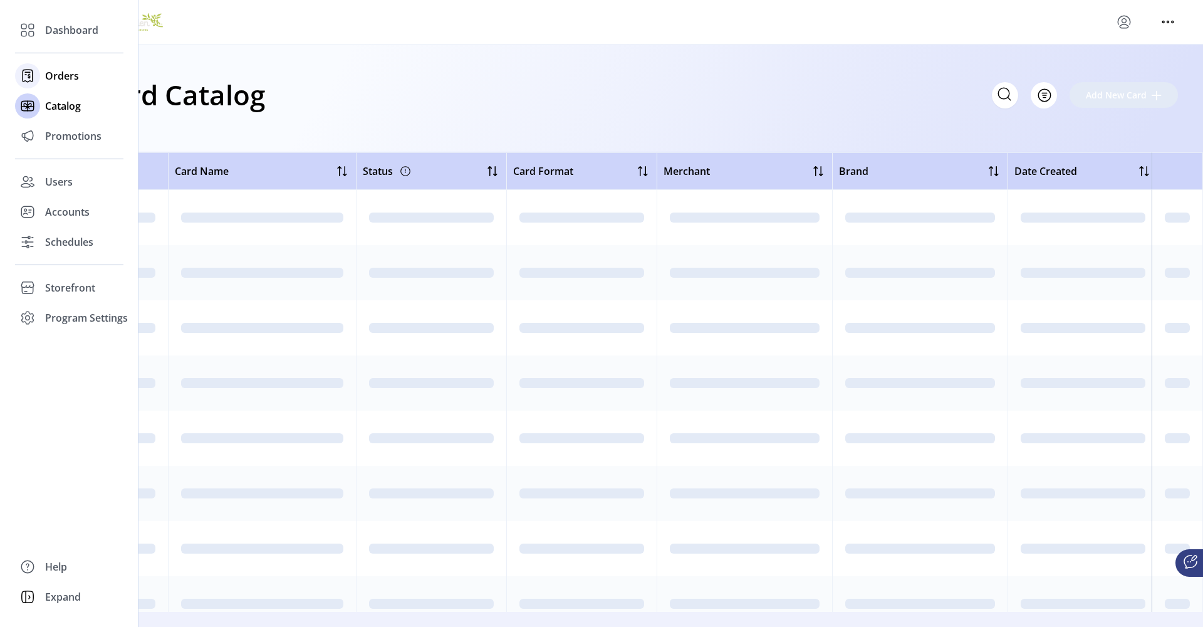
click at [60, 81] on span "Orders" at bounding box center [62, 75] width 34 height 15
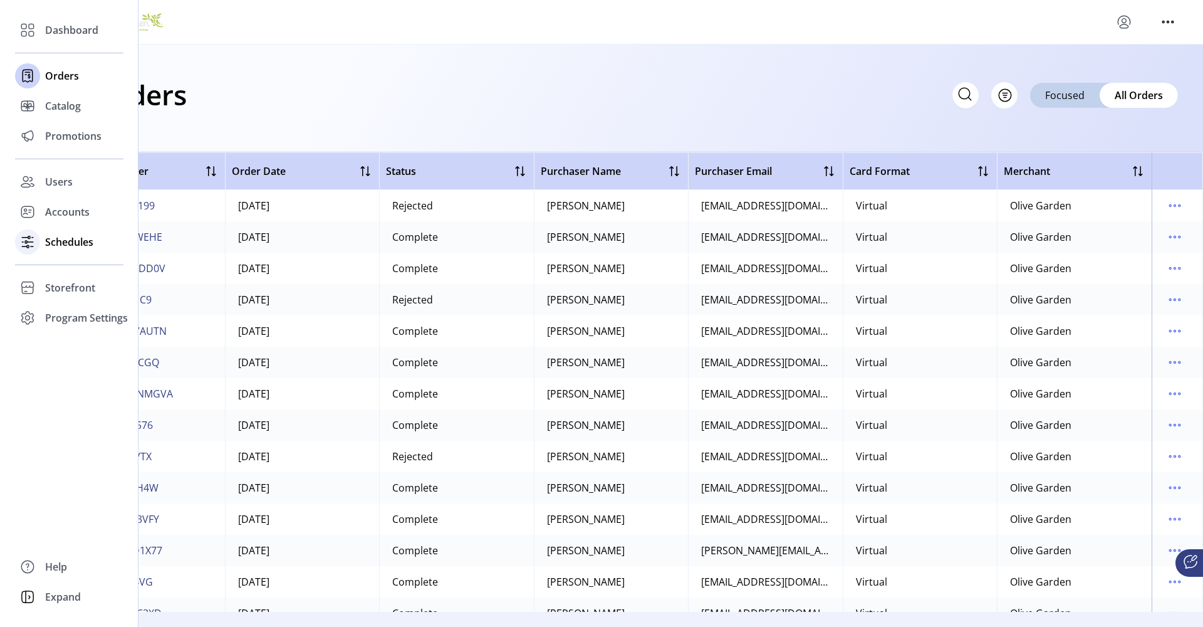
click at [89, 239] on span "Schedules" at bounding box center [69, 241] width 48 height 15
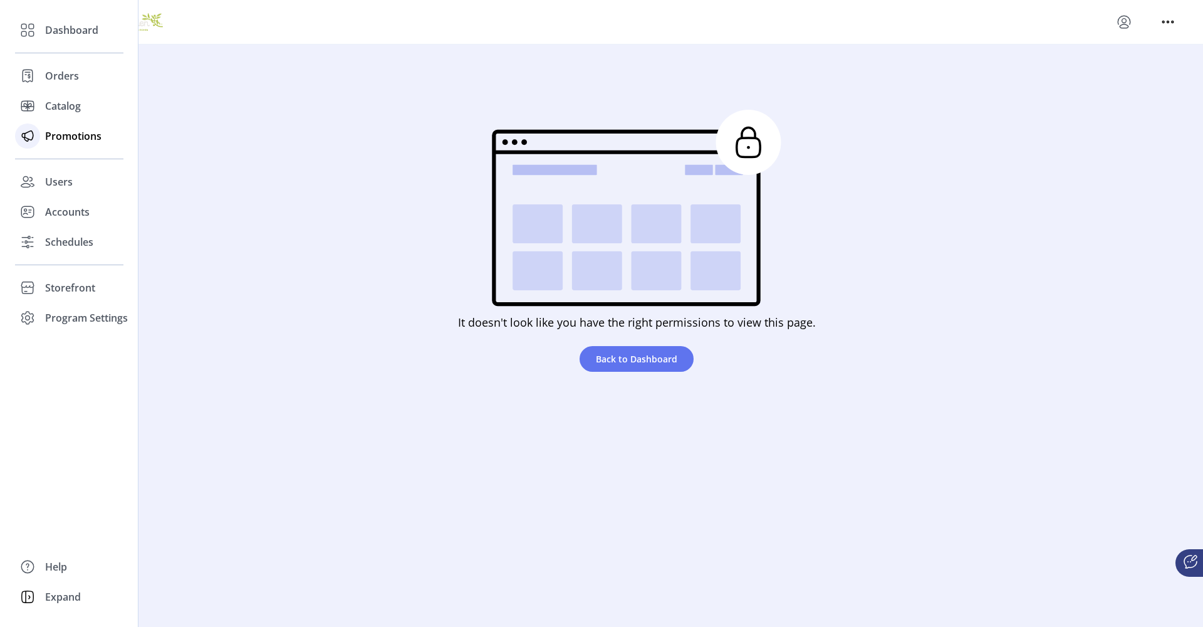
click at [71, 140] on span "Promotions" at bounding box center [73, 135] width 56 height 15
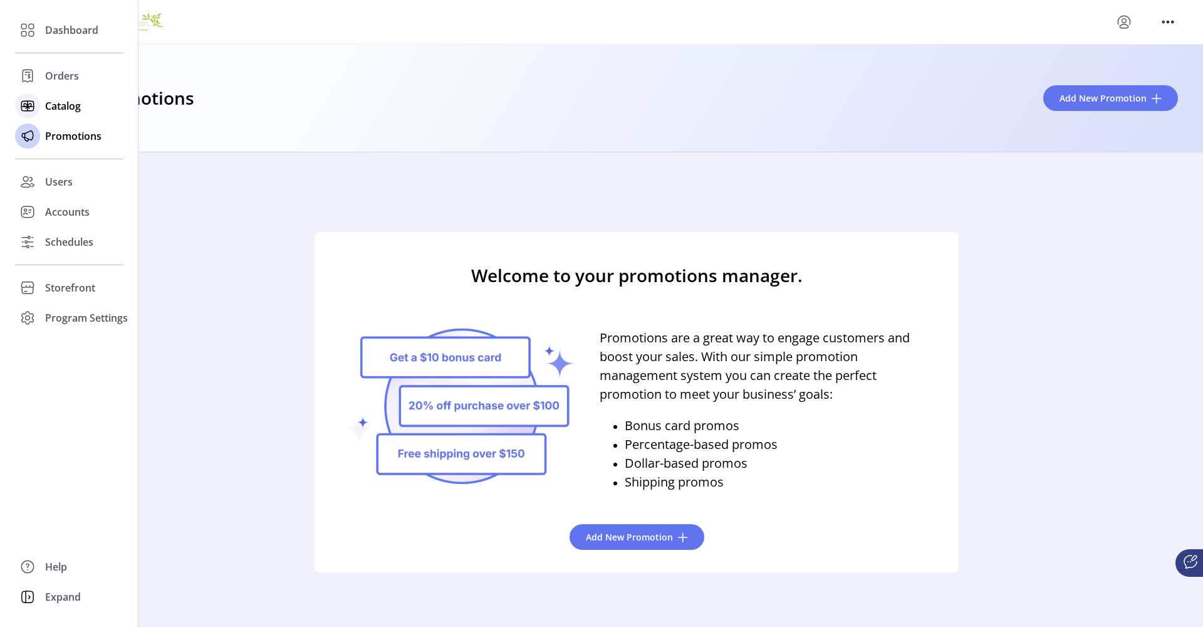
click at [67, 108] on span "Catalog" at bounding box center [63, 105] width 36 height 15
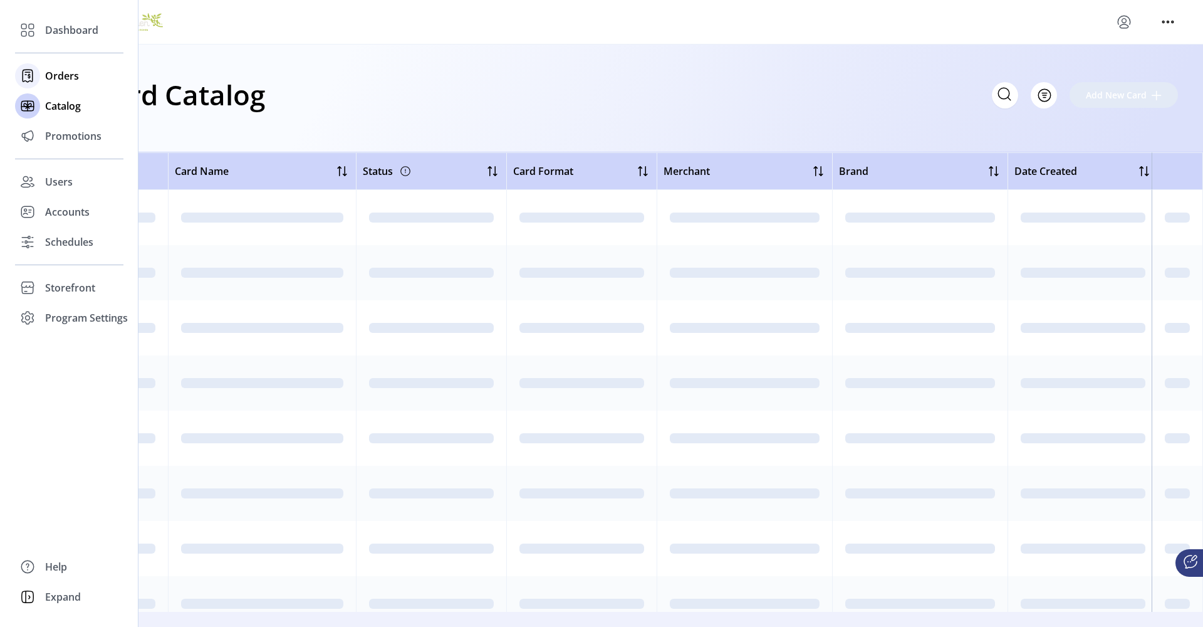
click at [68, 78] on span "Orders" at bounding box center [62, 75] width 34 height 15
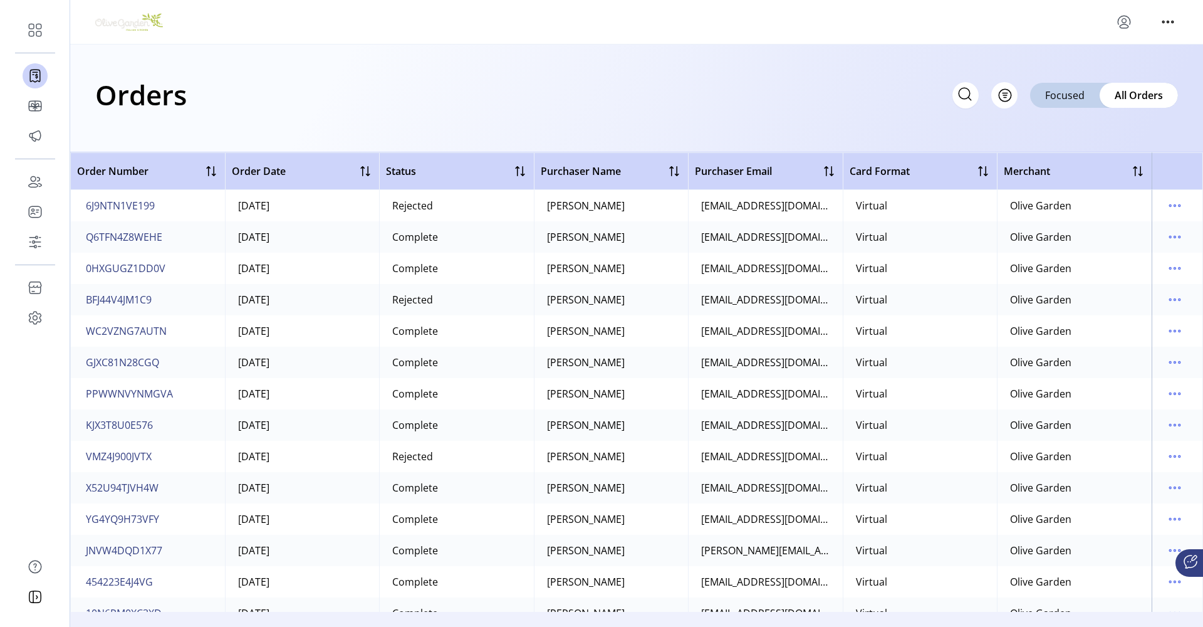
click at [372, 113] on div "Orders Filter Focused All Orders" at bounding box center [636, 95] width 1083 height 44
click at [409, 106] on div "Orders Filter Focused All Orders" at bounding box center [636, 95] width 1083 height 44
click at [735, 93] on div "Orders Filter Focused All Orders" at bounding box center [636, 95] width 1083 height 44
click at [727, 390] on div "[EMAIL_ADDRESS][DOMAIN_NAME]" at bounding box center [765, 393] width 129 height 15
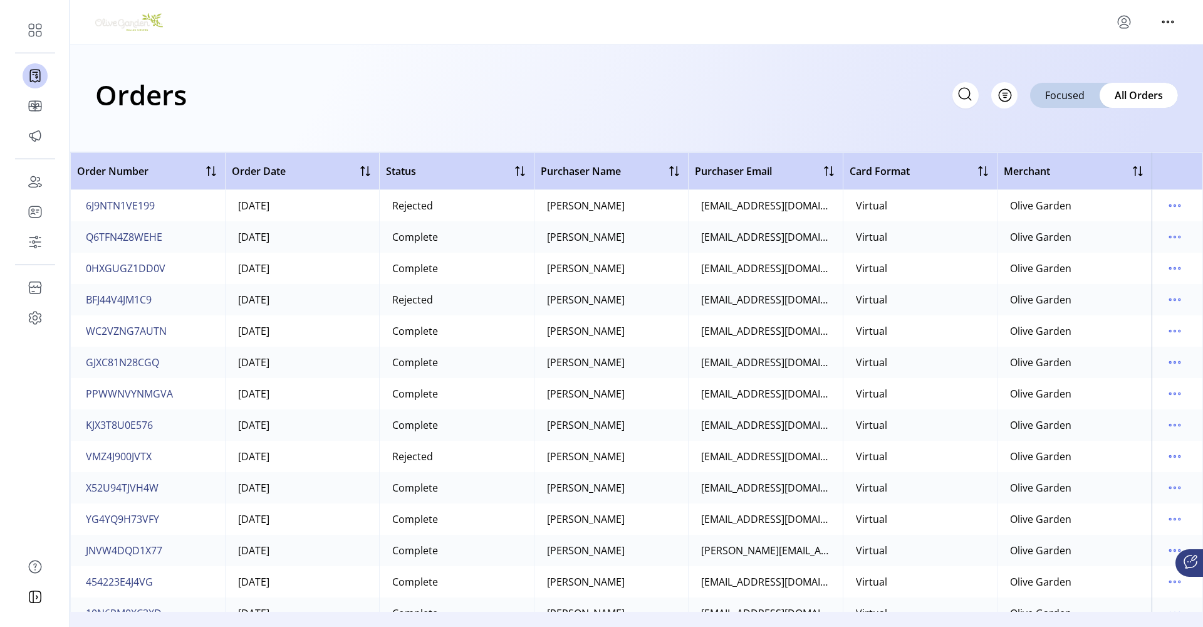
click at [779, 396] on div "[EMAIL_ADDRESS][DOMAIN_NAME]" at bounding box center [765, 393] width 129 height 15
click at [759, 517] on div "[EMAIL_ADDRESS][DOMAIN_NAME]" at bounding box center [765, 518] width 129 height 15
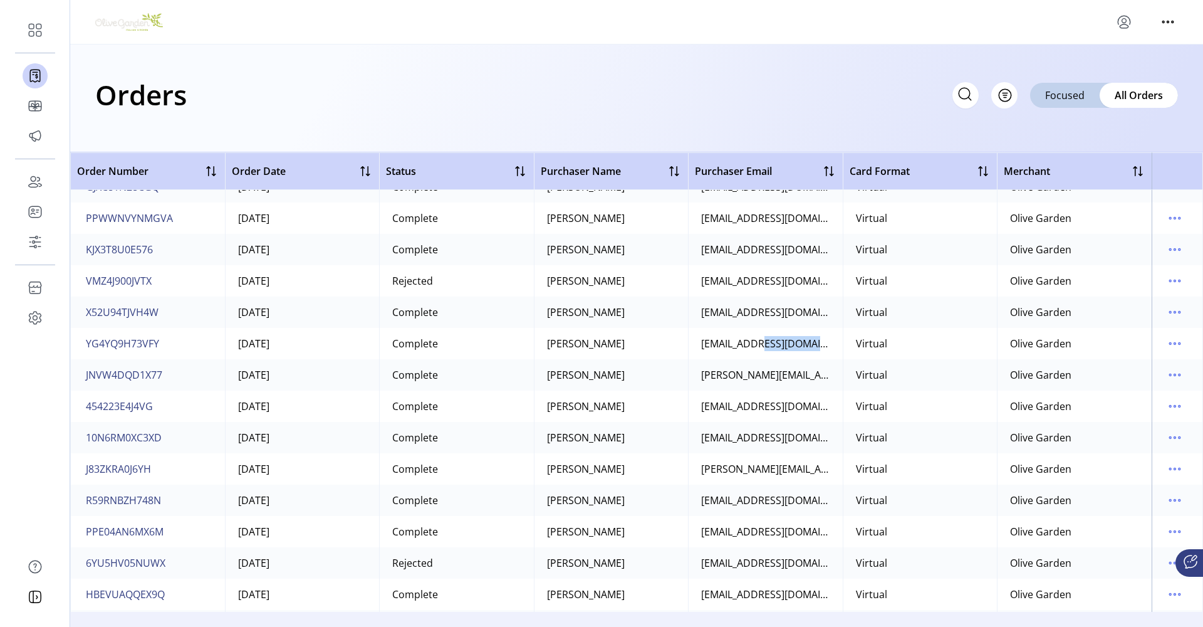
scroll to position [194, 0]
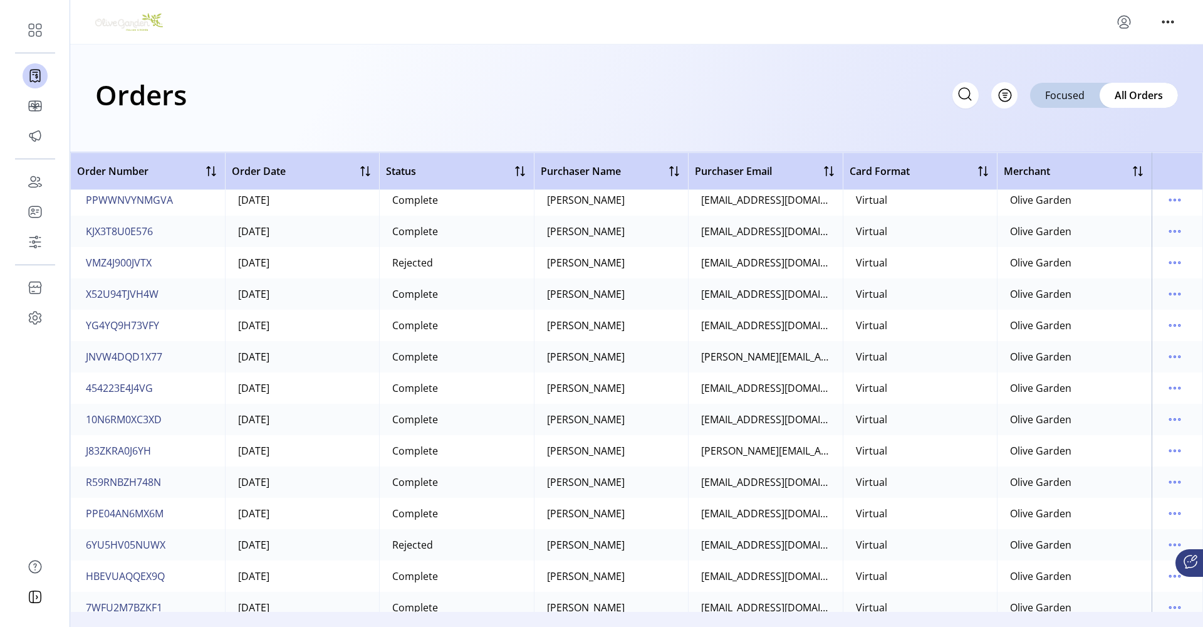
click at [726, 480] on div "[EMAIL_ADDRESS][DOMAIN_NAME]" at bounding box center [765, 481] width 129 height 15
click at [718, 519] on div "[EMAIL_ADDRESS][DOMAIN_NAME]" at bounding box center [765, 513] width 129 height 15
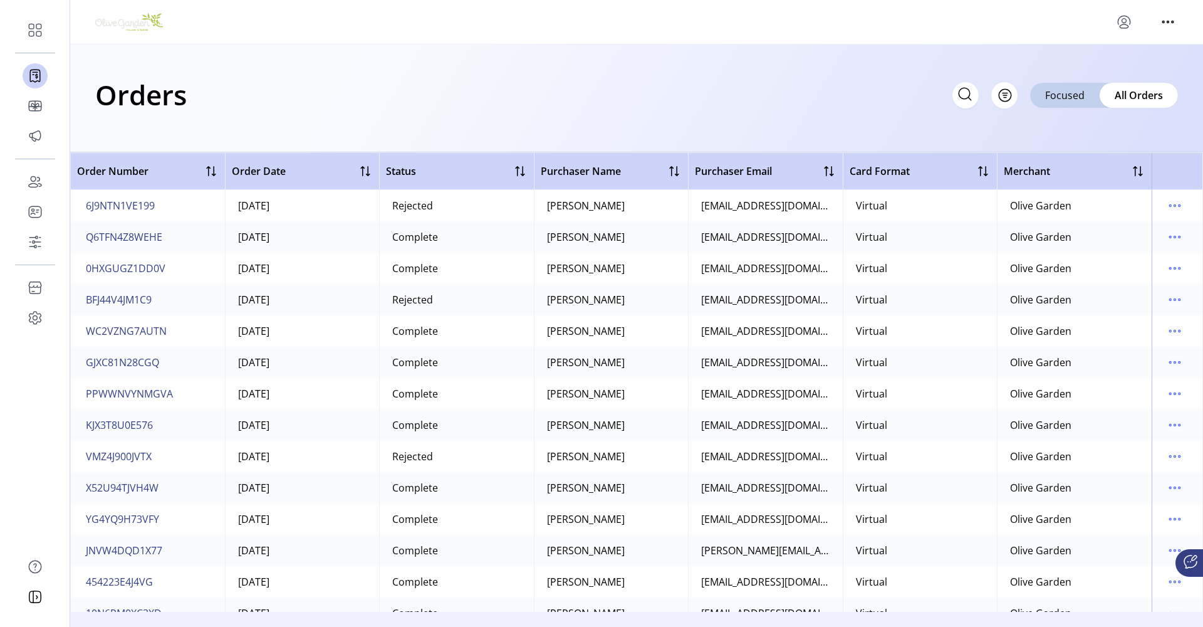
scroll to position [3, 0]
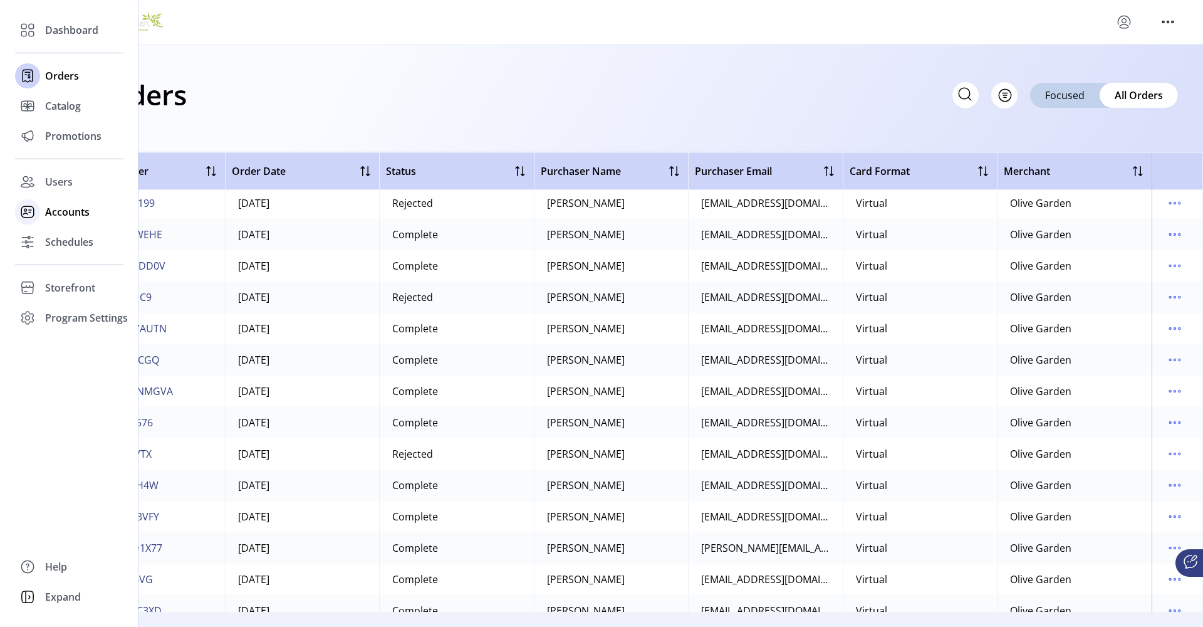
click at [78, 211] on span "Accounts" at bounding box center [67, 211] width 45 height 15
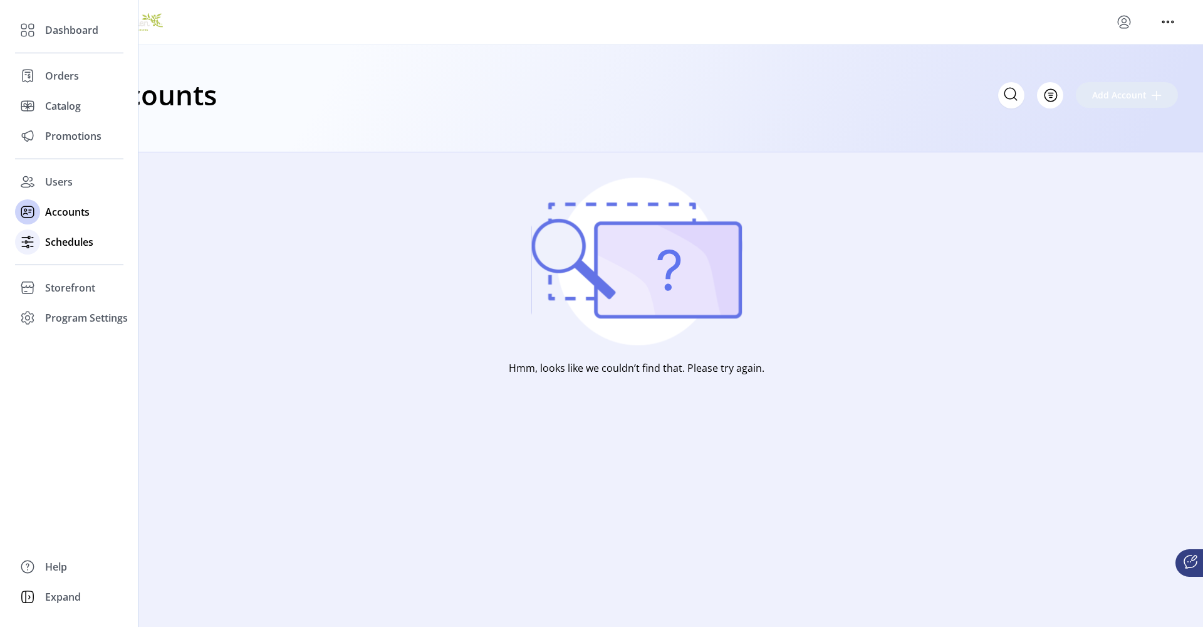
click at [55, 249] on div "Schedules" at bounding box center [69, 242] width 108 height 30
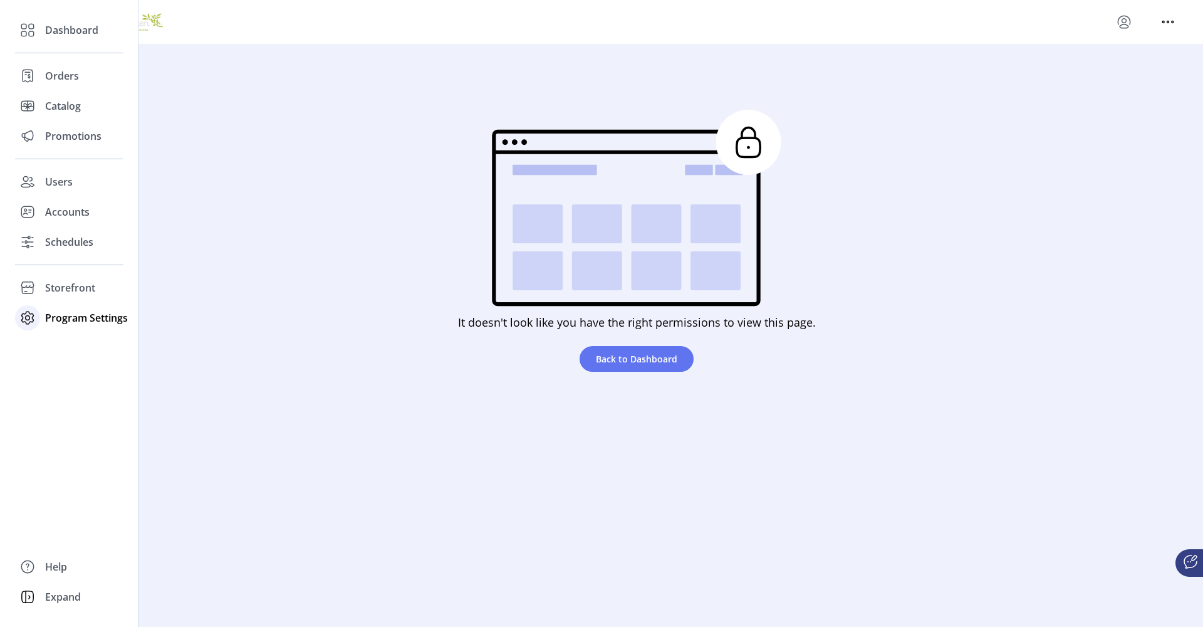
click at [75, 320] on span "Program Settings" at bounding box center [86, 317] width 83 height 15
click at [76, 345] on span "Templates" at bounding box center [70, 342] width 50 height 15
click at [68, 207] on span "Accounts" at bounding box center [67, 211] width 45 height 15
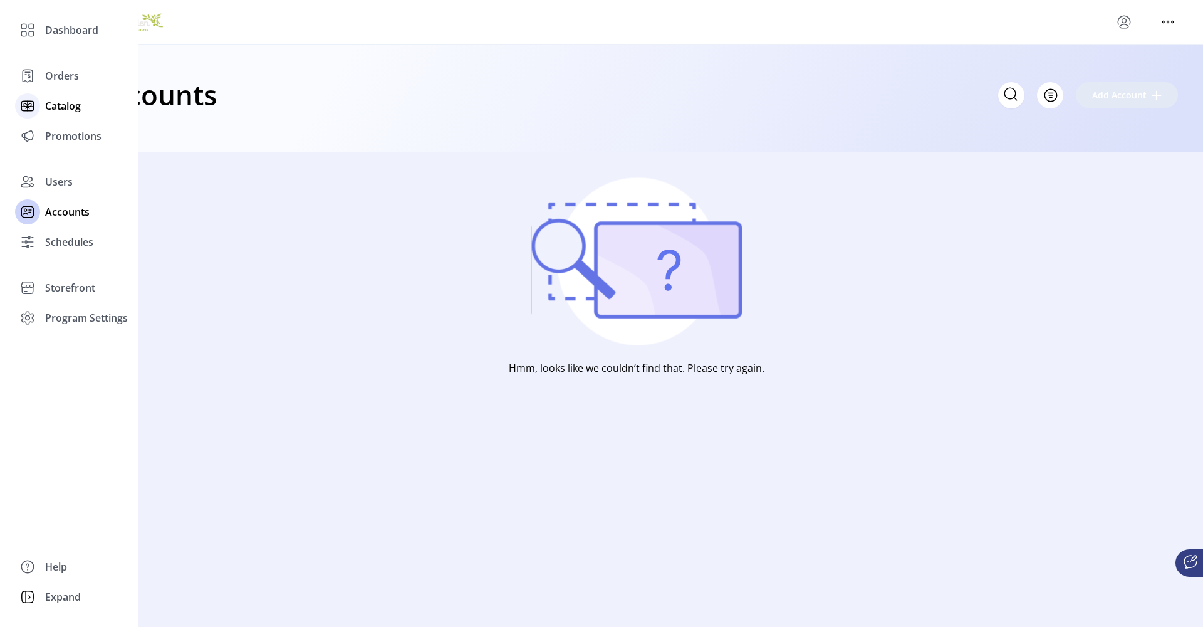
click at [64, 108] on span "Catalog" at bounding box center [63, 105] width 36 height 15
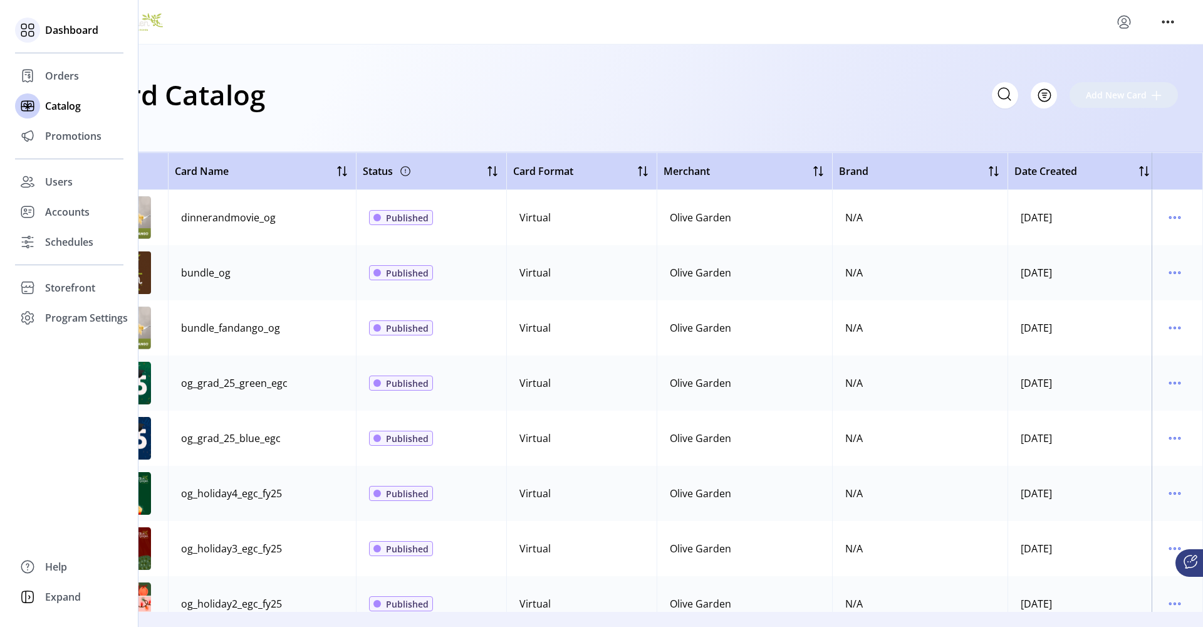
click at [75, 39] on div "Dashboard" at bounding box center [69, 30] width 108 height 30
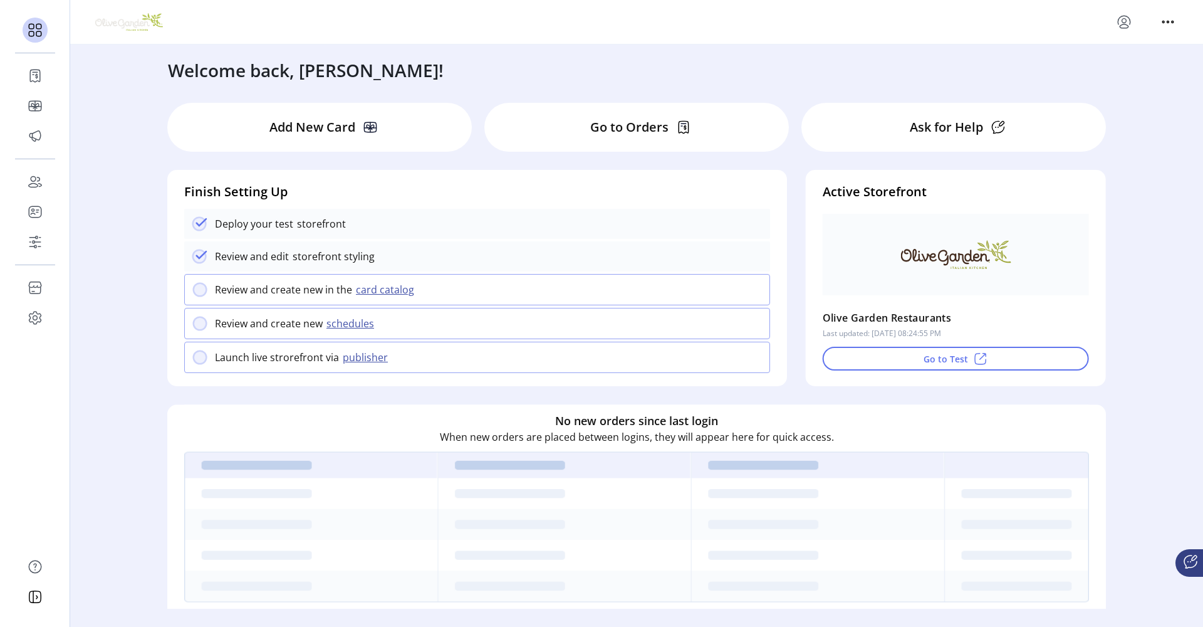
click at [197, 294] on 2311 at bounding box center [200, 289] width 13 height 13
click at [398, 295] on button "card catalog" at bounding box center [387, 289] width 70 height 15
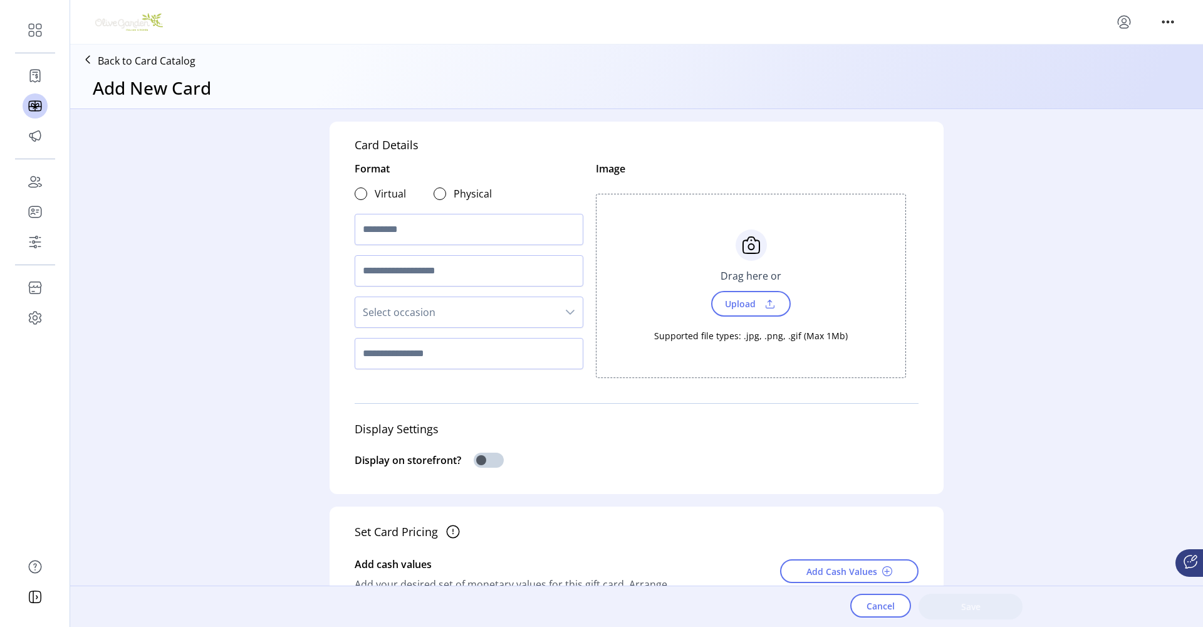
click at [127, 29] on img at bounding box center [129, 22] width 68 height 18
click at [85, 57] on icon at bounding box center [88, 60] width 20 height 20
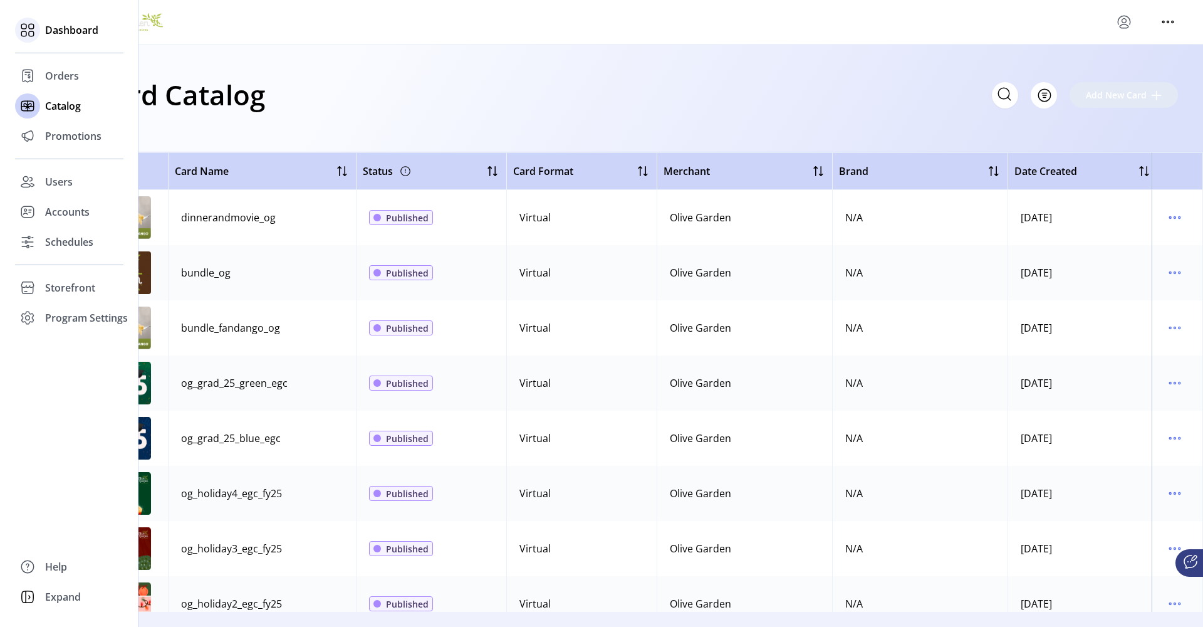
click at [60, 37] on span "Dashboard" at bounding box center [71, 30] width 53 height 15
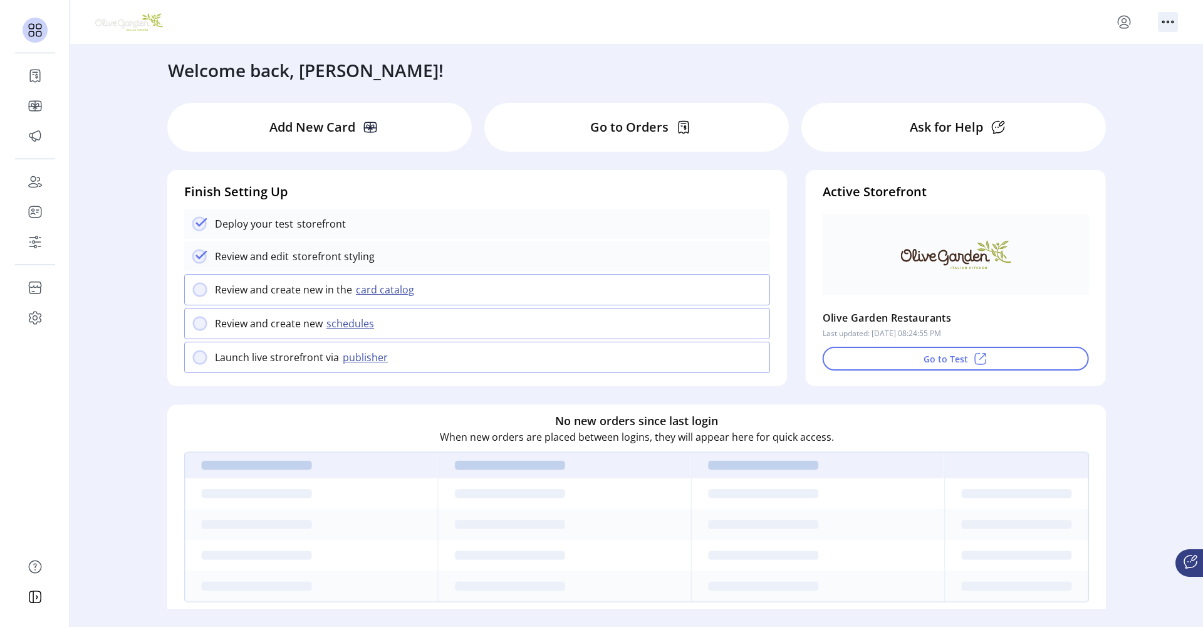
click at [1173, 22] on icon "menu" at bounding box center [1168, 22] width 20 height 20
click at [1128, 23] on icon "menu" at bounding box center [1124, 22] width 20 height 20
click at [1099, 52] on span "Profile" at bounding box center [1079, 51] width 94 height 10
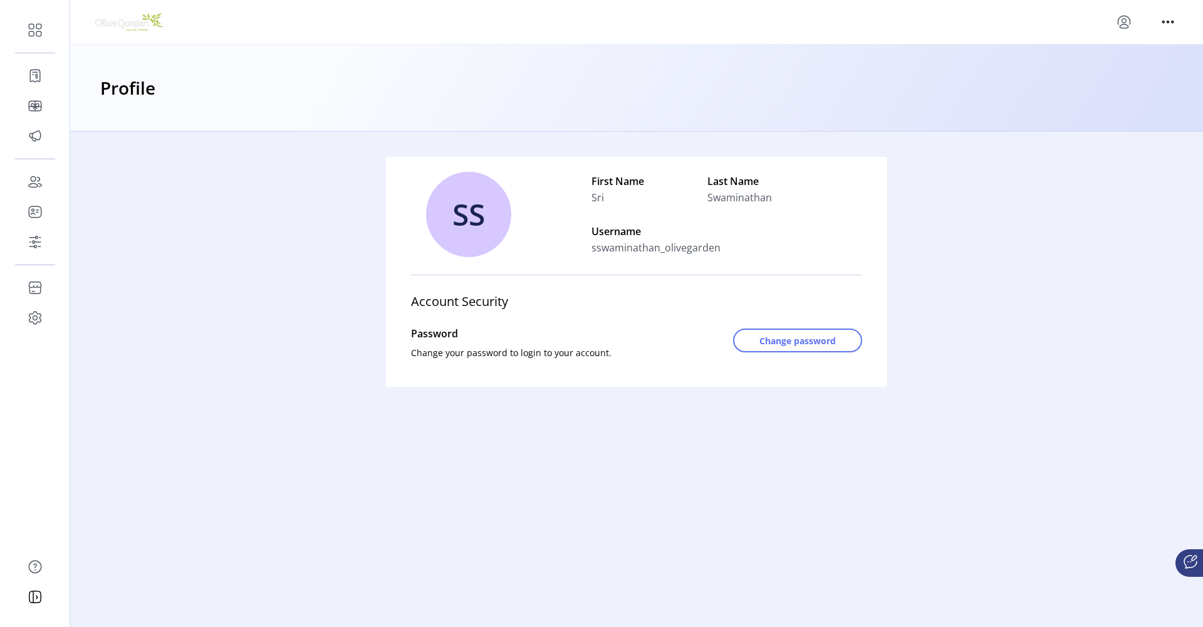
click at [129, 26] on img at bounding box center [129, 22] width 68 height 18
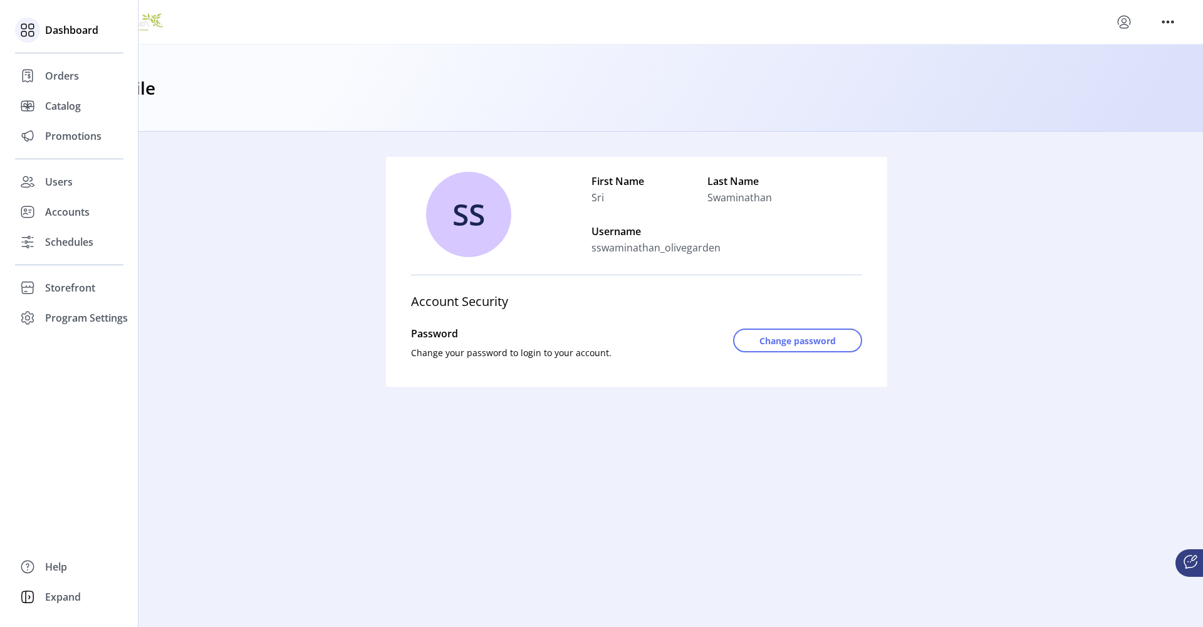
click at [66, 29] on span "Dashboard" at bounding box center [71, 30] width 53 height 15
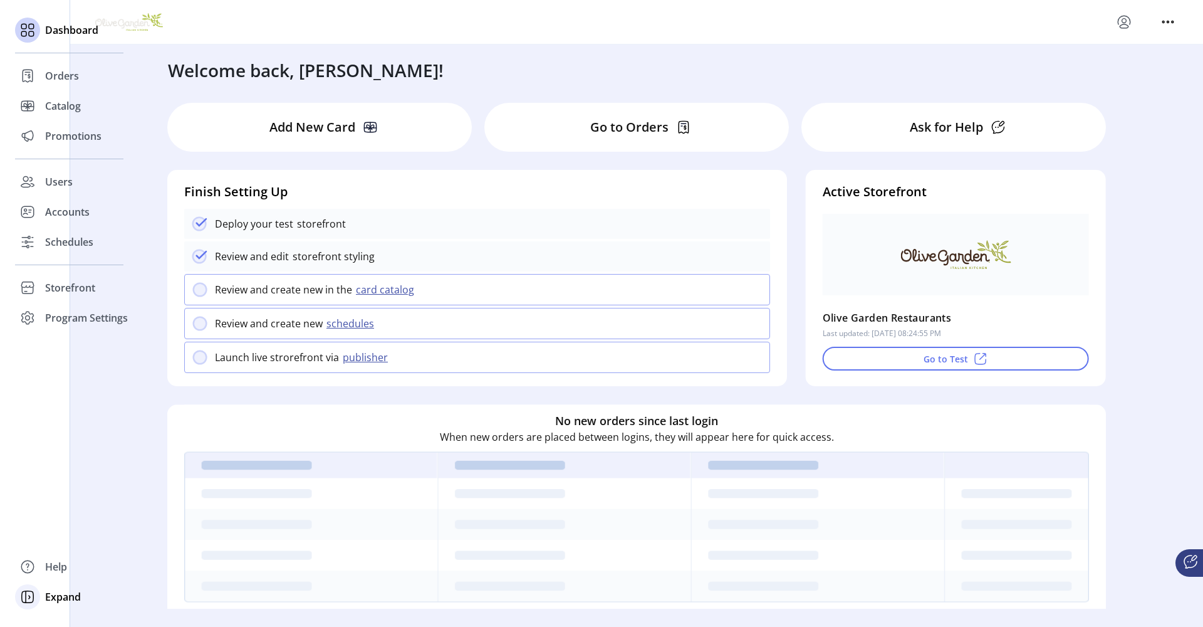
click at [34, 597] on icon at bounding box center [28, 597] width 20 height 20
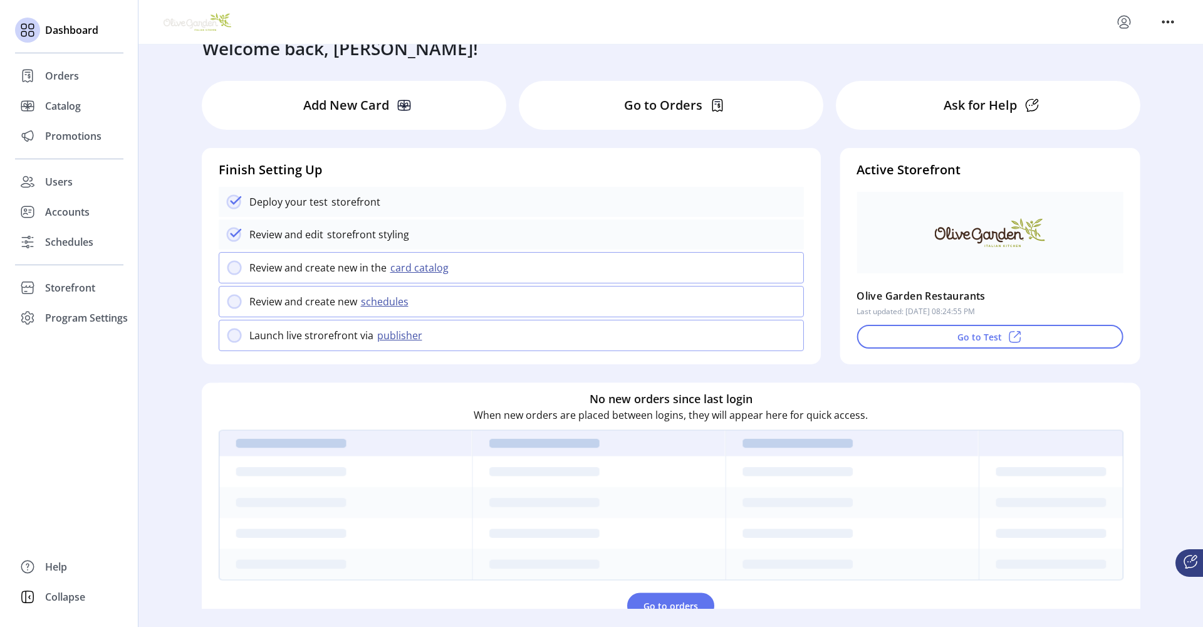
scroll to position [292, 0]
